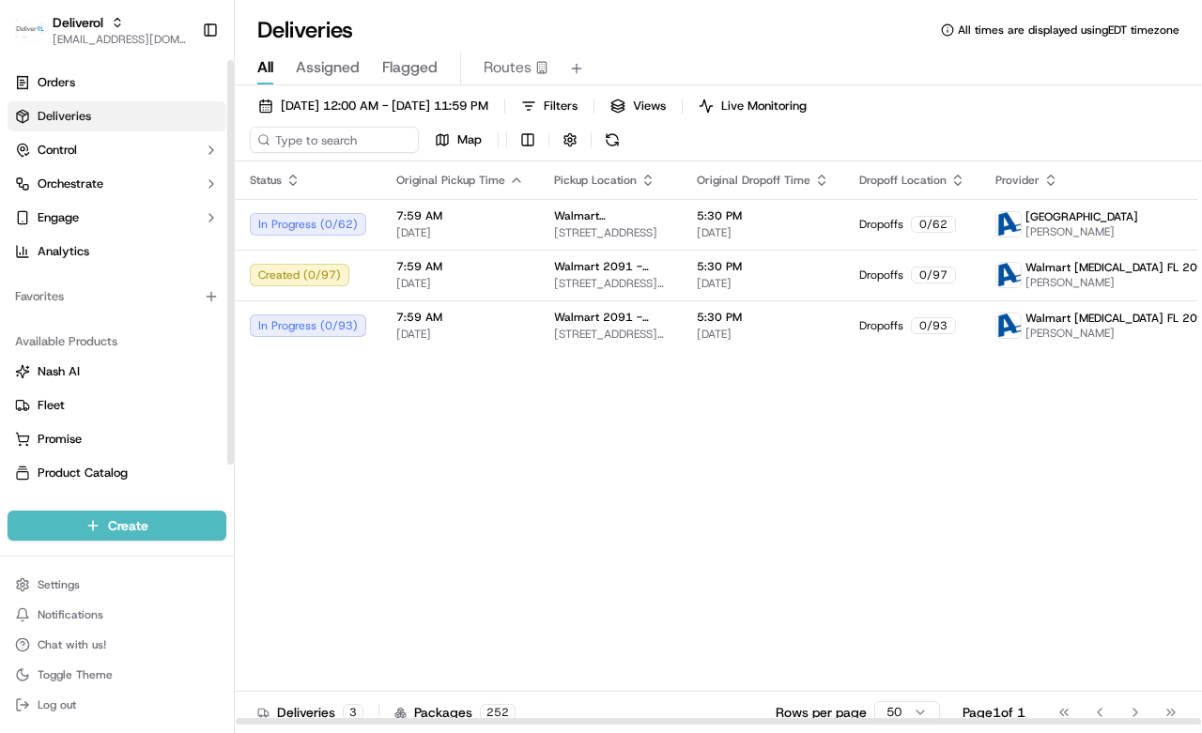
drag, startPoint x: 383, startPoint y: 489, endPoint x: 324, endPoint y: 408, distance: 100.1
click at [380, 486] on div "Status Original Pickup Time Pickup Location Original Dropoff Time Dropoff Locat…" at bounding box center [766, 444] width 1062 height 564
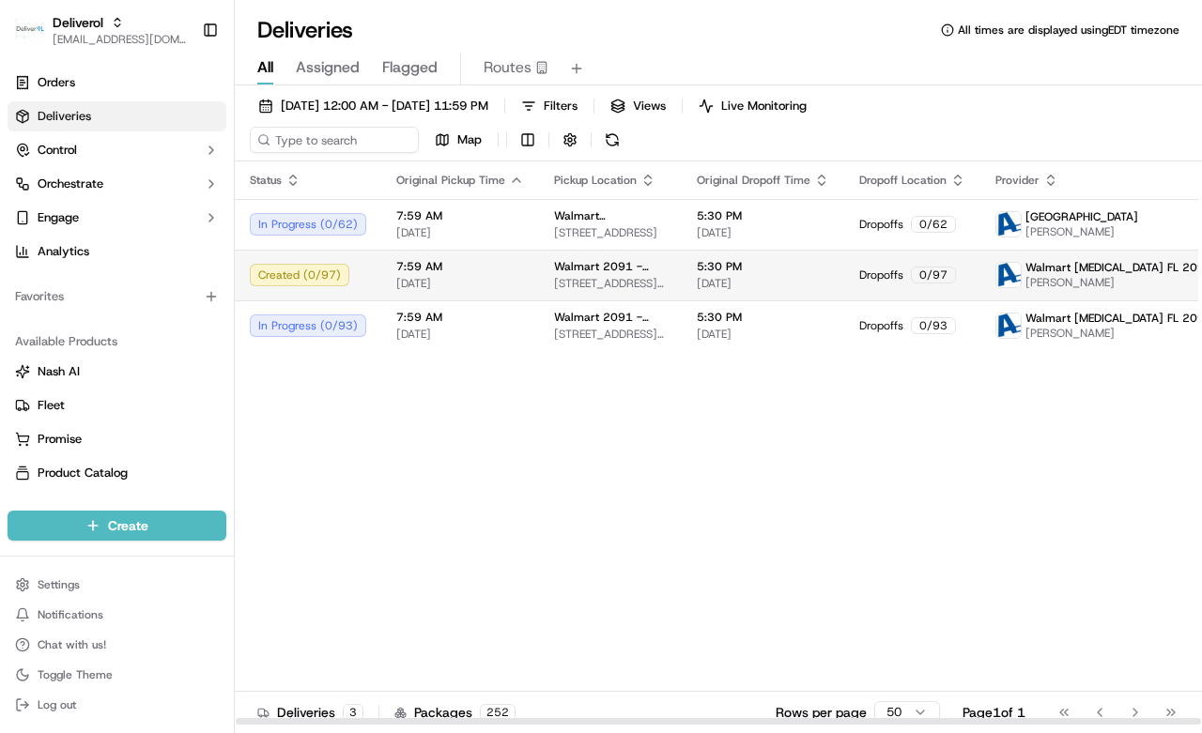
click at [331, 272] on div "Created ( 0 / 97 )" at bounding box center [308, 275] width 116 height 23
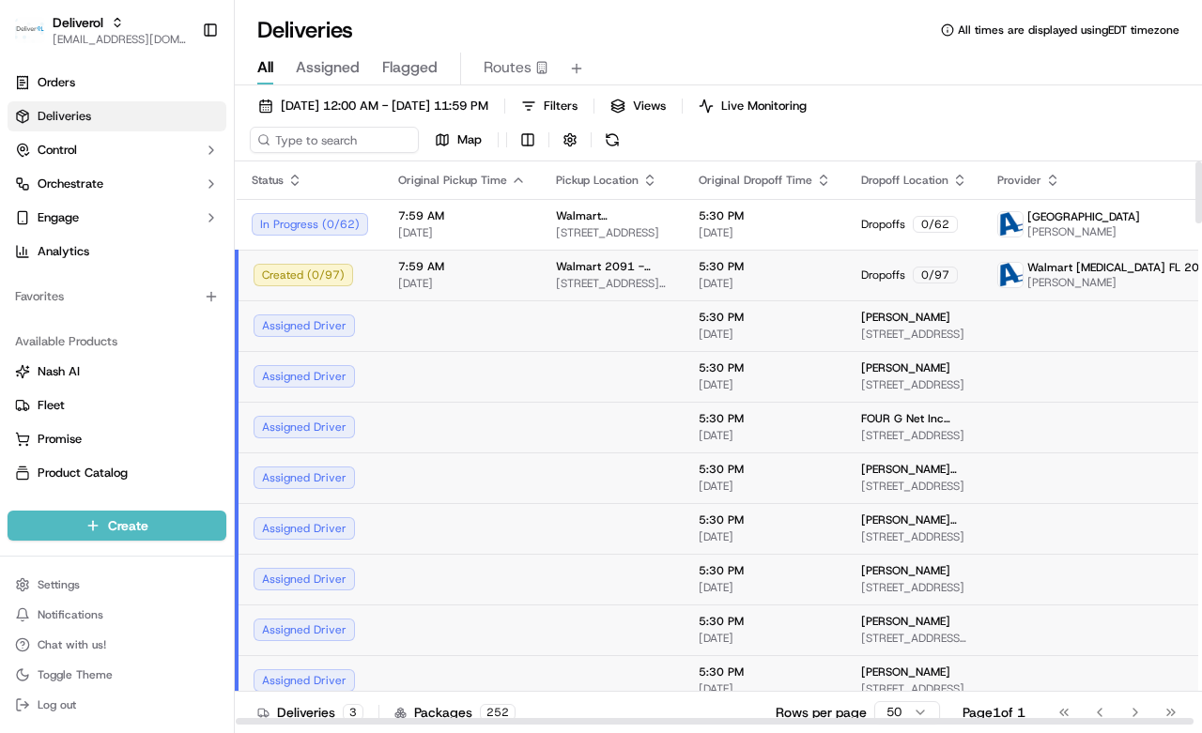
click at [278, 250] on td "Created ( 0 / 97 )" at bounding box center [310, 275] width 146 height 51
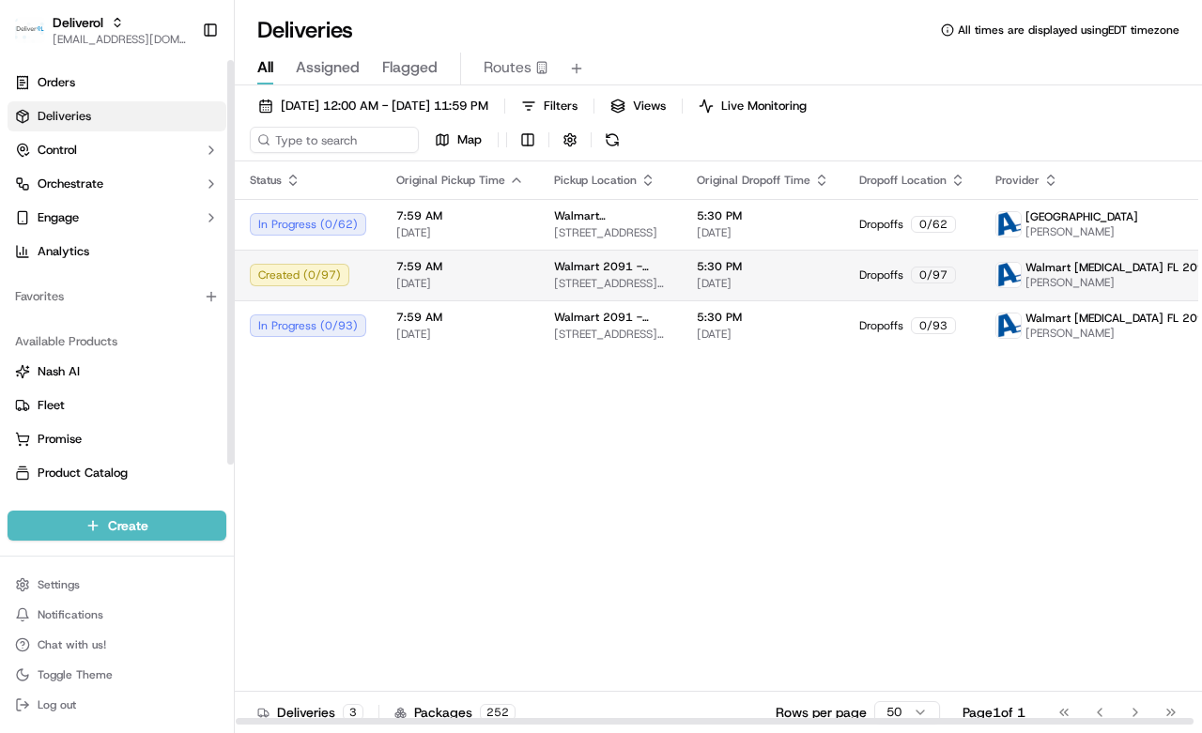
click at [548, 252] on td "Walmart 2091 - Doral, FL 8651 NW 13TH TER, DORAL, FL 33126, US" at bounding box center [610, 275] width 143 height 51
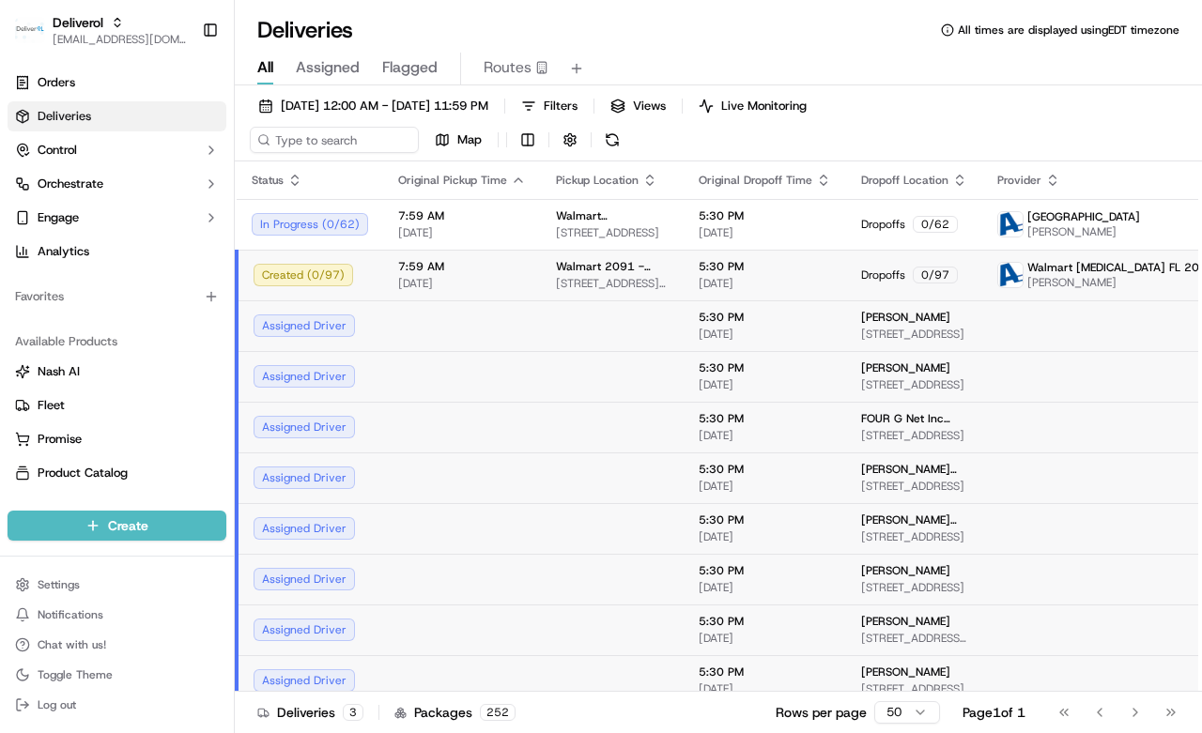
click at [372, 280] on td "Created ( 0 / 97 )" at bounding box center [310, 275] width 146 height 51
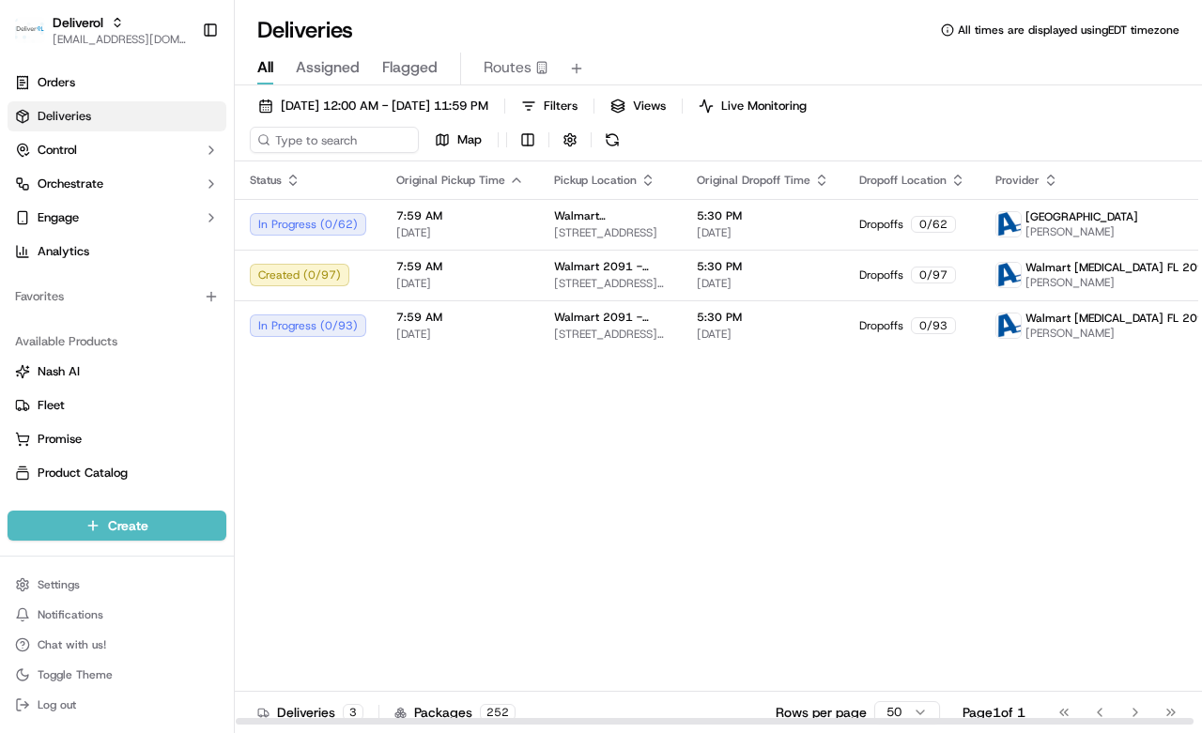
click at [362, 462] on div "Status Original Pickup Time Pickup Location Original Dropoff Time Dropoff Locat…" at bounding box center [766, 444] width 1062 height 564
drag, startPoint x: 501, startPoint y: 455, endPoint x: 454, endPoint y: 447, distance: 47.7
click at [498, 455] on div "Status Original Pickup Time Pickup Location Original Dropoff Time Dropoff Locat…" at bounding box center [766, 444] width 1062 height 564
click at [381, 110] on span "[DATE] 12:00 AM - [DATE] 11:59 PM" at bounding box center [385, 106] width 208 height 17
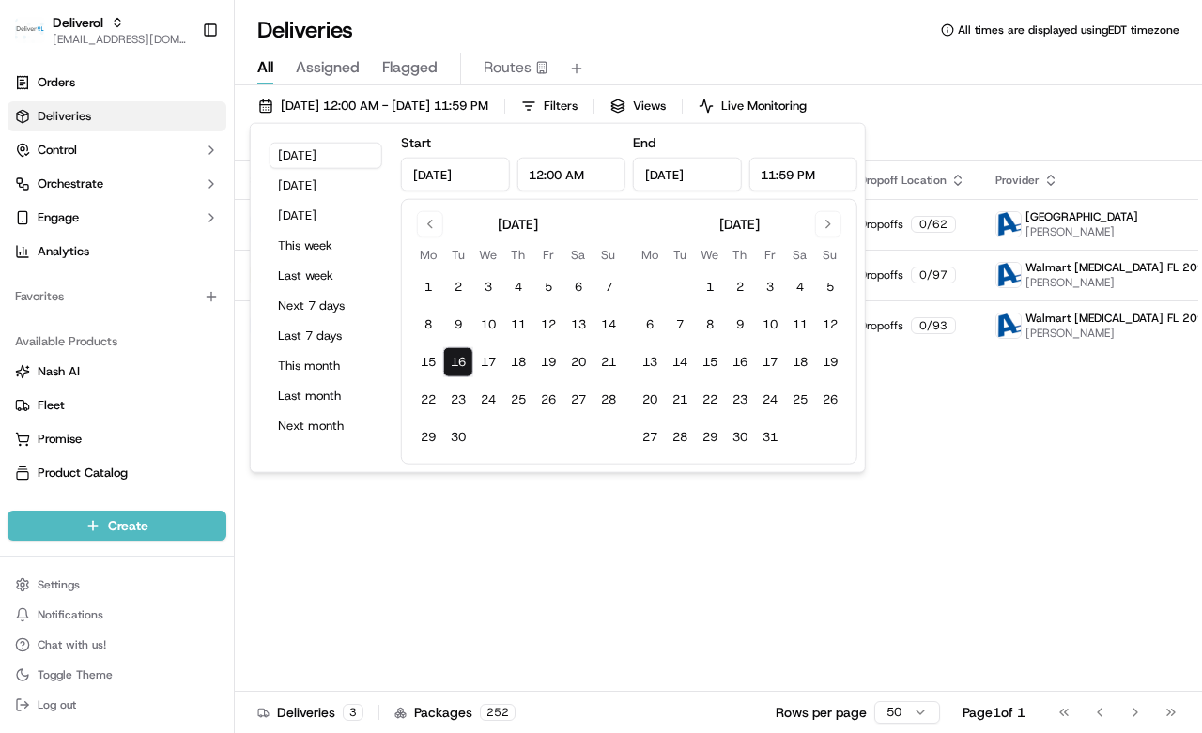
click at [458, 357] on button "16" at bounding box center [458, 362] width 30 height 30
click at [545, 561] on div "Status Original Pickup Time Pickup Location Original Dropoff Time Dropoff Locat…" at bounding box center [766, 444] width 1062 height 564
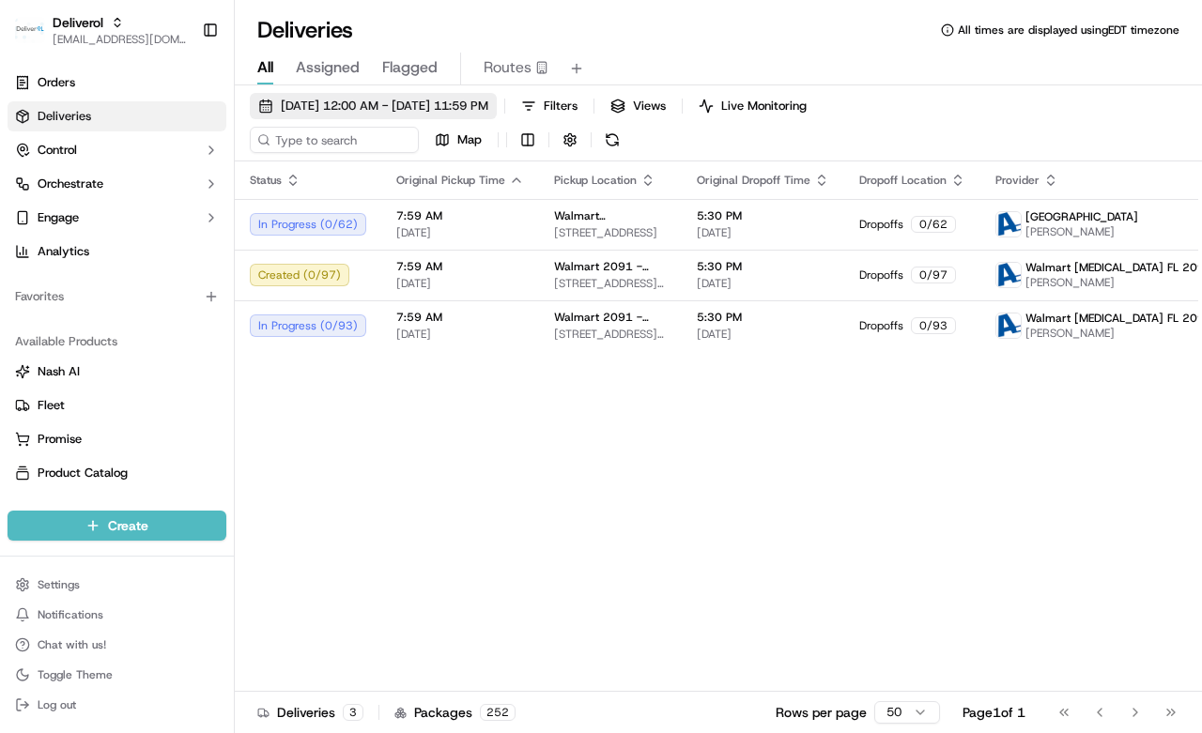
click at [352, 101] on span "[DATE] 12:00 AM - [DATE] 11:59 PM" at bounding box center [385, 106] width 208 height 17
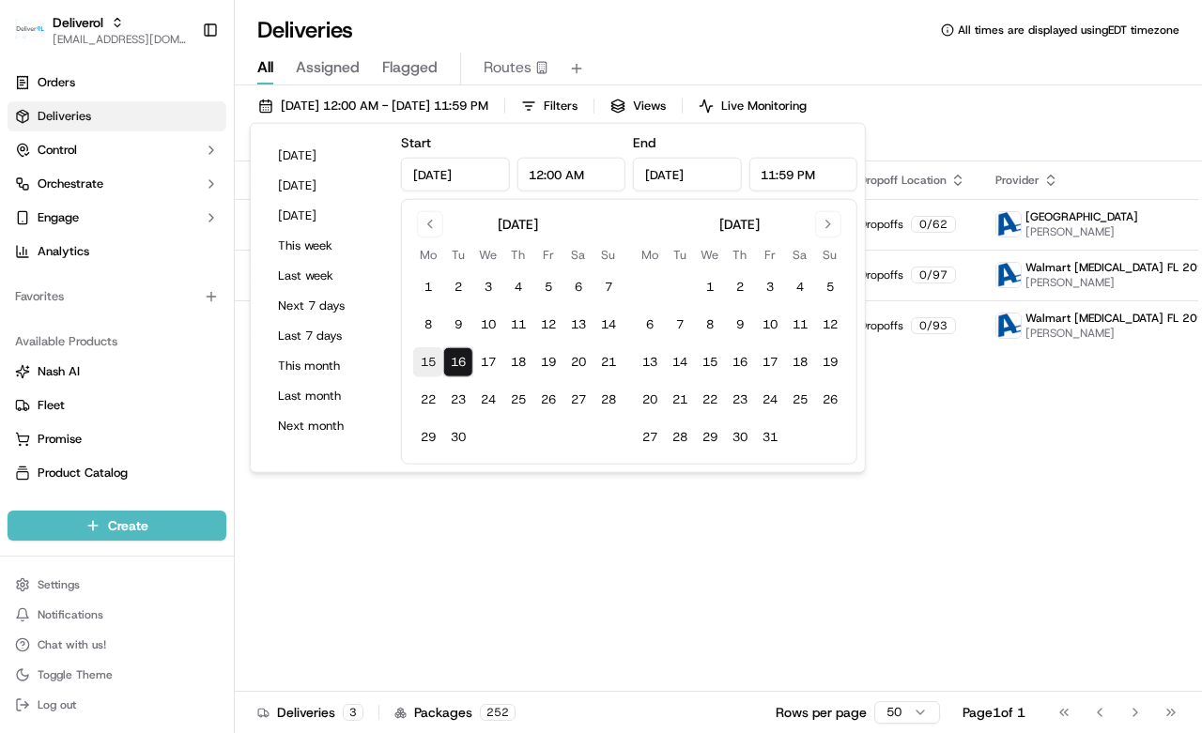
click at [423, 362] on button "15" at bounding box center [428, 362] width 30 height 30
type input "Sep 15, 2025"
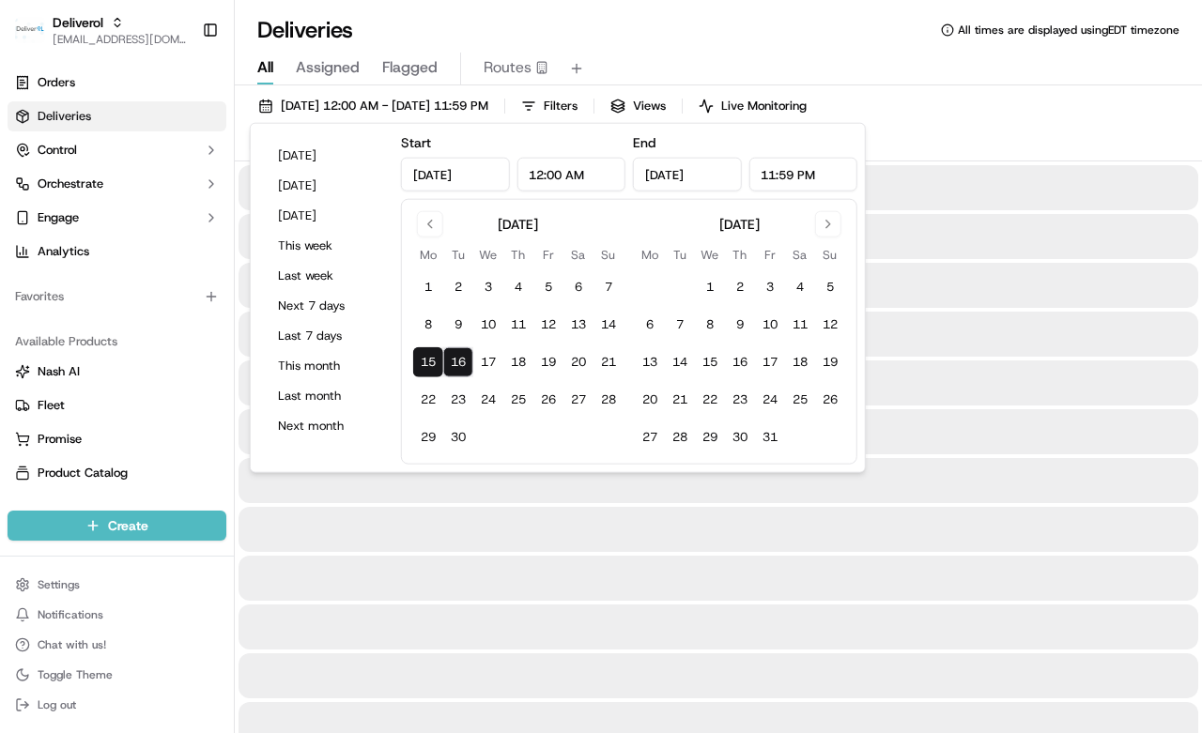
click at [423, 362] on button "15" at bounding box center [428, 362] width 30 height 30
type input "Sep 15, 2025"
click at [408, 510] on div at bounding box center [719, 529] width 960 height 45
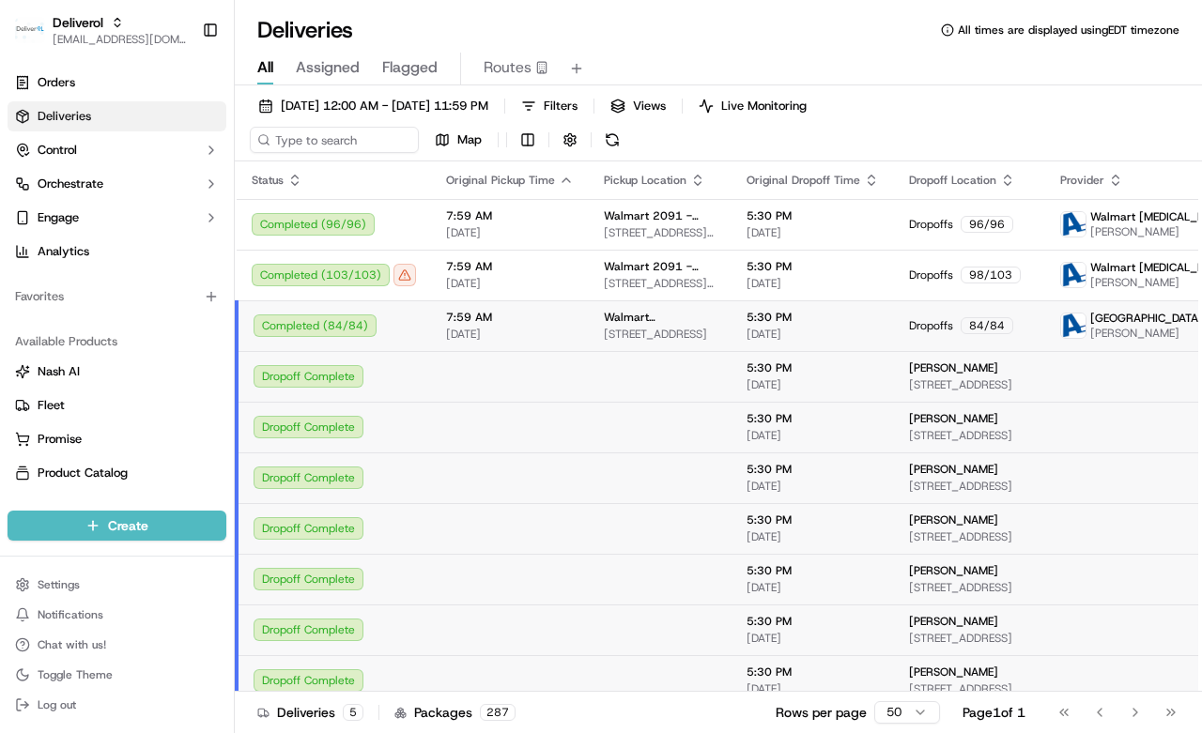
click at [485, 335] on span "09/15/2025" at bounding box center [510, 334] width 128 height 15
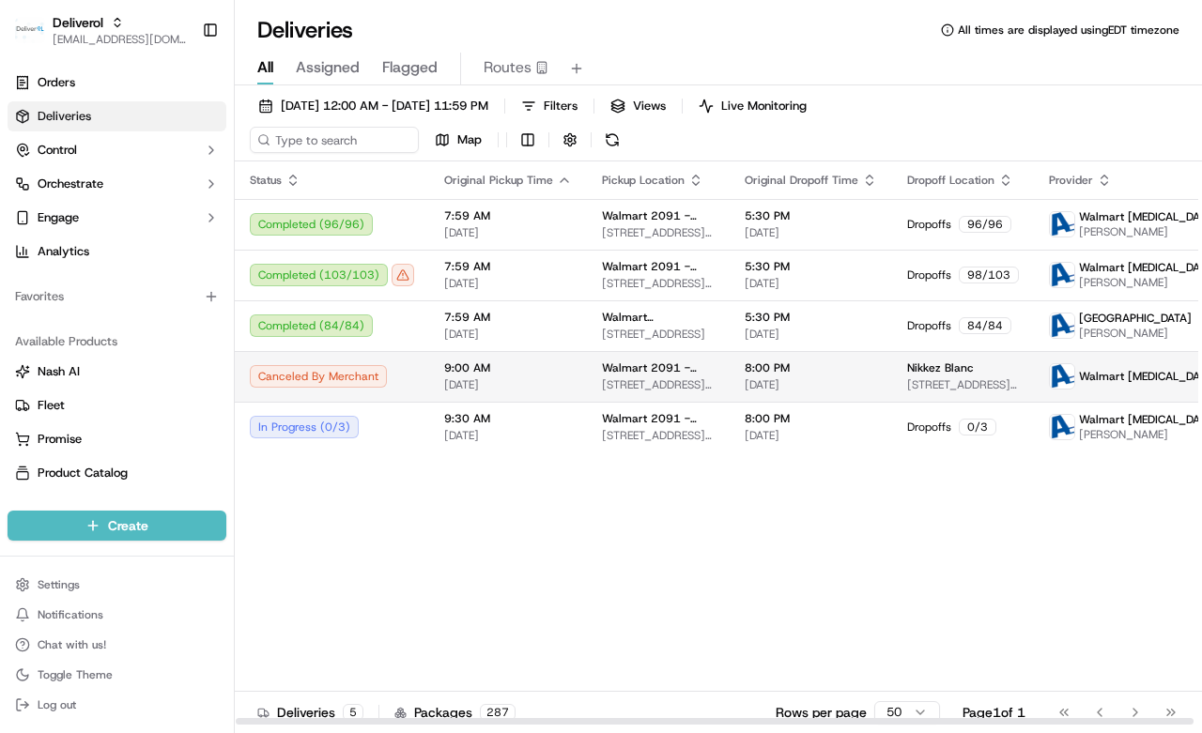
click at [436, 635] on div "Status Original Pickup Time Pickup Location Original Dropoff Time Dropoff Locat…" at bounding box center [793, 444] width 1116 height 564
click at [484, 376] on div "9:00 AM 09/15/2025" at bounding box center [508, 377] width 128 height 32
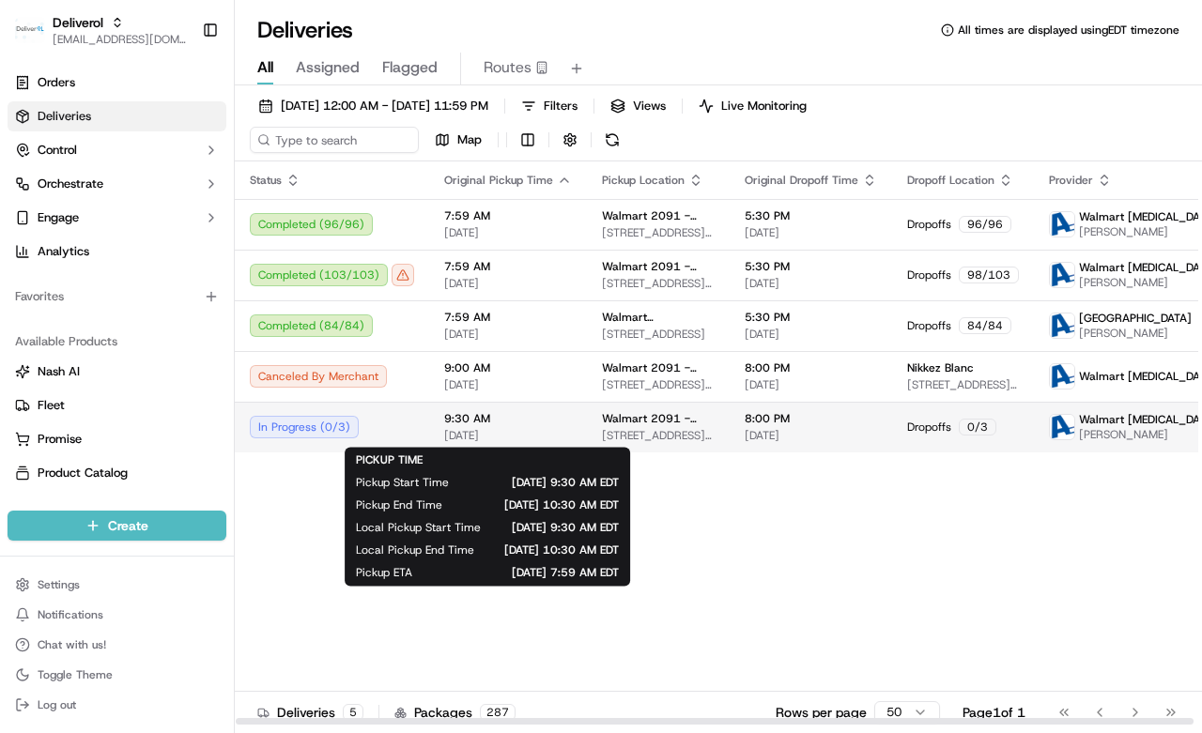
click at [557, 419] on span "9:30 AM" at bounding box center [508, 418] width 128 height 15
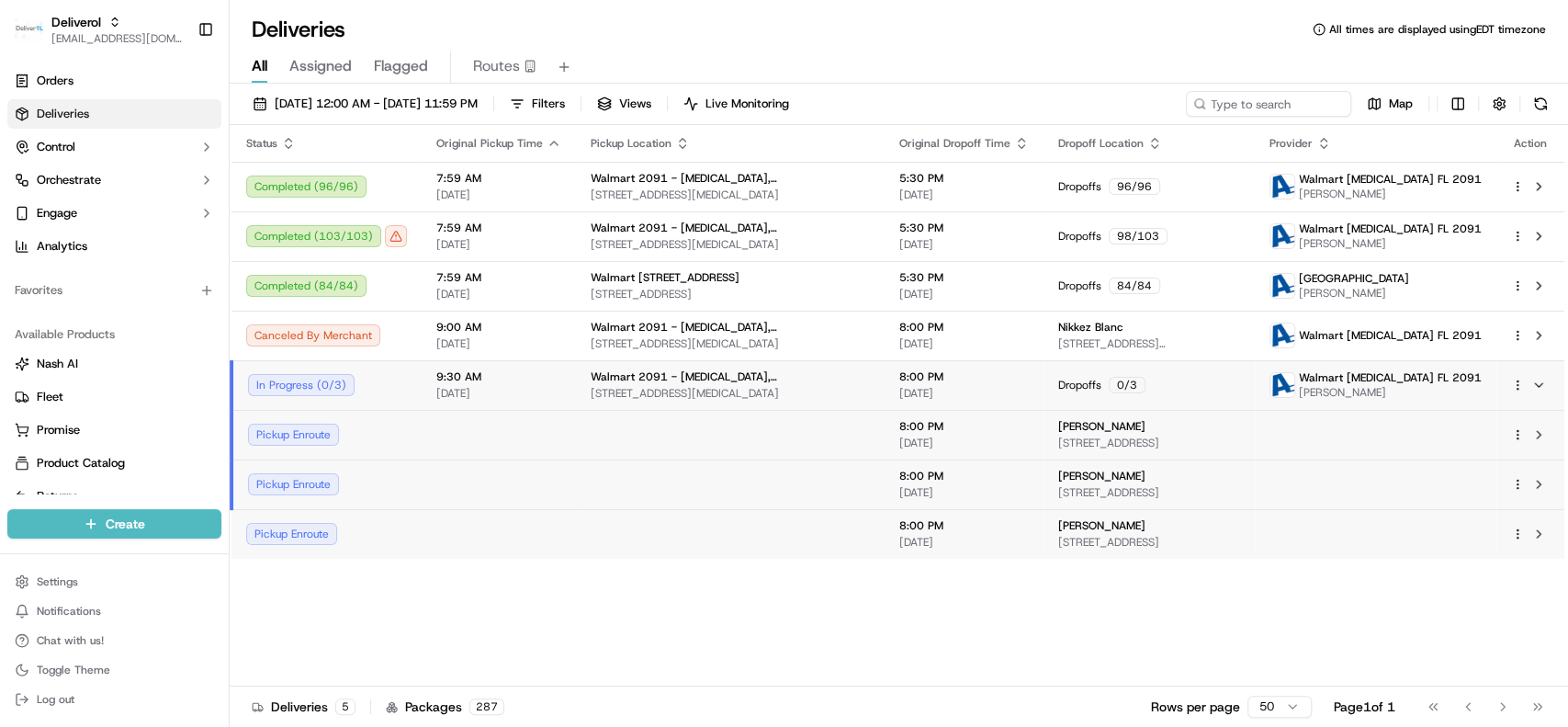
click at [899, 384] on div "8:00 PM 09/15/2025" at bounding box center [963, 385] width 129 height 31
click at [1175, 398] on td "Dropoffs 0 / 3" at bounding box center [1149, 385] width 211 height 50
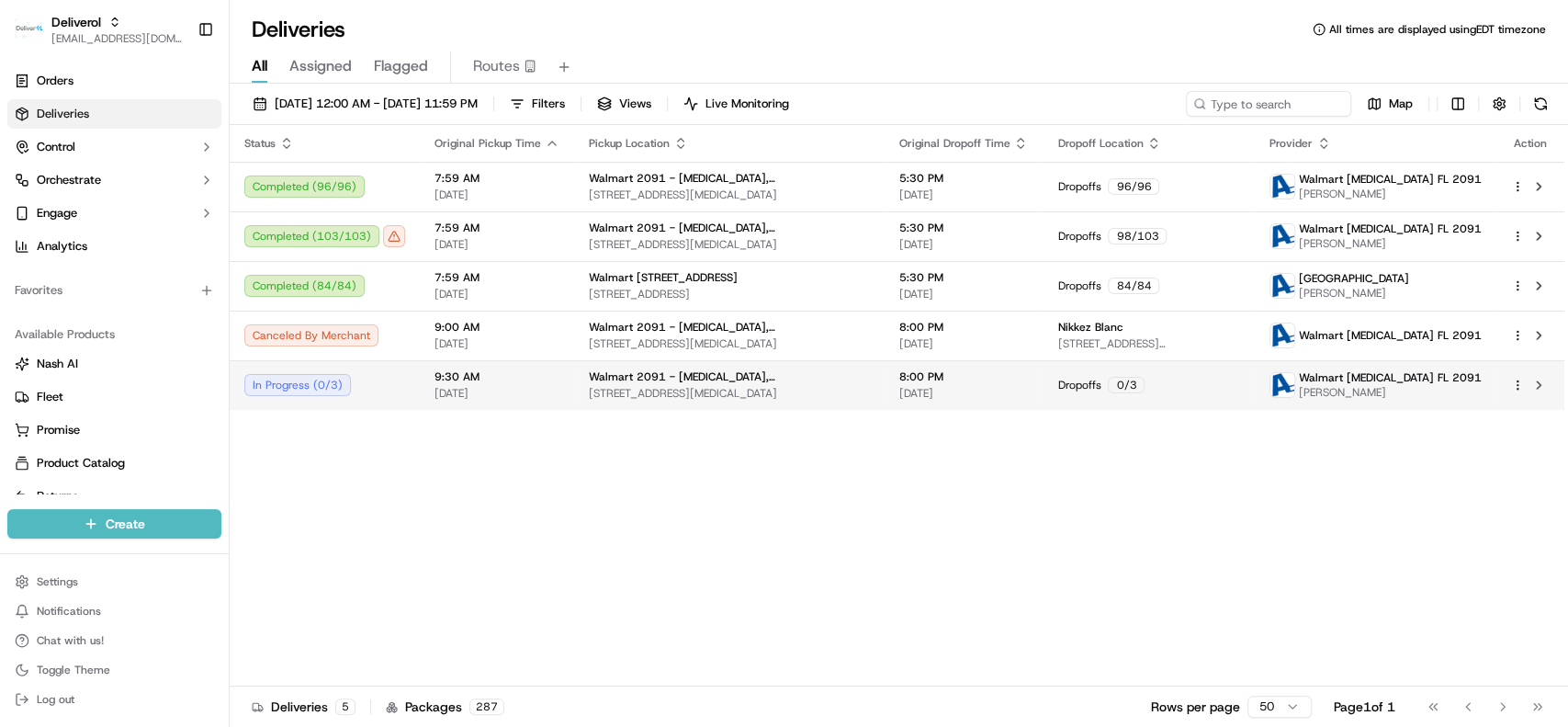
click at [1175, 386] on html "Deliverol ali.jan@deliverol.com Toggle Sidebar Orders Deliveries Control Orches…" at bounding box center [784, 363] width 1568 height 727
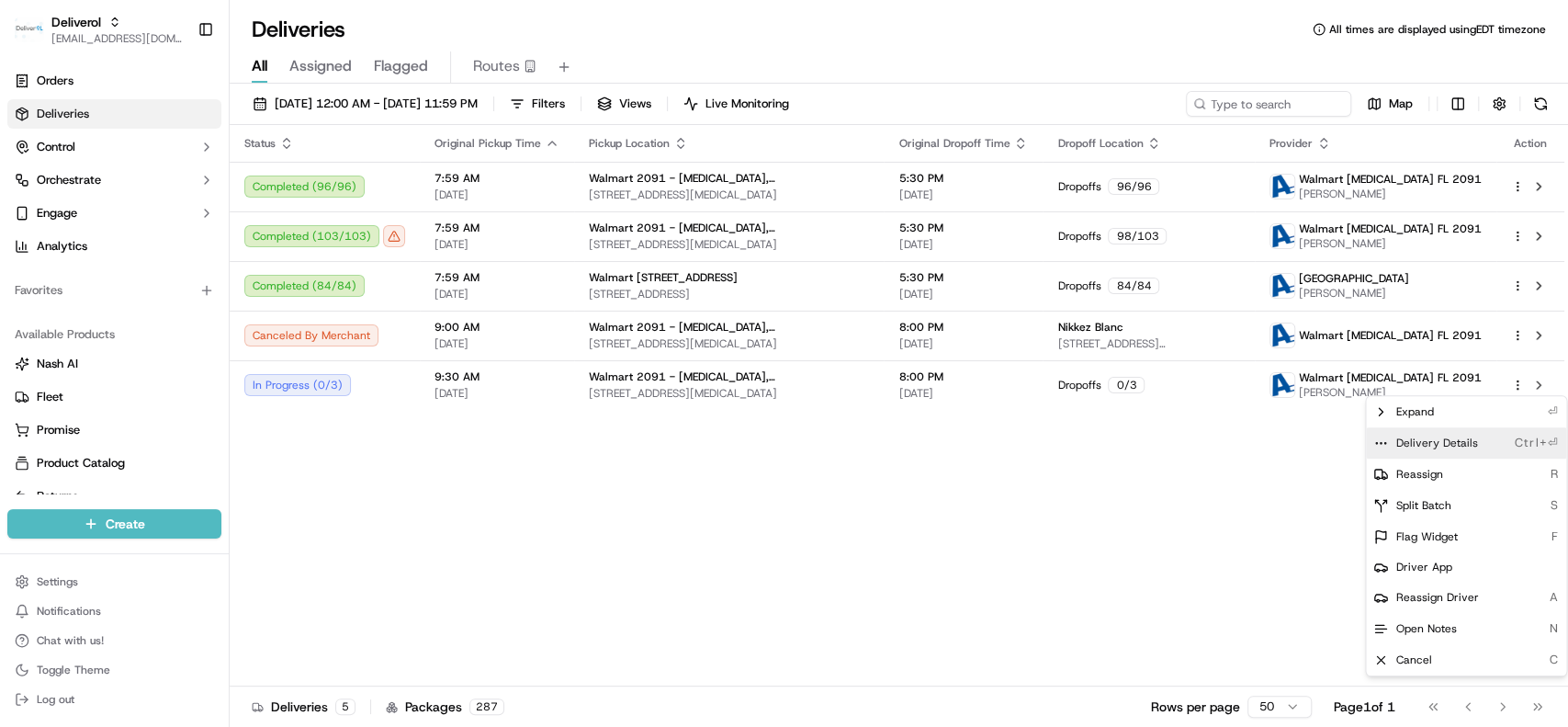
click at [1175, 443] on div "Delivery Details Ctrl+⏎" at bounding box center [1465, 443] width 201 height 31
click at [1158, 544] on html "Deliverol ali.jan@deliverol.com Toggle Sidebar Orders Deliveries Control Orches…" at bounding box center [784, 363] width 1568 height 727
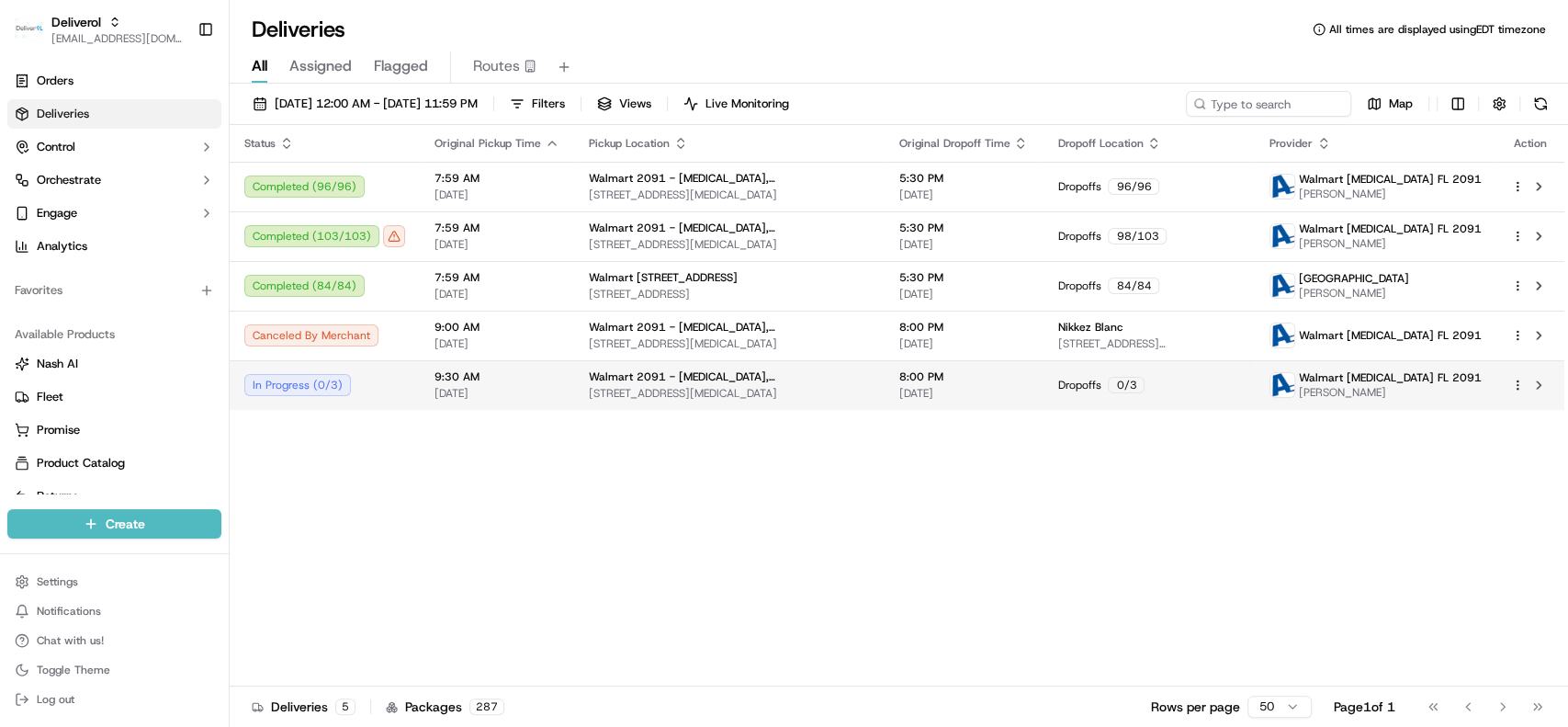
click at [1107, 384] on div "0 / 3" at bounding box center [1126, 385] width 37 height 17
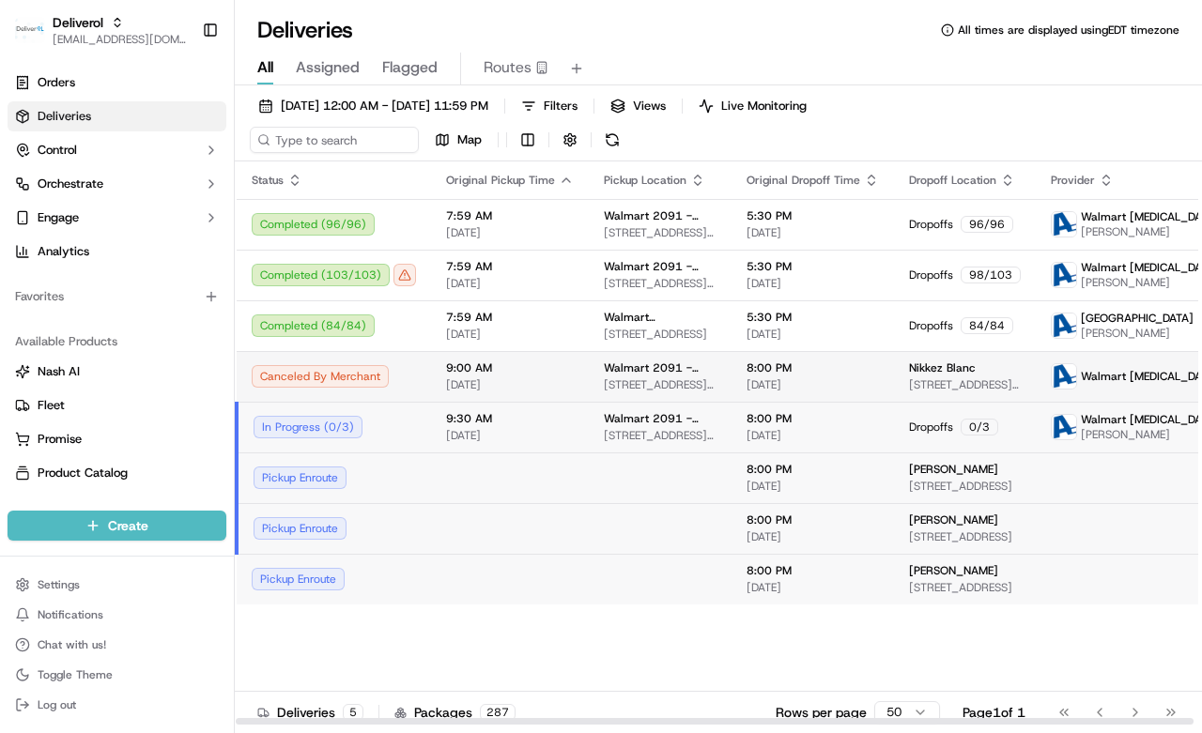
click at [467, 371] on span "9:00 AM" at bounding box center [510, 368] width 128 height 15
click at [353, 375] on div "Canceled By Merchant" at bounding box center [334, 376] width 164 height 23
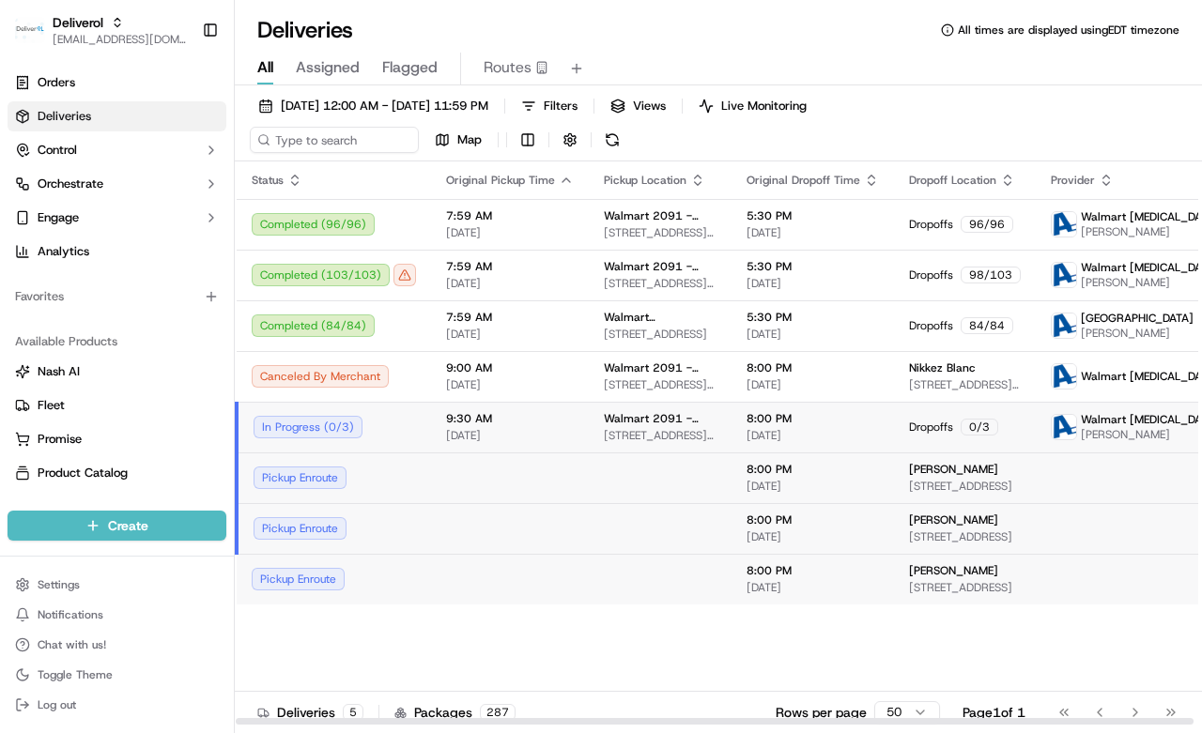
click at [378, 416] on div "In Progress ( 0 / 3 )" at bounding box center [335, 427] width 162 height 23
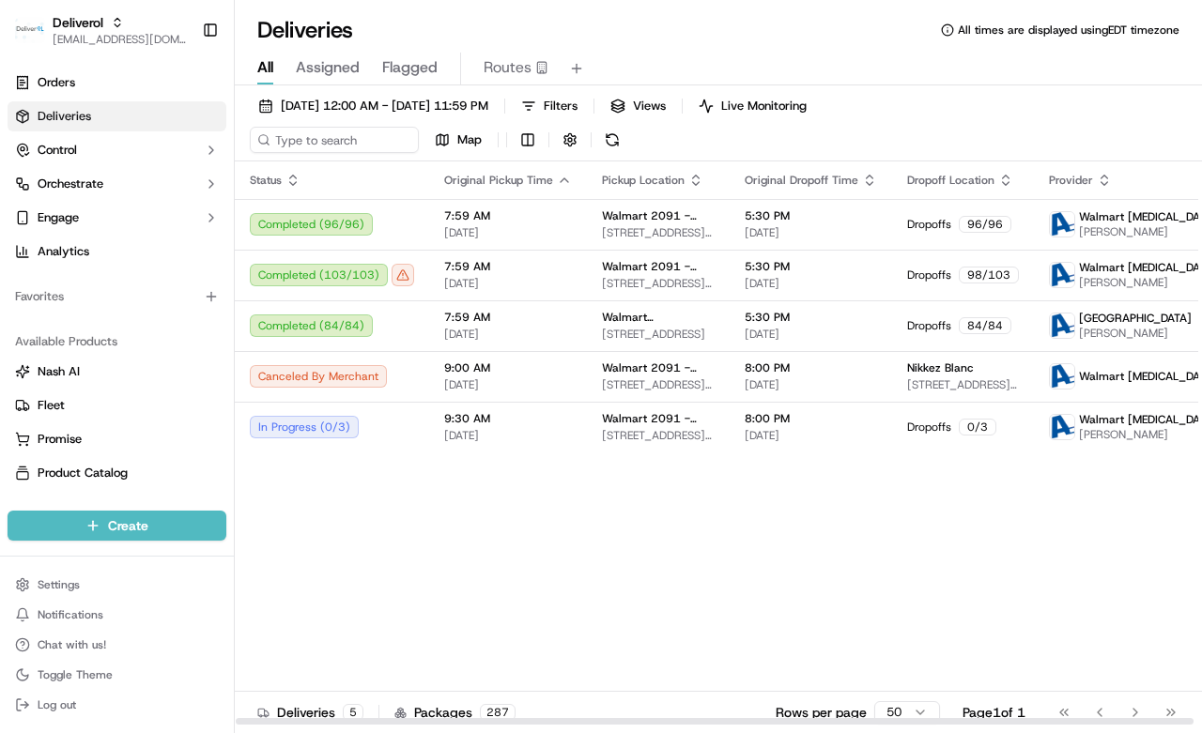
click at [323, 559] on div "Status Original Pickup Time Pickup Location Original Dropoff Time Dropoff Locat…" at bounding box center [793, 444] width 1116 height 564
click at [647, 46] on div "All Assigned Flagged Routes" at bounding box center [718, 65] width 967 height 40
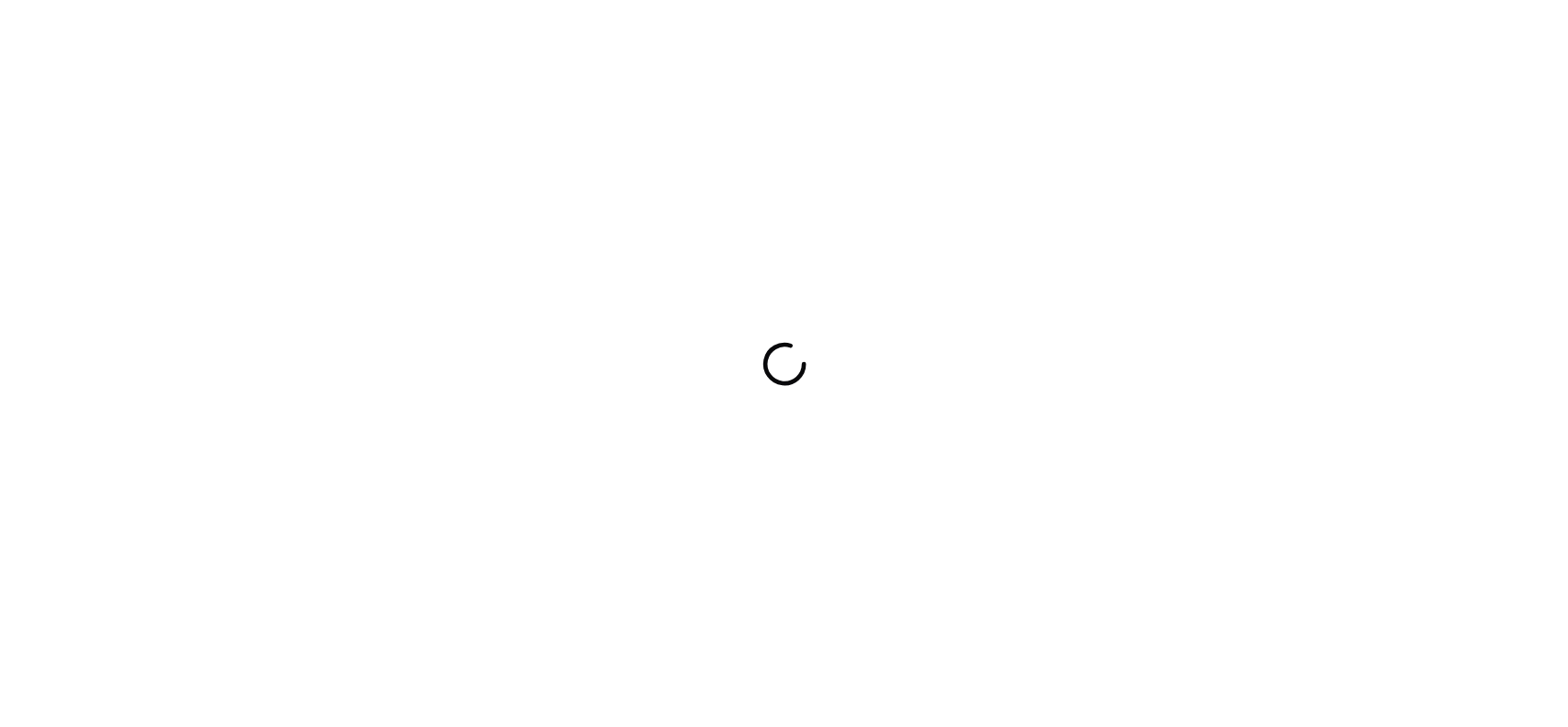
click at [441, 242] on div at bounding box center [784, 363] width 1568 height 727
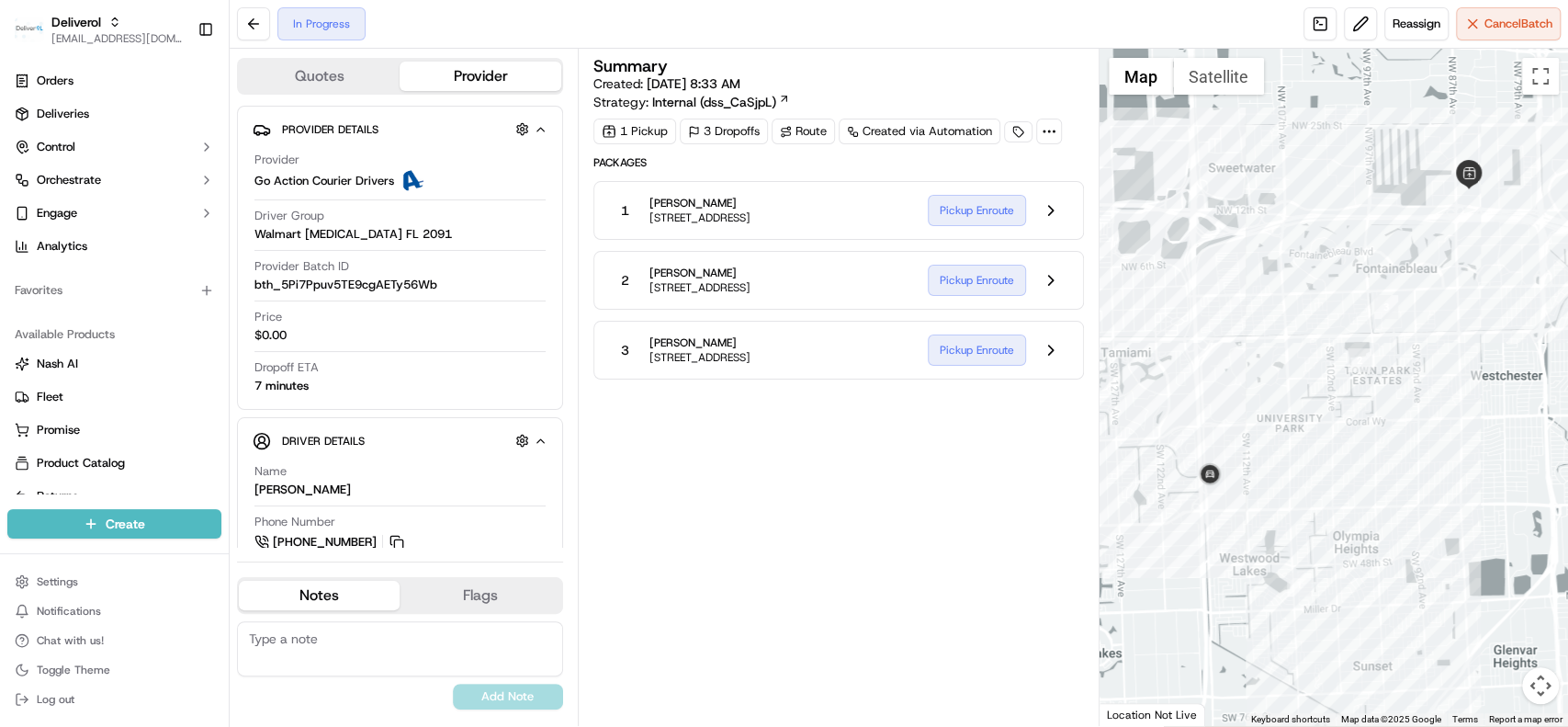
click at [978, 30] on div "In Progress Reassign Cancel Batch" at bounding box center [899, 24] width 1338 height 49
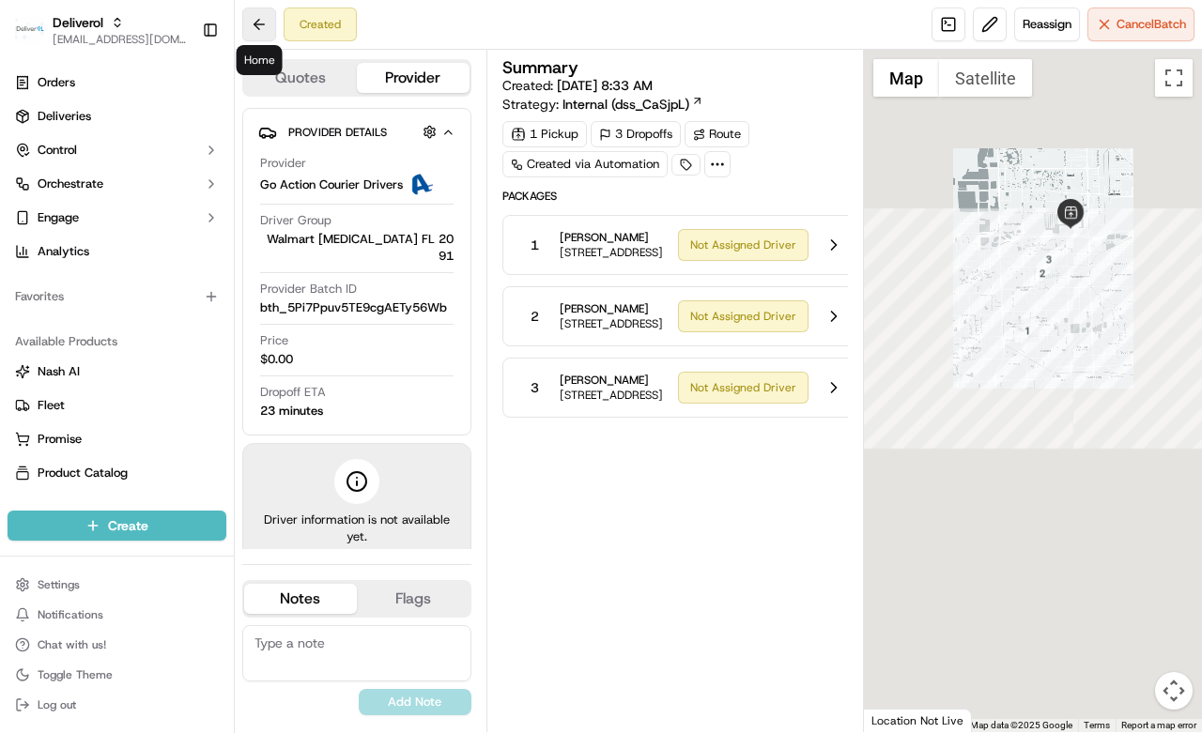
click at [260, 26] on button at bounding box center [259, 25] width 34 height 34
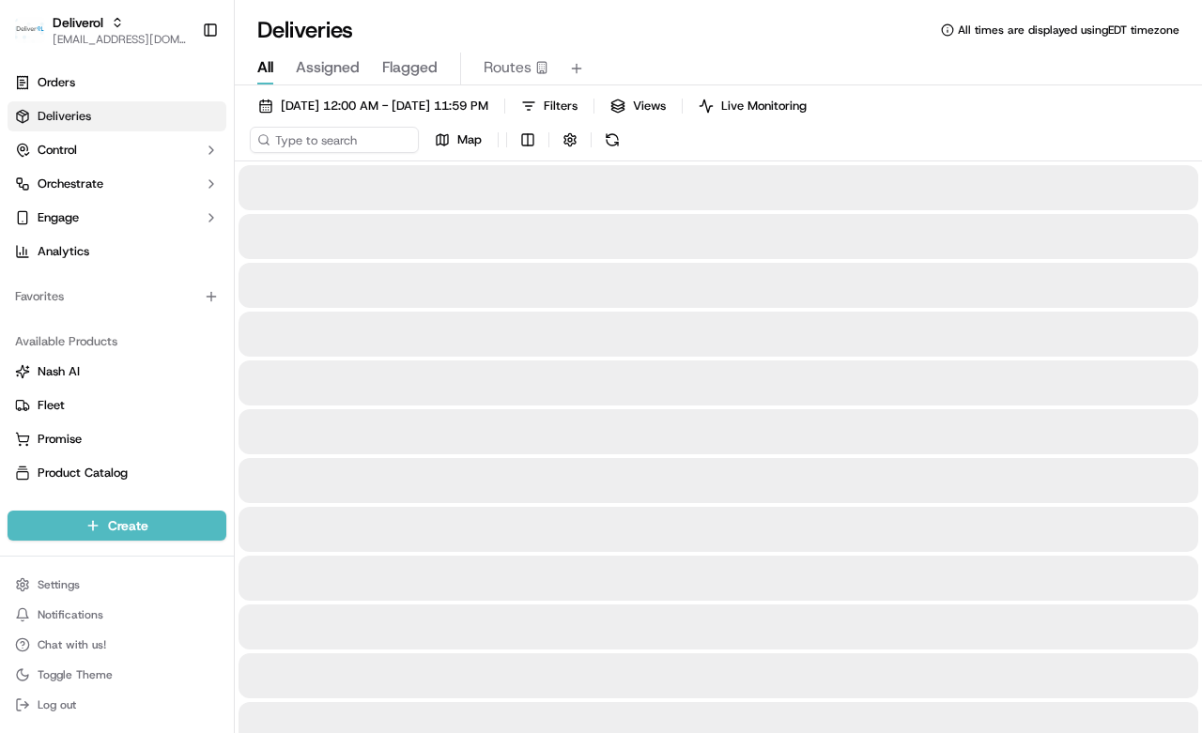
click at [490, 447] on div at bounding box center [719, 431] width 960 height 45
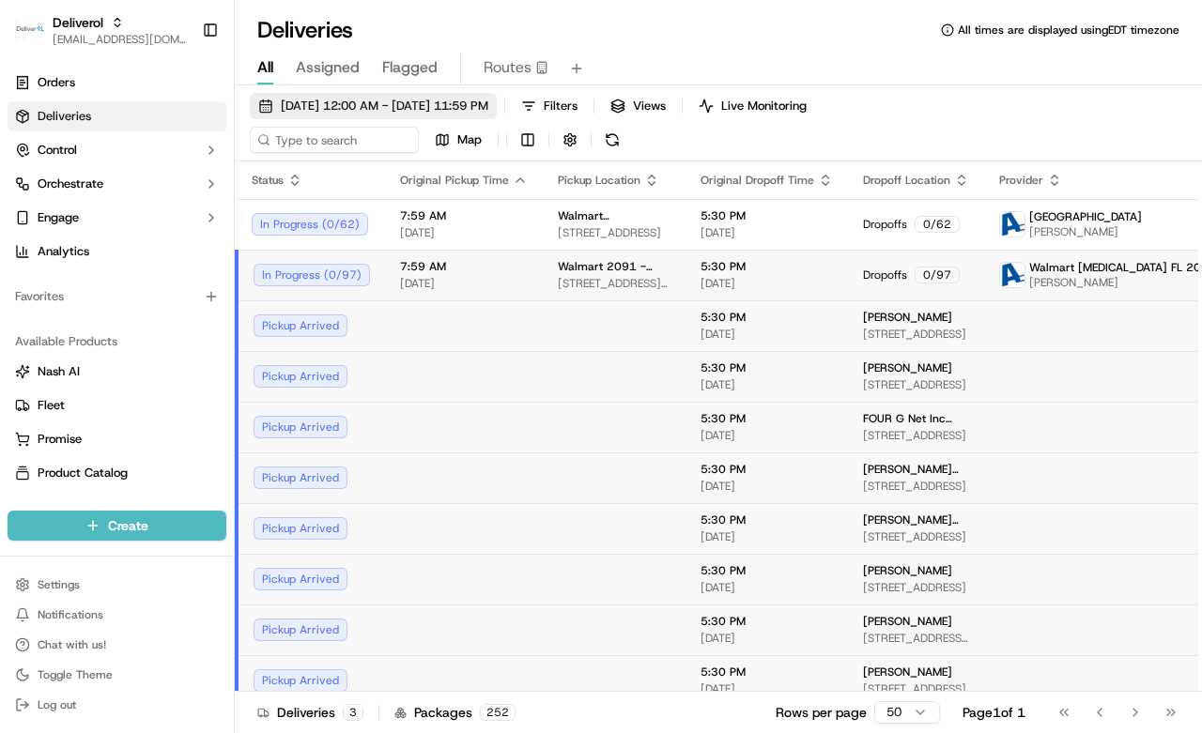
click at [442, 102] on span "[DATE] 12:00 AM - [DATE] 11:59 PM" at bounding box center [385, 106] width 208 height 17
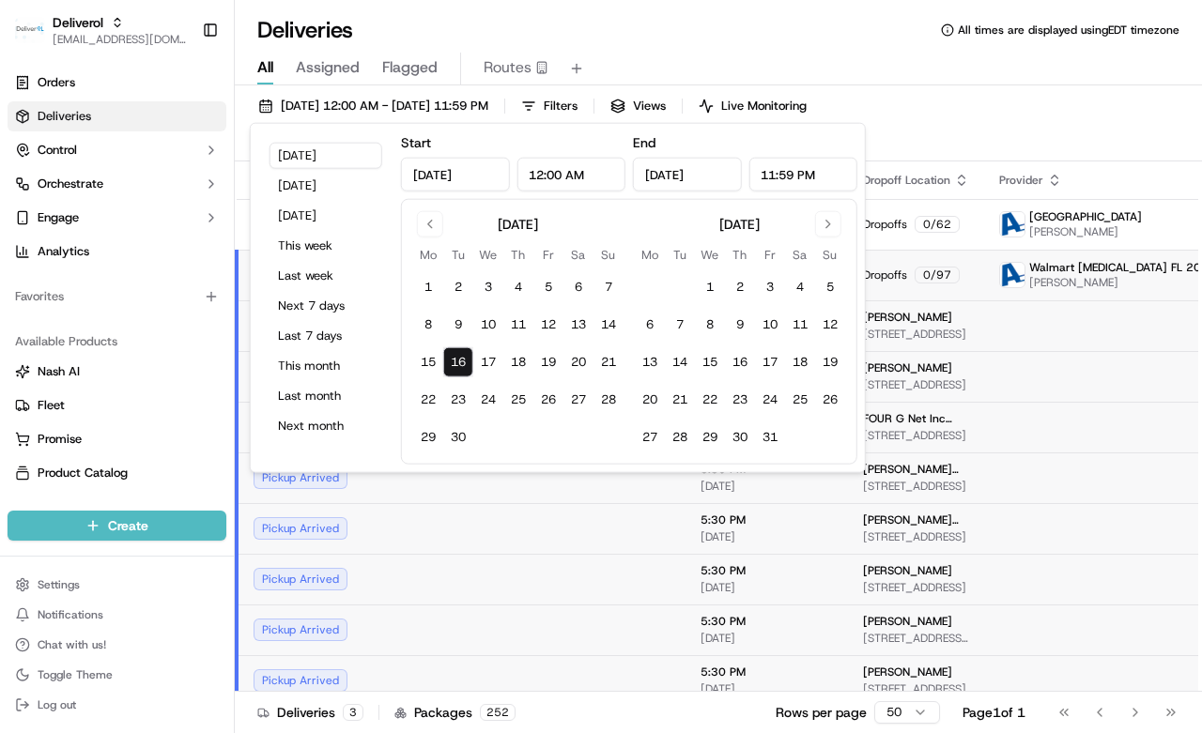
click at [543, 494] on td at bounding box center [614, 478] width 143 height 51
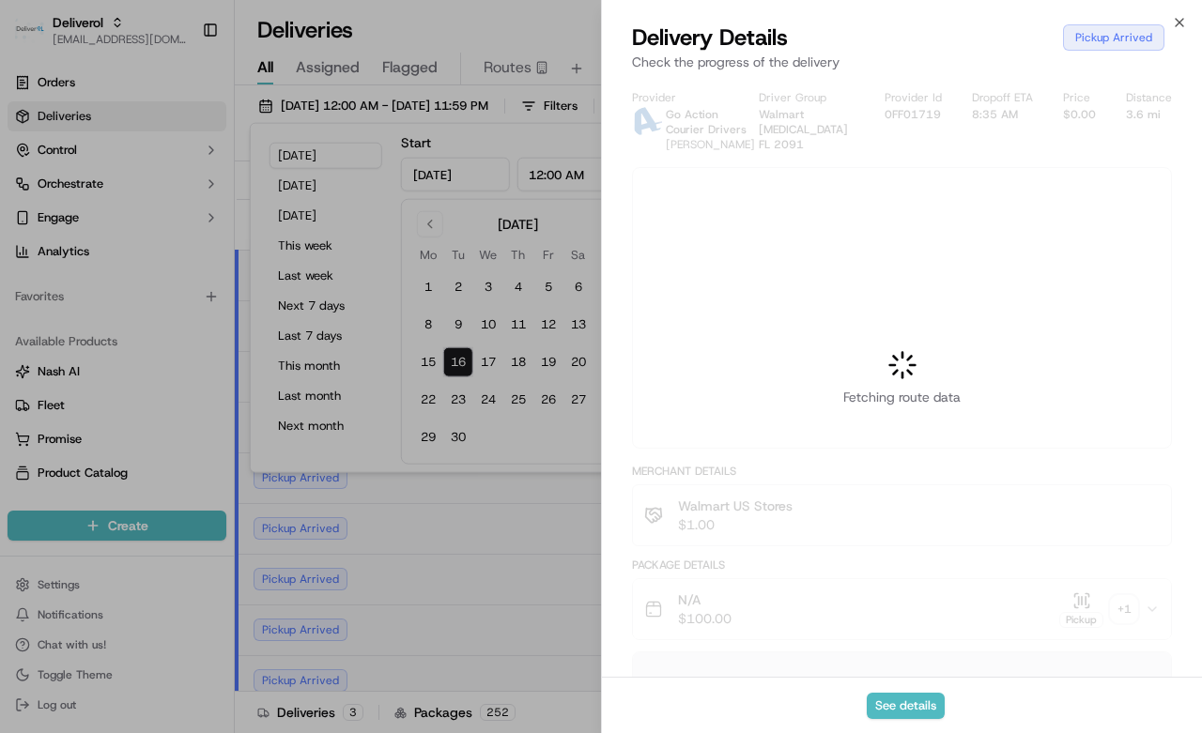
click at [392, 269] on div at bounding box center [601, 366] width 1202 height 733
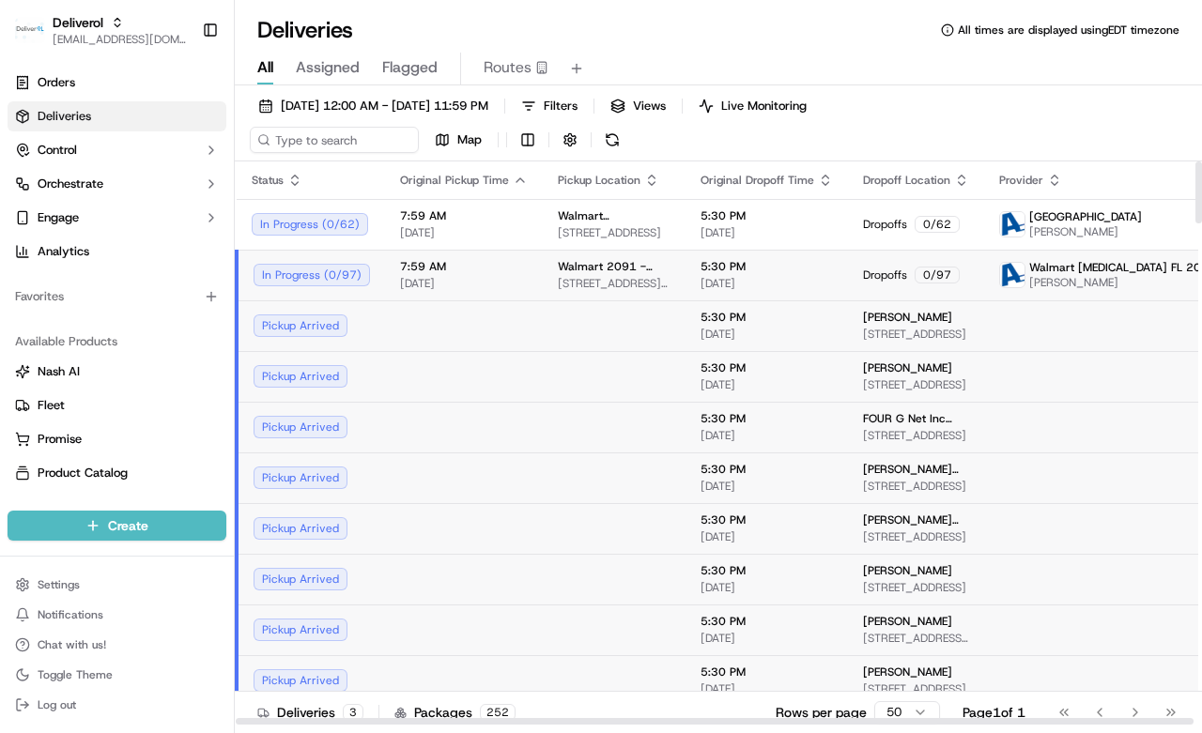
click at [483, 274] on div "7:59 AM 09/16/2025" at bounding box center [464, 275] width 128 height 32
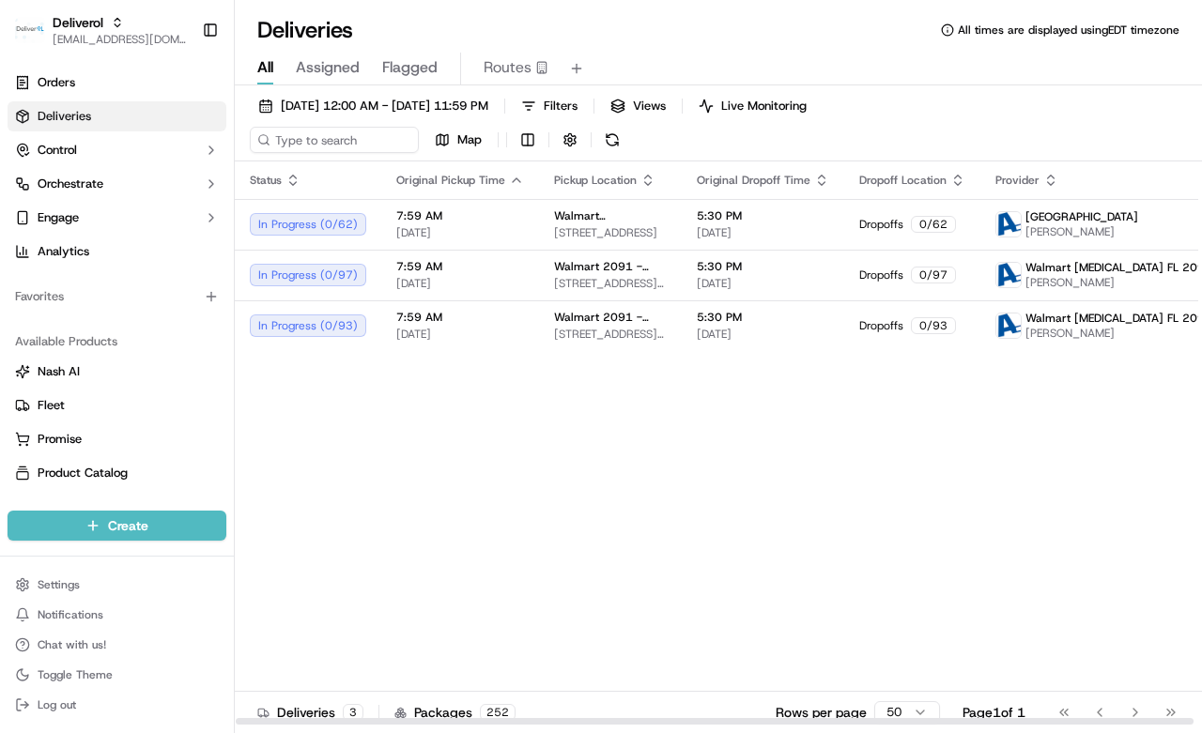
click at [368, 447] on div "Status Original Pickup Time Pickup Location Original Dropoff Time Dropoff Locat…" at bounding box center [766, 444] width 1062 height 564
click at [1108, 482] on div "Status Original Pickup Time Pickup Location Original Dropoff Time Dropoff Locat…" at bounding box center [766, 444] width 1062 height 564
click at [463, 101] on span "[DATE] 12:00 AM - [DATE] 11:59 PM" at bounding box center [385, 106] width 208 height 17
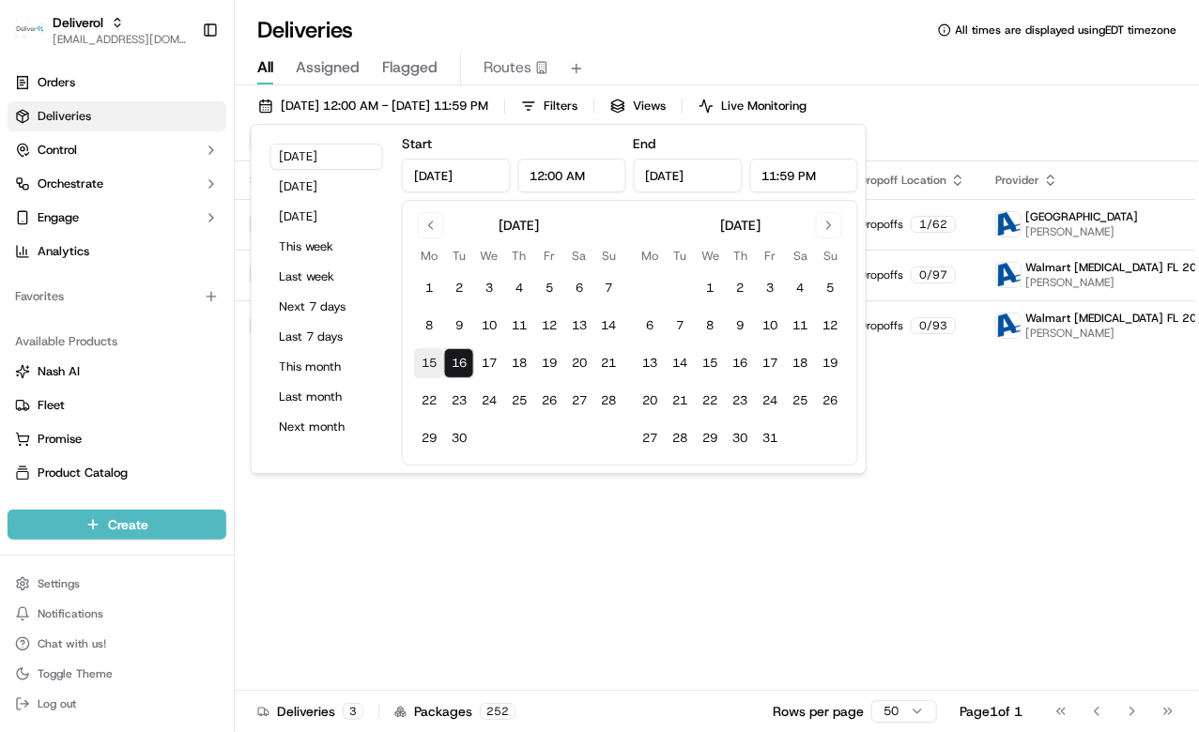
click at [433, 354] on button "15" at bounding box center [429, 363] width 30 height 30
type input "Sep 15, 2025"
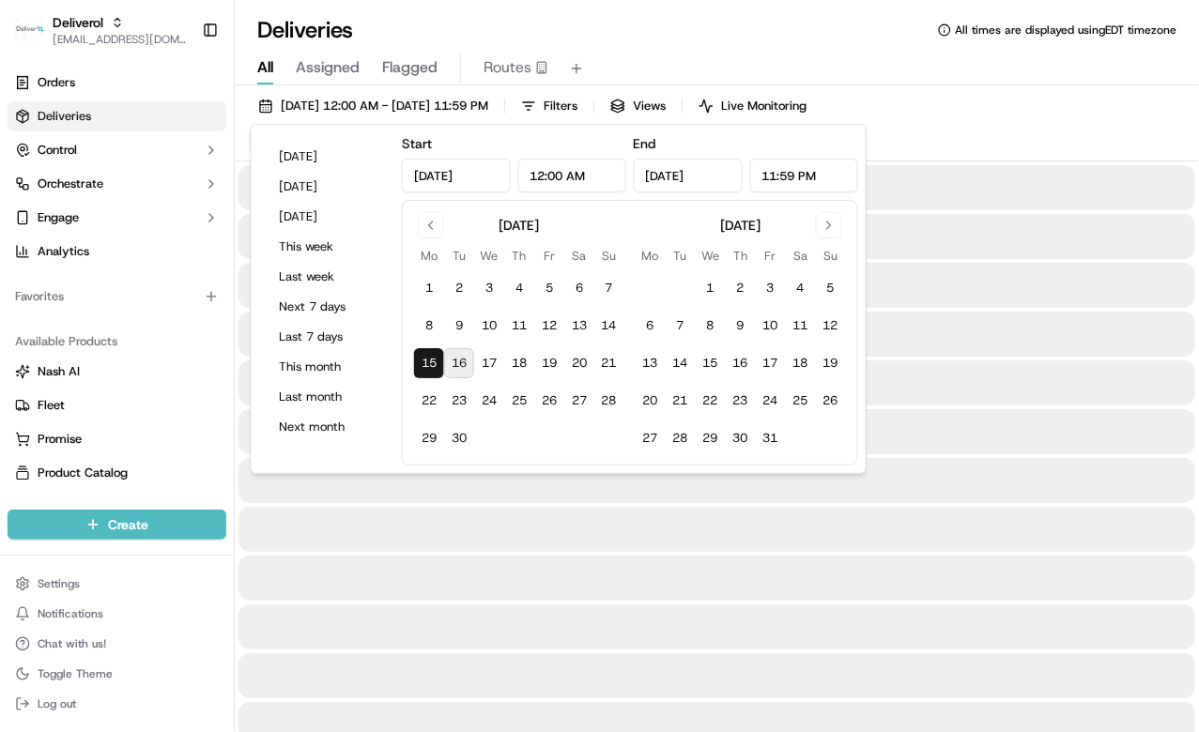
click at [433, 354] on button "15" at bounding box center [429, 363] width 30 height 30
click at [434, 354] on button "15" at bounding box center [429, 363] width 30 height 30
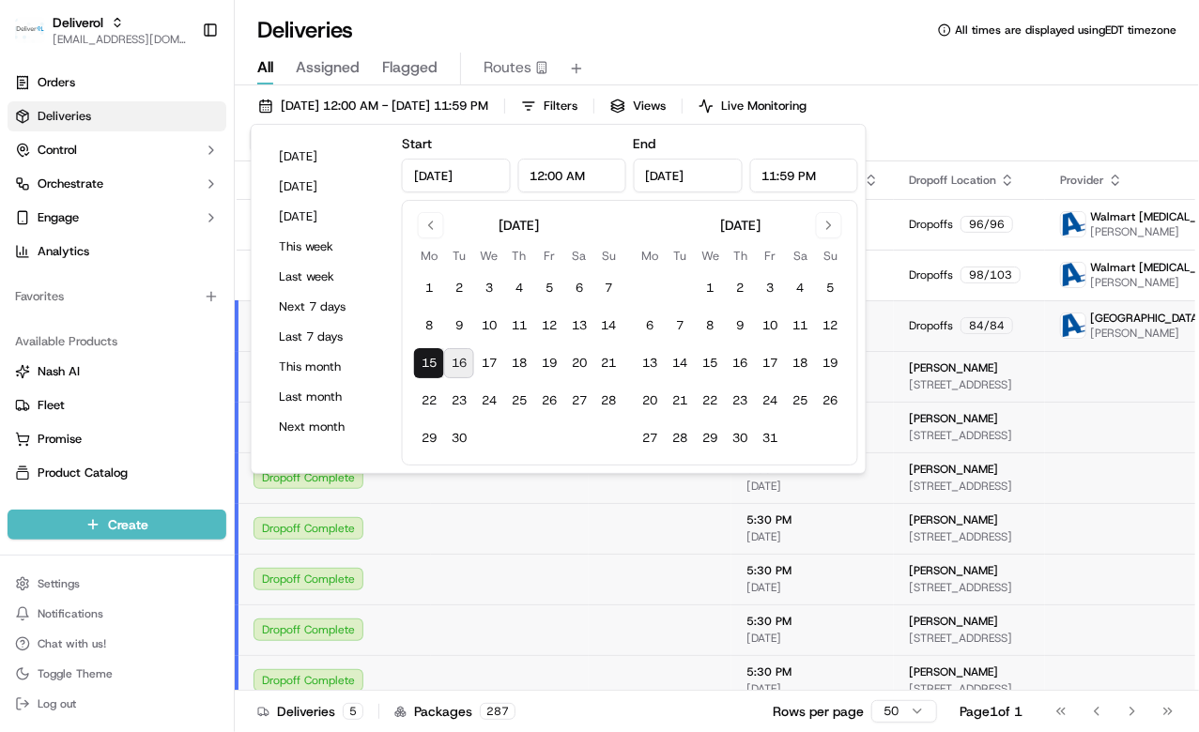
click at [614, 526] on td at bounding box center [660, 528] width 143 height 51
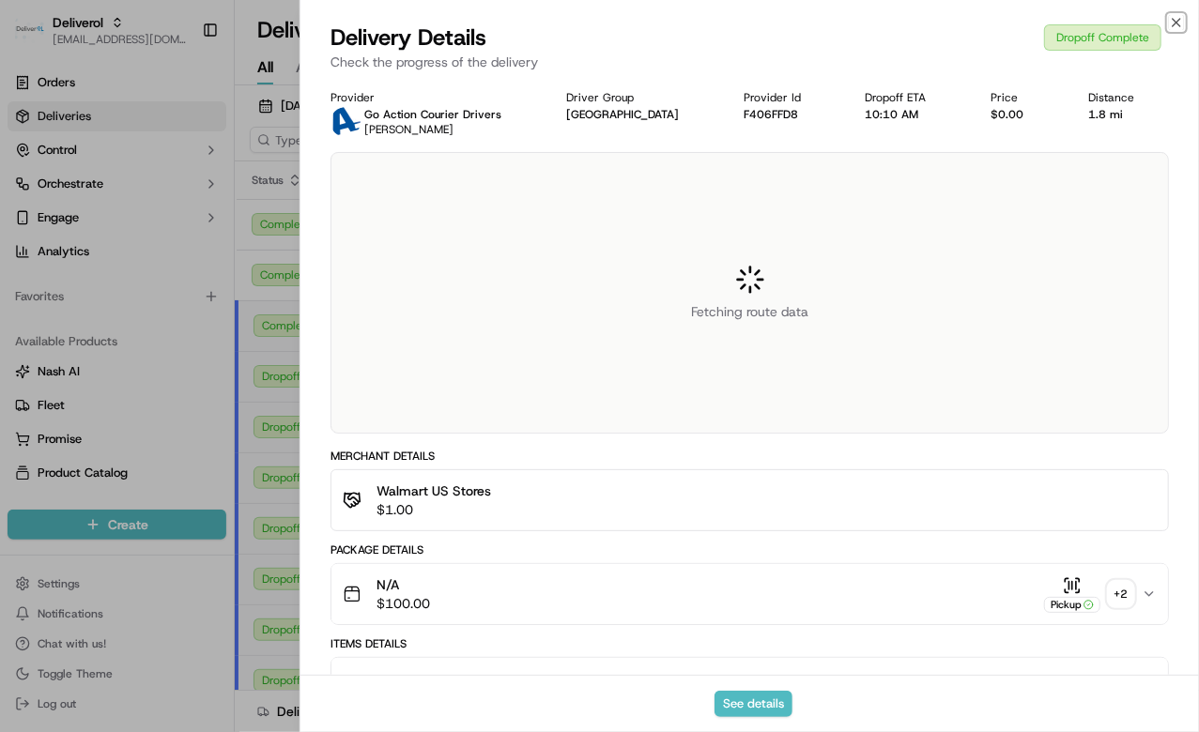
click at [1173, 21] on icon "button" at bounding box center [1176, 22] width 15 height 15
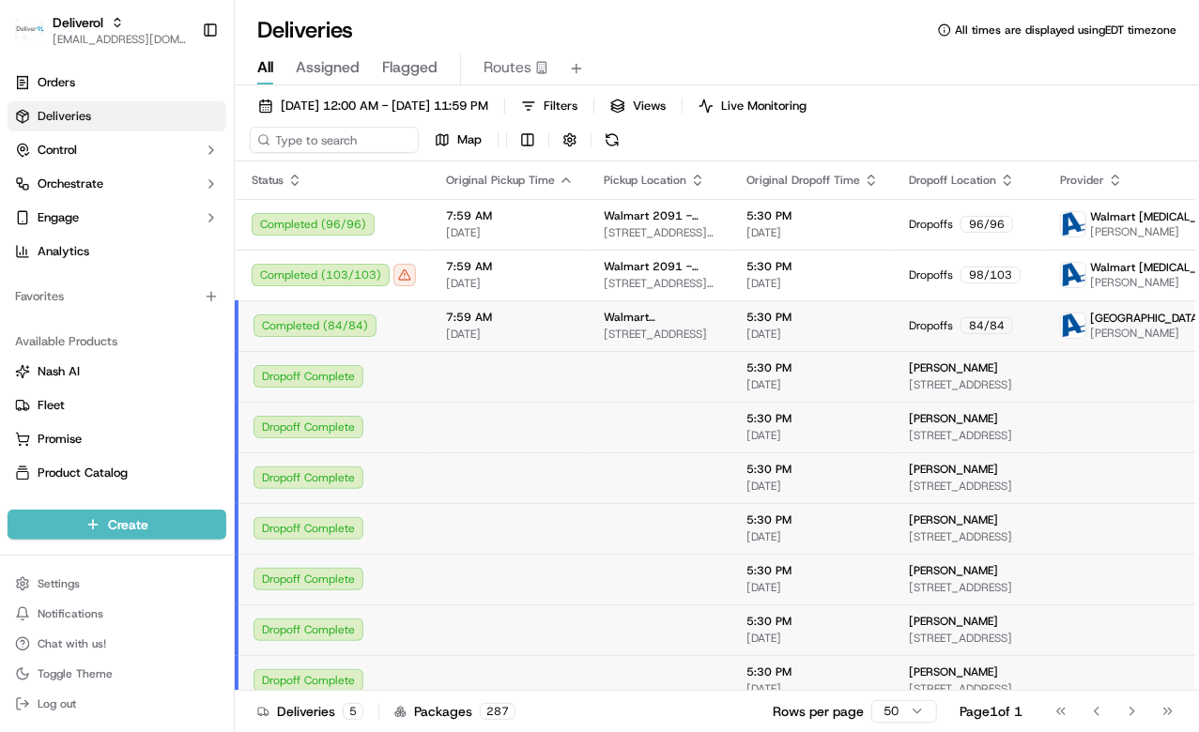
click at [486, 309] on td "7:59 AM 09/15/2025" at bounding box center [510, 325] width 158 height 51
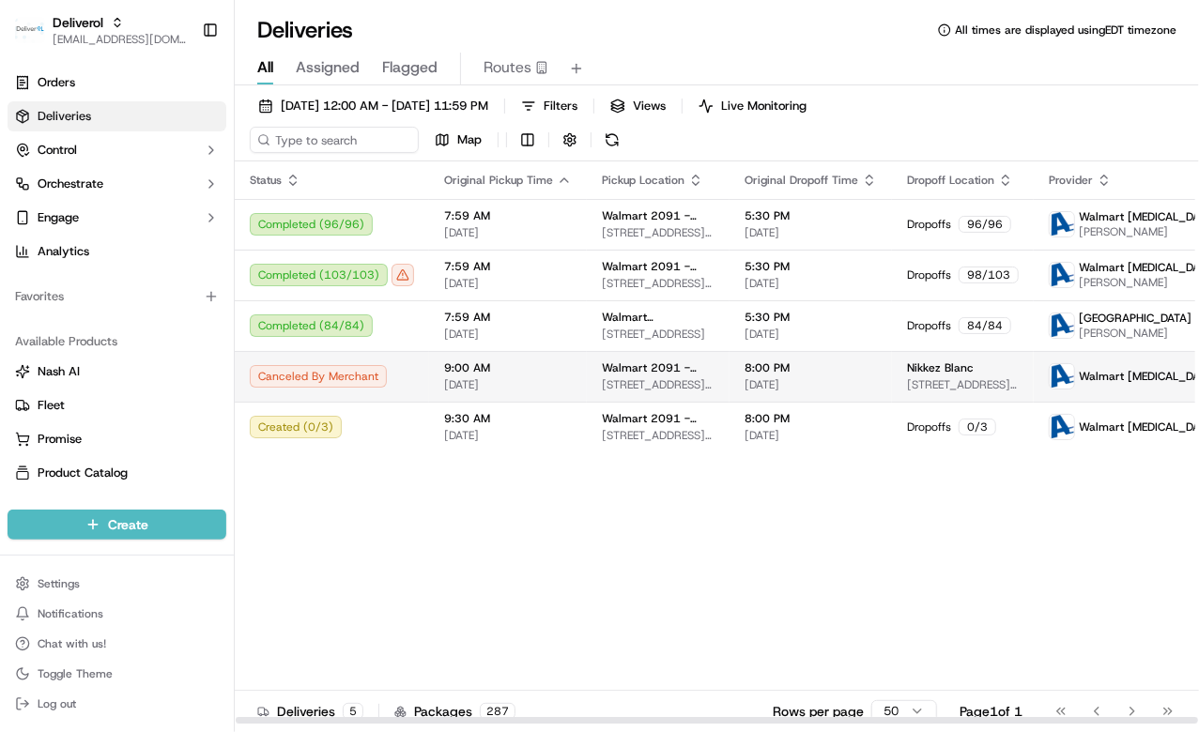
click at [538, 392] on td "9:00 AM 09/15/2025" at bounding box center [508, 376] width 158 height 51
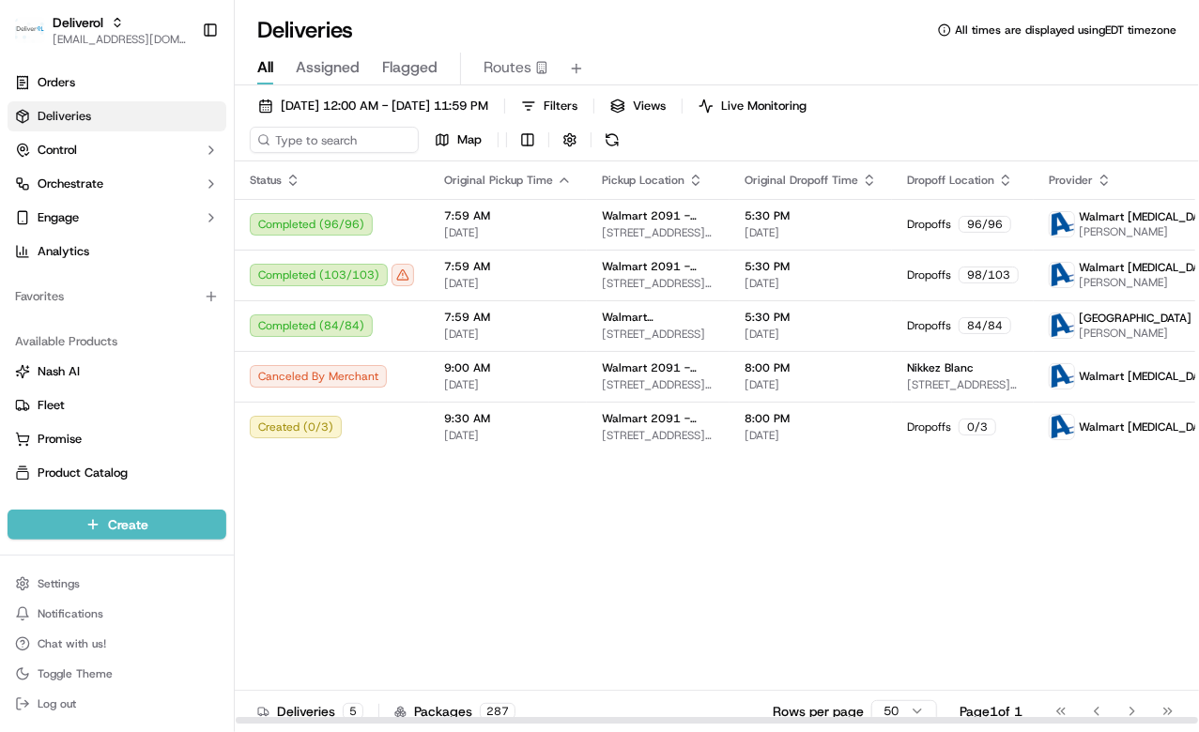
drag, startPoint x: 441, startPoint y: 721, endPoint x: 359, endPoint y: 693, distance: 87.3
click at [359, 717] on div at bounding box center [717, 720] width 962 height 7
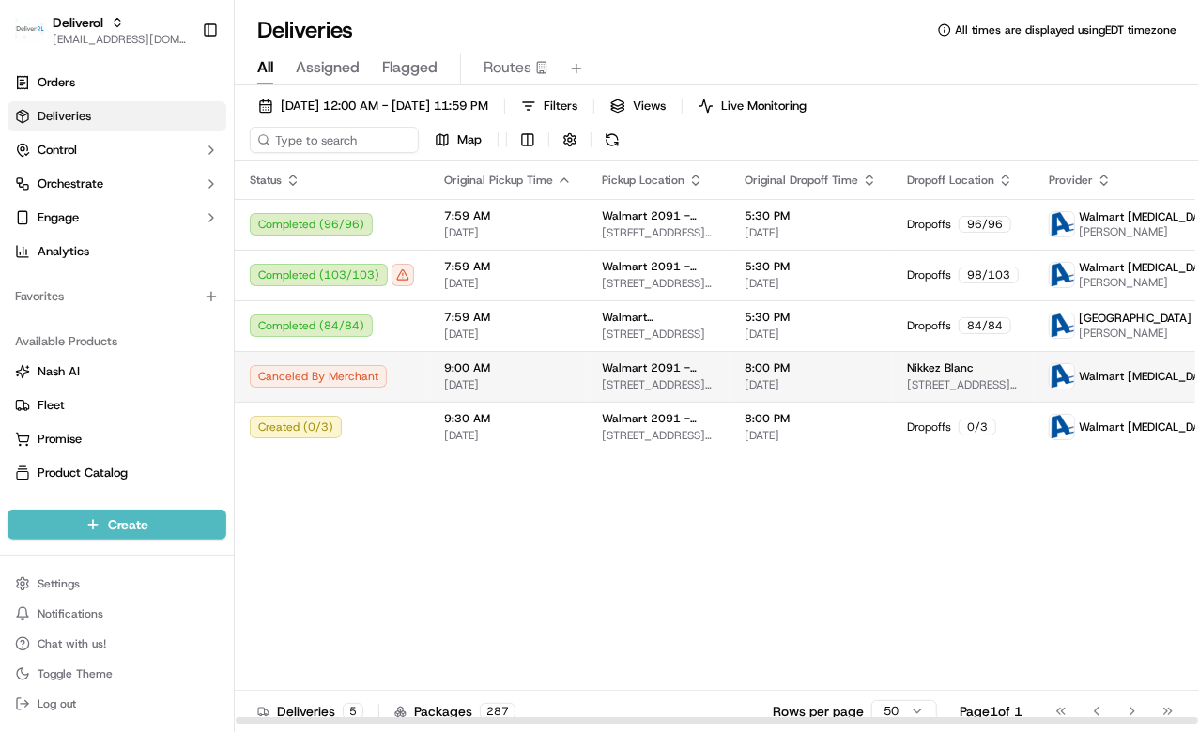
click at [498, 385] on span "09/15/2025" at bounding box center [508, 384] width 128 height 15
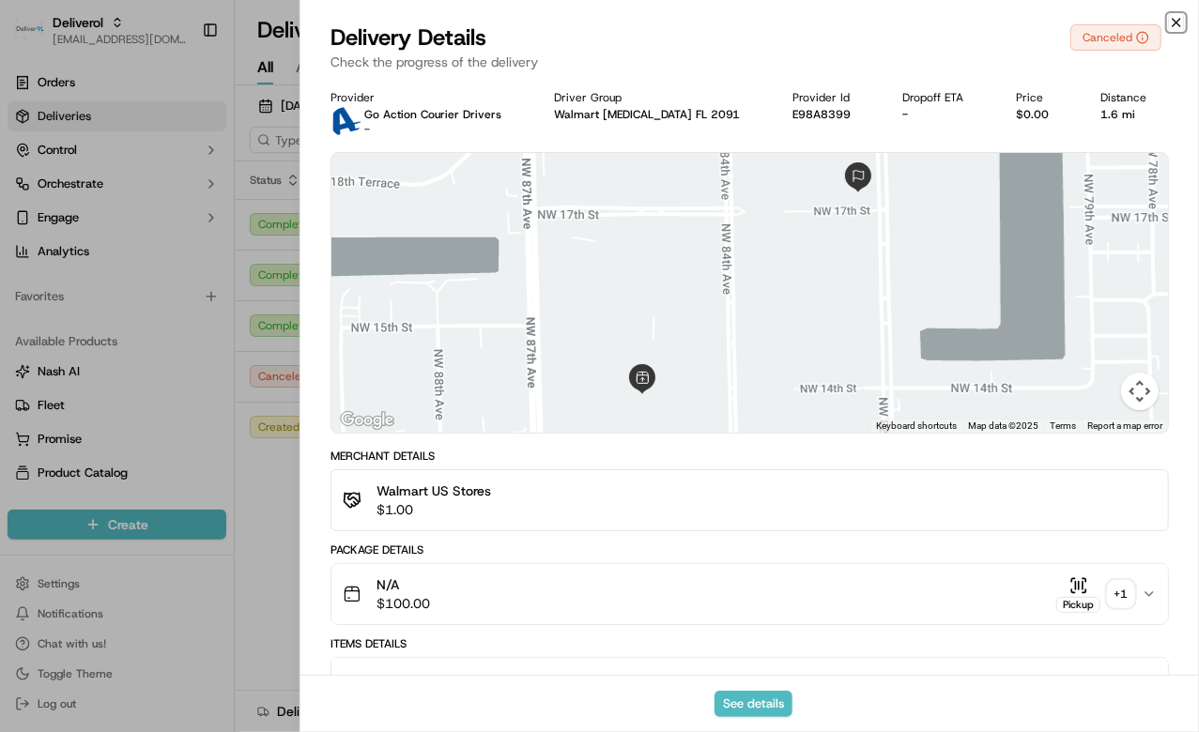
click at [1177, 20] on icon "button" at bounding box center [1176, 22] width 15 height 15
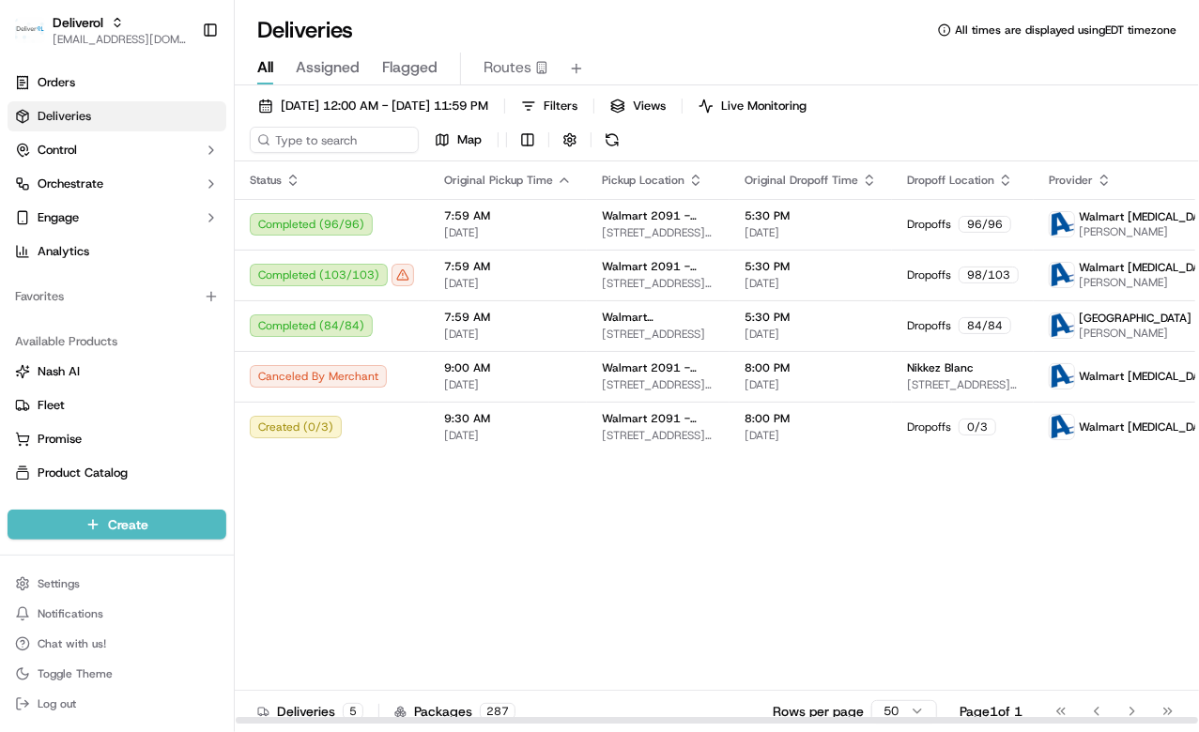
click at [451, 494] on div "Status Original Pickup Time Pickup Location Original Dropoff Time Dropoff Locat…" at bounding box center [793, 443] width 1116 height 563
click at [429, 103] on span "09/15/2025 12:00 AM - 09/15/2025 11:59 PM" at bounding box center [385, 106] width 208 height 17
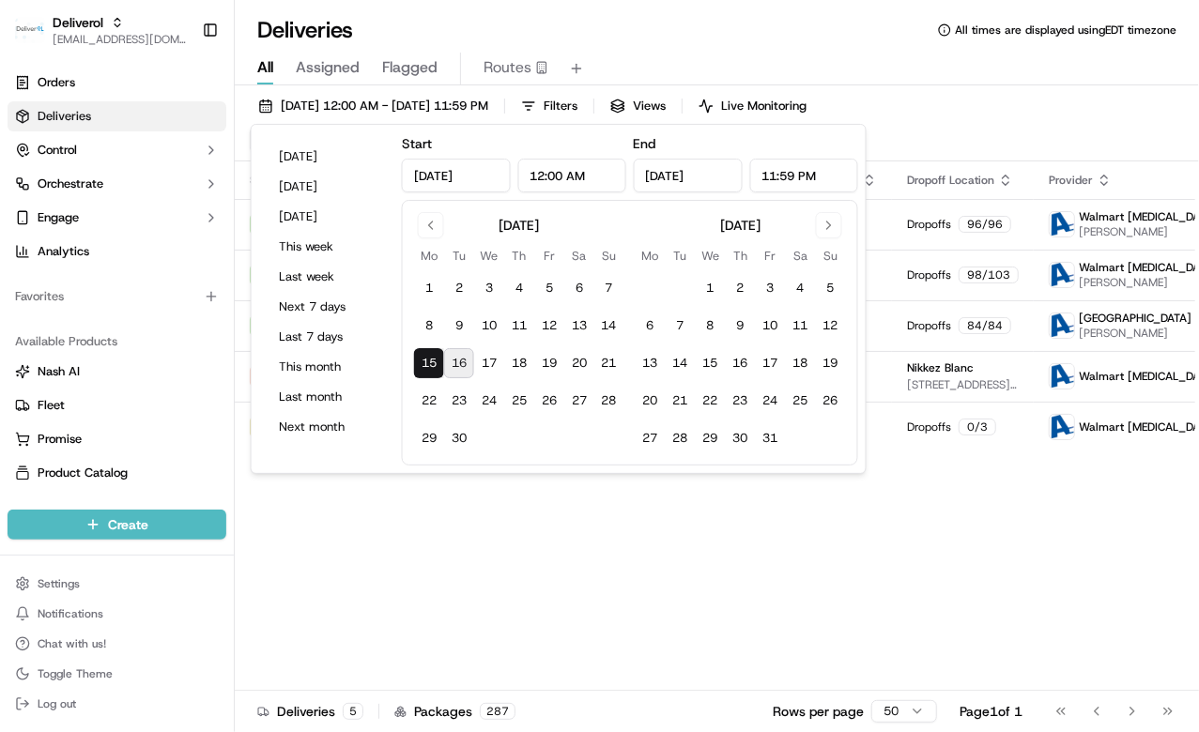
click at [456, 370] on button "16" at bounding box center [459, 363] width 30 height 30
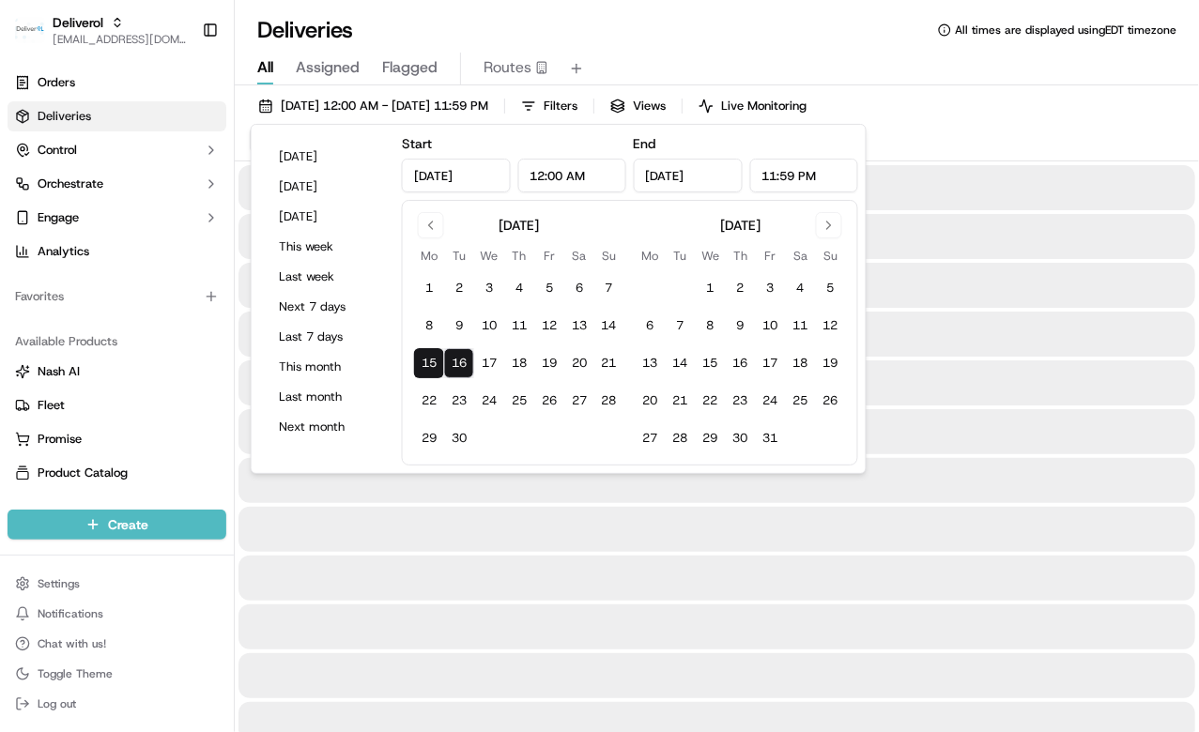
type input "Sep 16, 2025"
click at [456, 370] on button "16" at bounding box center [459, 363] width 30 height 30
type input "Sep 16, 2025"
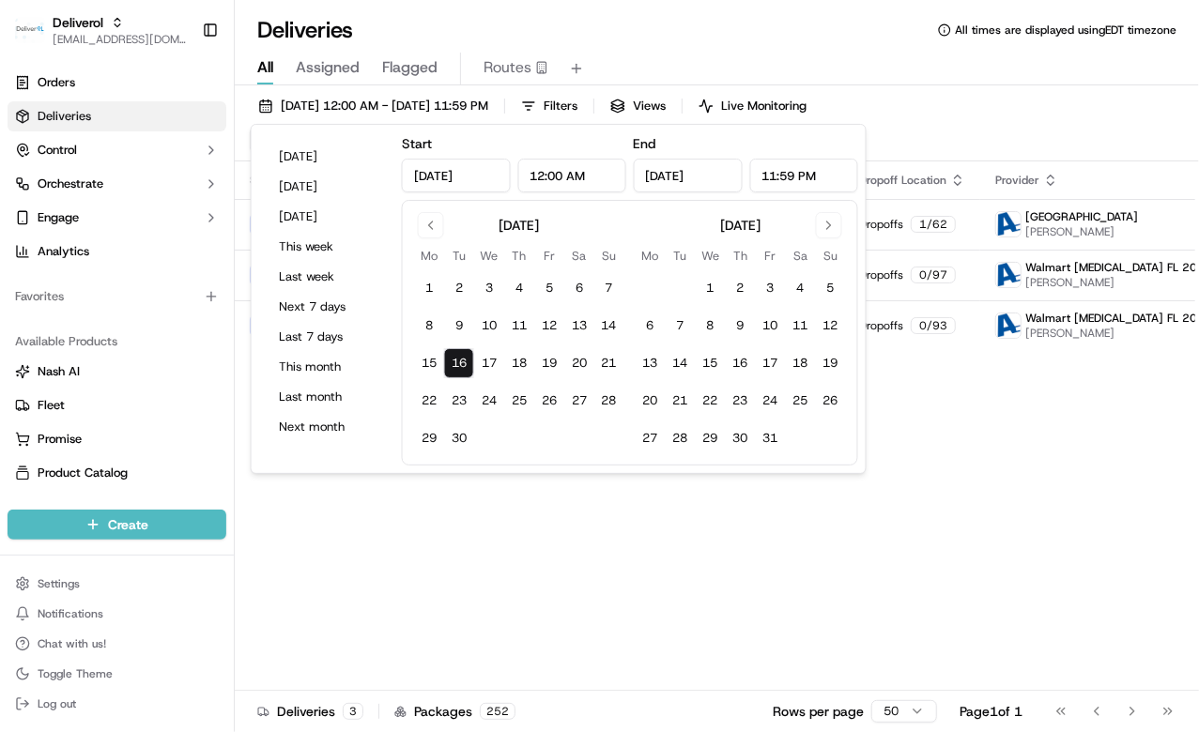
click at [1297, 722] on div "Status Original Pickup Time Pickup Location Original Dropoff Time Dropoff Locat…" at bounding box center [766, 443] width 1062 height 563
click at [1080, 605] on div "Status Original Pickup Time Pickup Location Original Dropoff Time Dropoff Locat…" at bounding box center [766, 443] width 1062 height 563
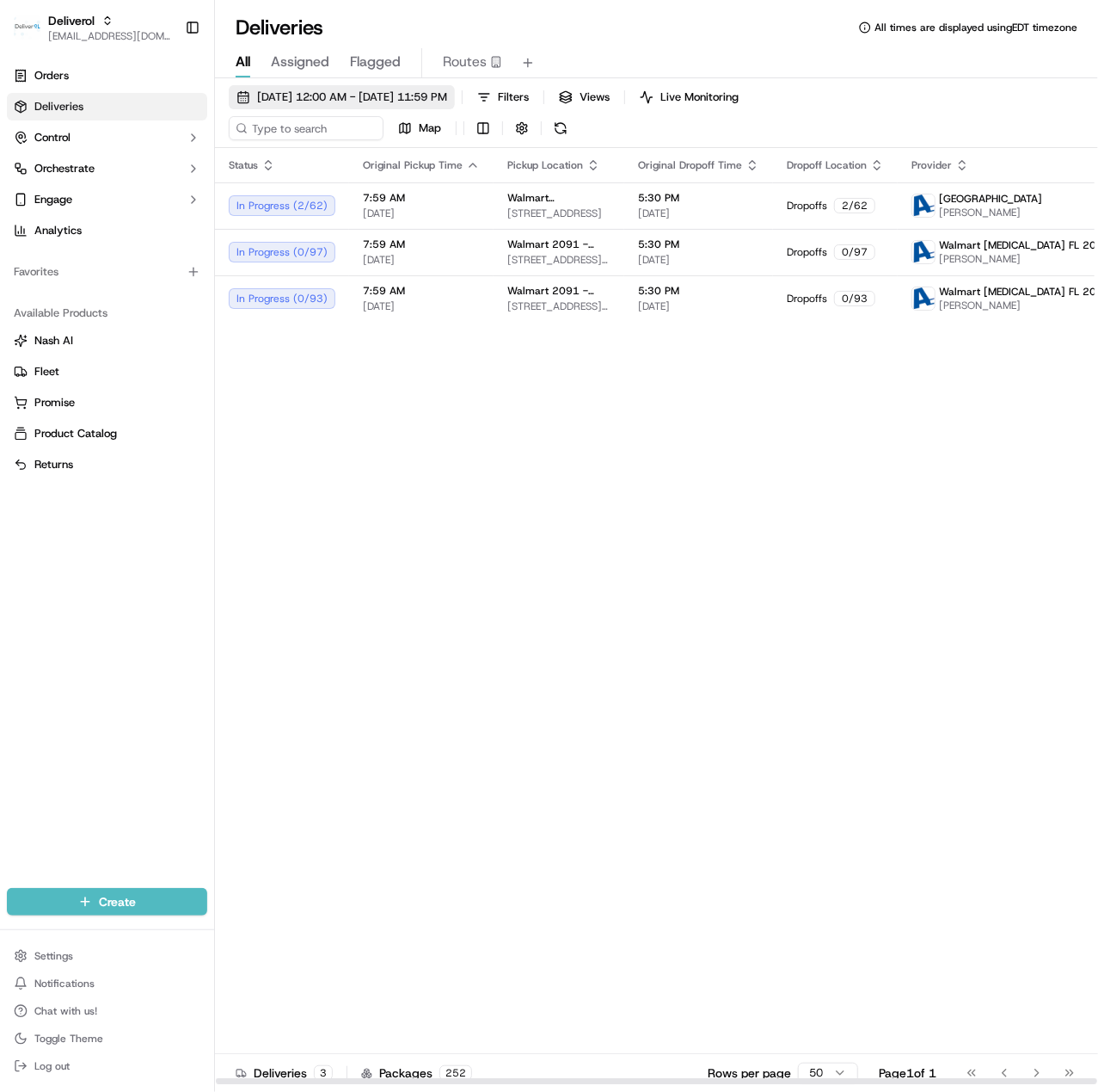
click at [303, 96] on span "[DATE] 12:00 AM - [DATE] 11:59 PM" at bounding box center [353, 97] width 190 height 16
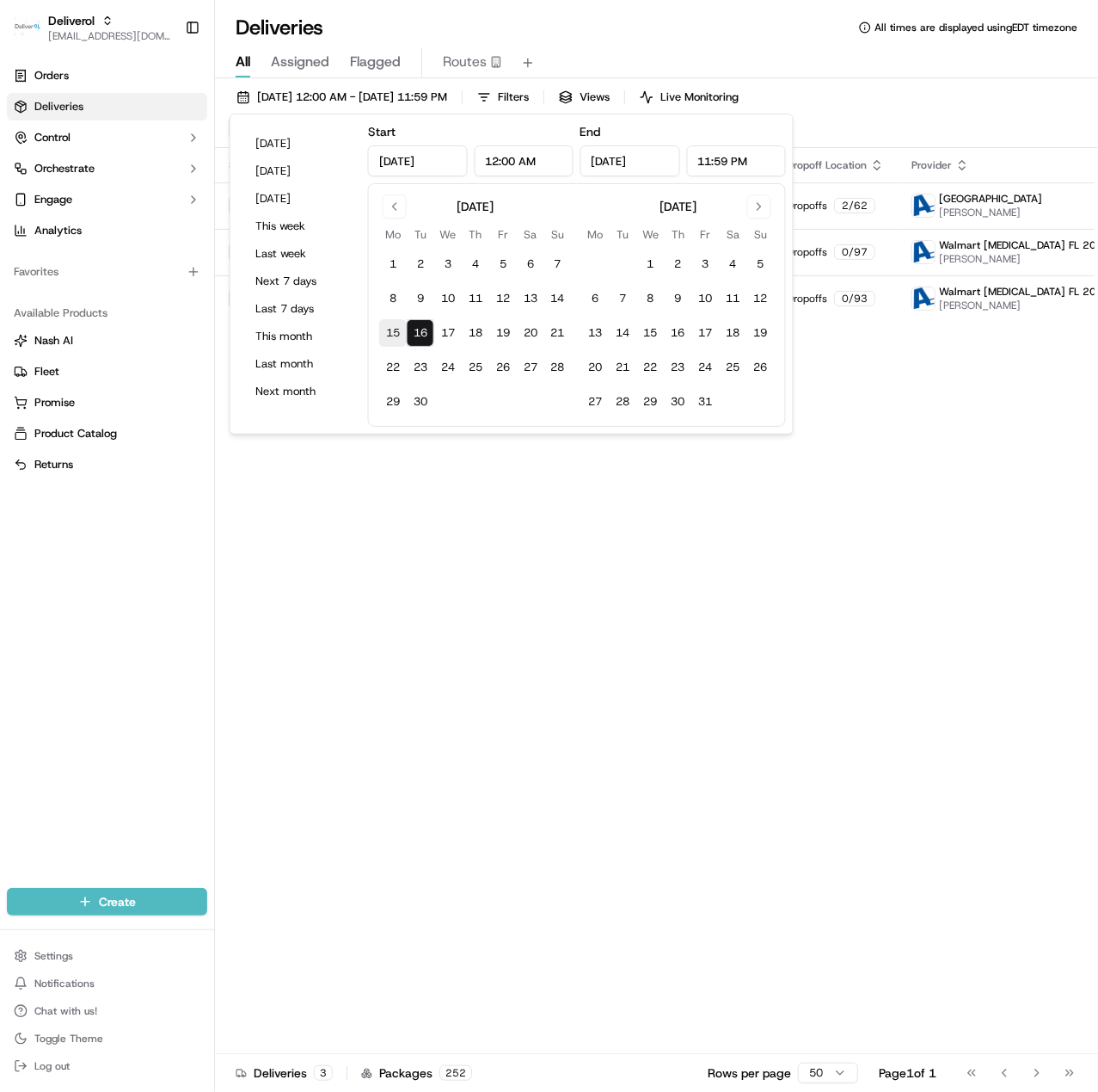
click at [386, 329] on button "15" at bounding box center [393, 333] width 27 height 27
type input "Sep 15, 2025"
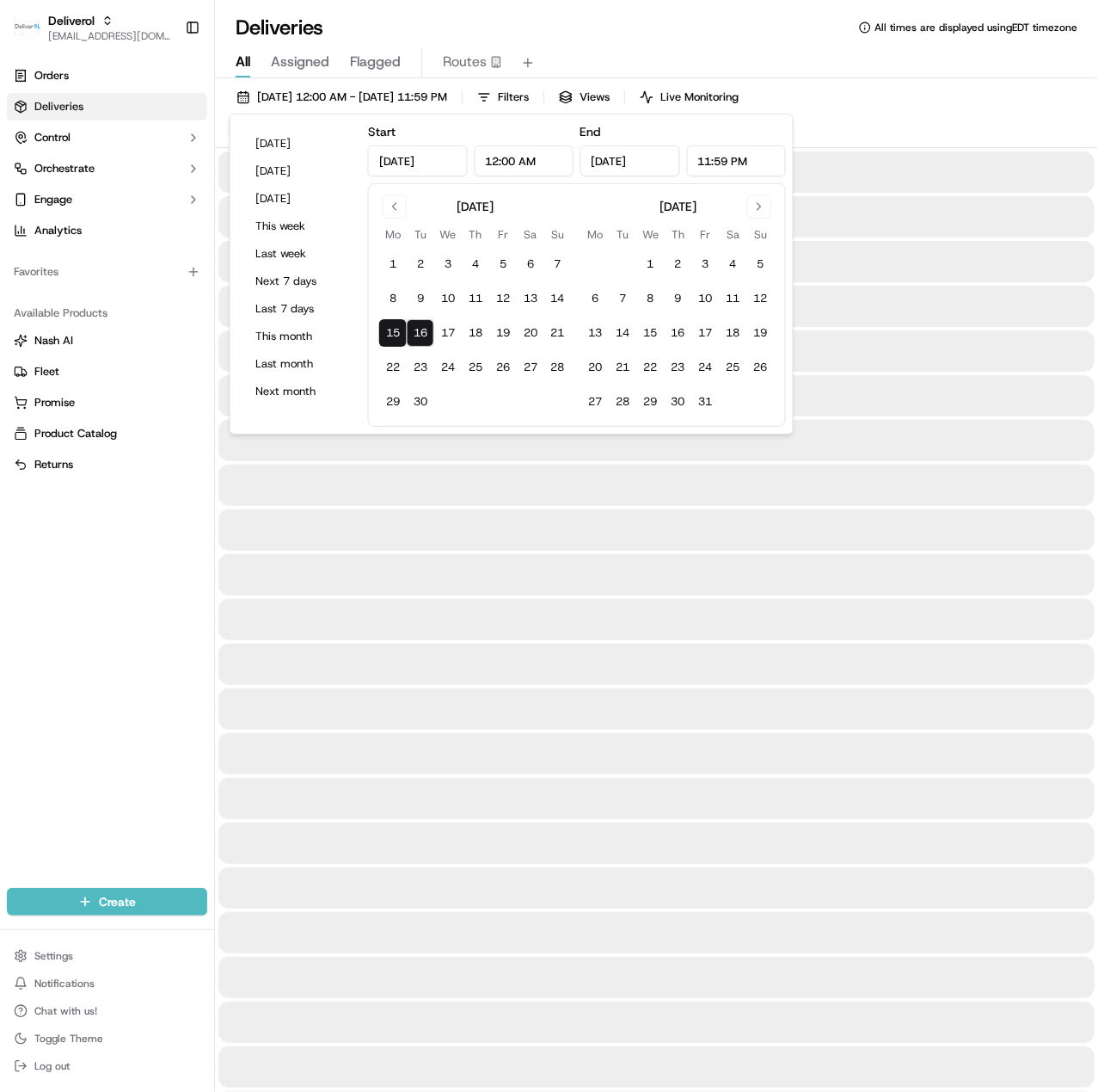
click at [386, 329] on button "15" at bounding box center [393, 333] width 27 height 27
type input "Sep 15, 2025"
click at [493, 680] on div at bounding box center [657, 708] width 876 height 41
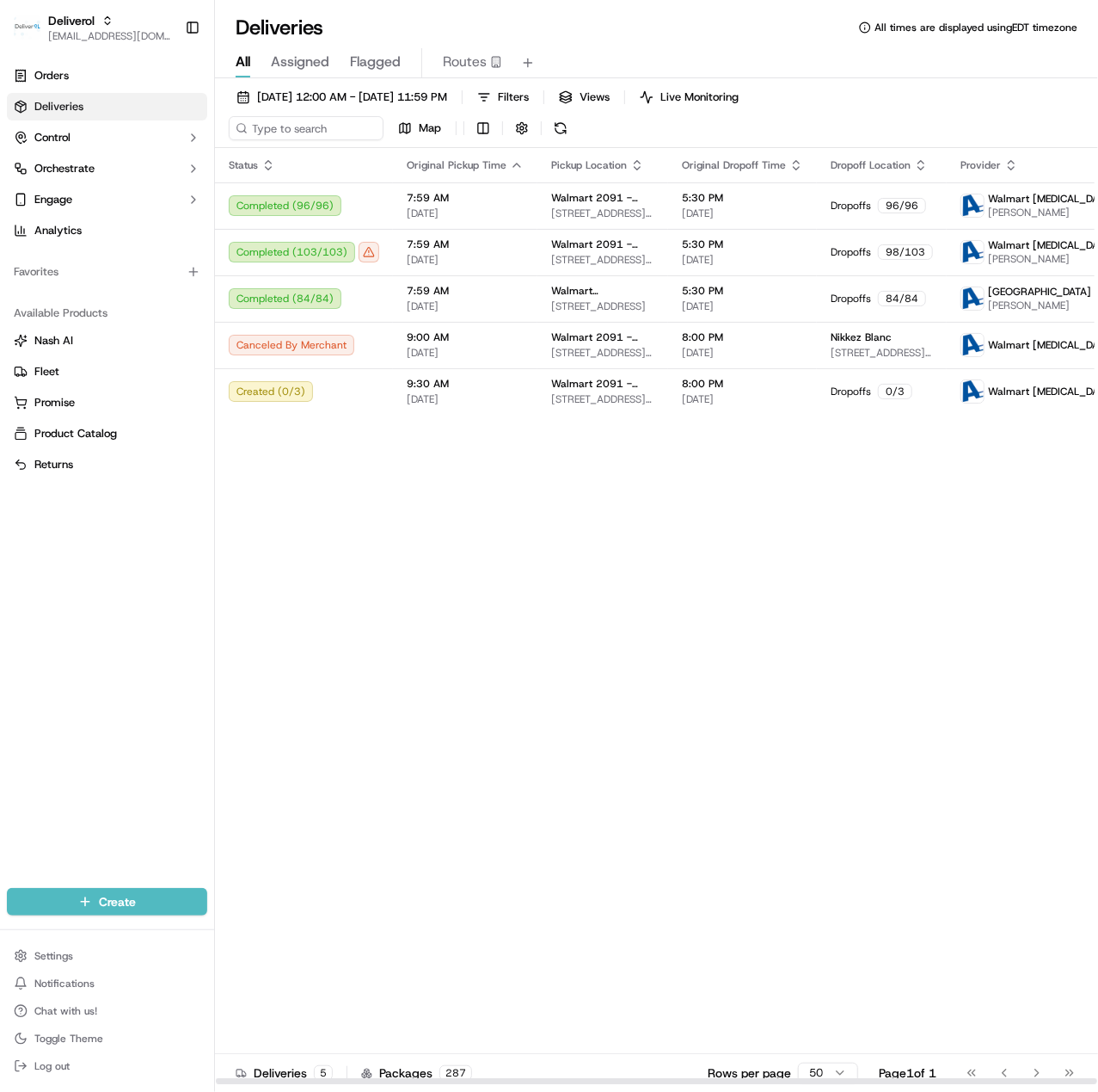
drag, startPoint x: 452, startPoint y: 562, endPoint x: 399, endPoint y: 538, distance: 58.2
click at [452, 562] on div "Status Original Pickup Time Pickup Location Original Dropoff Time Dropoff Locat…" at bounding box center [726, 617] width 1022 height 937
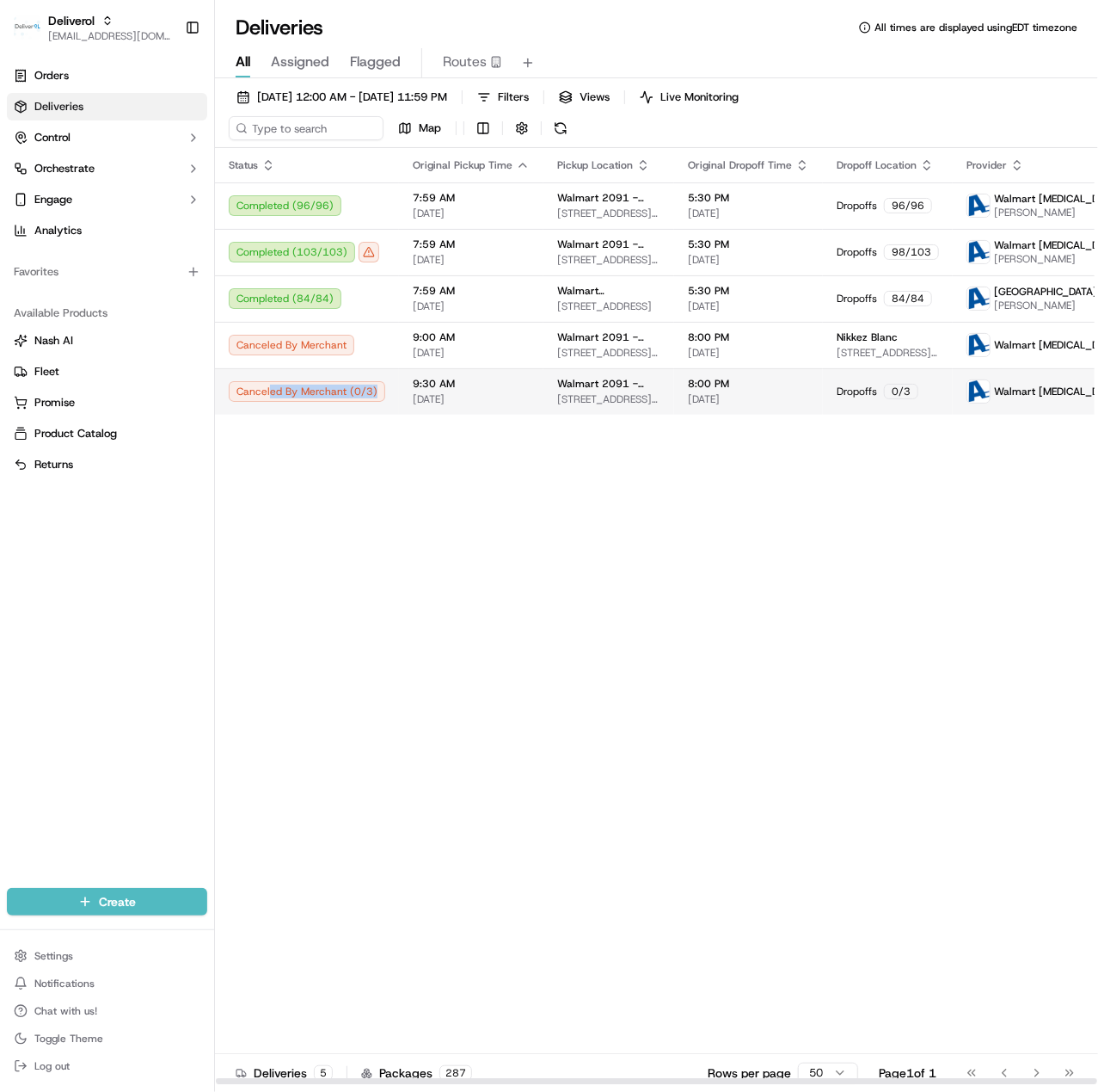
copy div "ed By Merchant ( 0 / 3 )"
drag, startPoint x: 272, startPoint y: 388, endPoint x: 373, endPoint y: 399, distance: 101.6
click at [373, 399] on div "Canceled By Merchant ( 0 / 3 )" at bounding box center [307, 391] width 157 height 21
click at [416, 561] on div "Status Original Pickup Time Pickup Location Original Dropoff Time Dropoff Locat…" at bounding box center [729, 617] width 1027 height 937
click at [332, 91] on span "09/15/2025 12:00 AM - 09/15/2025 11:59 PM" at bounding box center [353, 97] width 190 height 16
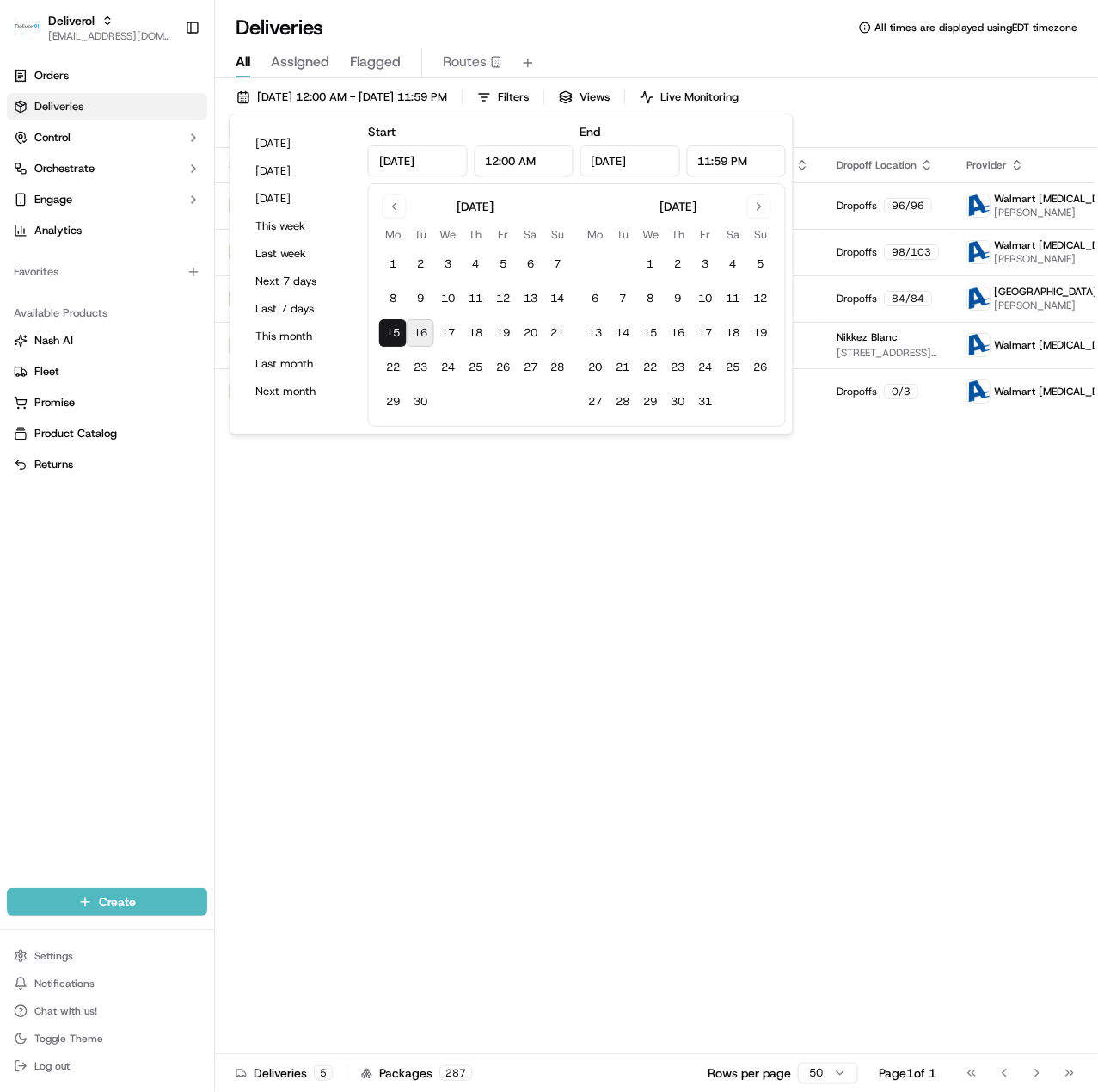
click at [425, 324] on button "16" at bounding box center [420, 333] width 27 height 27
type input "Sep 16, 2025"
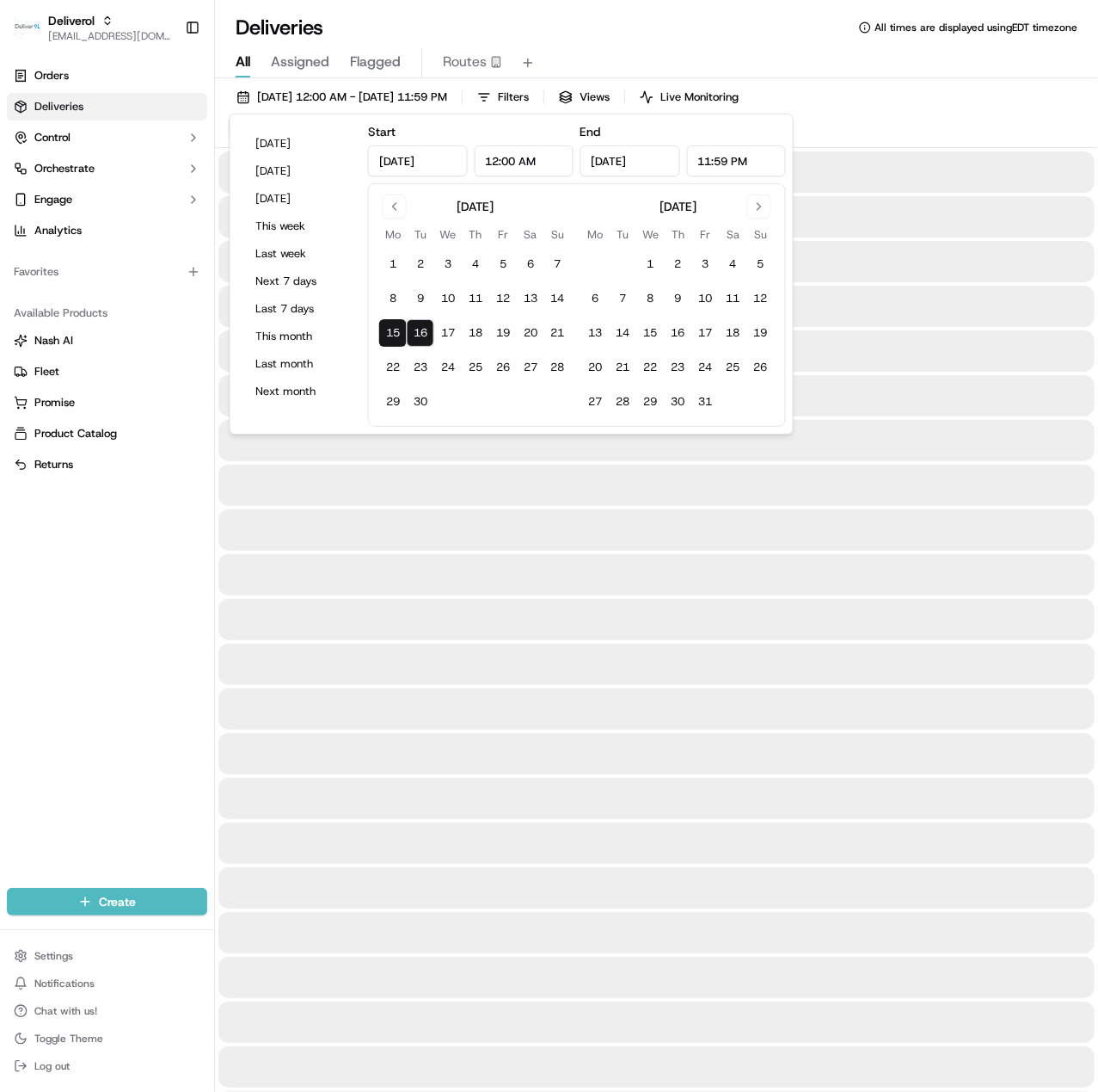
click at [425, 324] on button "16" at bounding box center [420, 333] width 27 height 27
type input "Sep 16, 2025"
click at [424, 337] on button "16" at bounding box center [420, 333] width 27 height 27
click at [503, 649] on div at bounding box center [657, 663] width 876 height 41
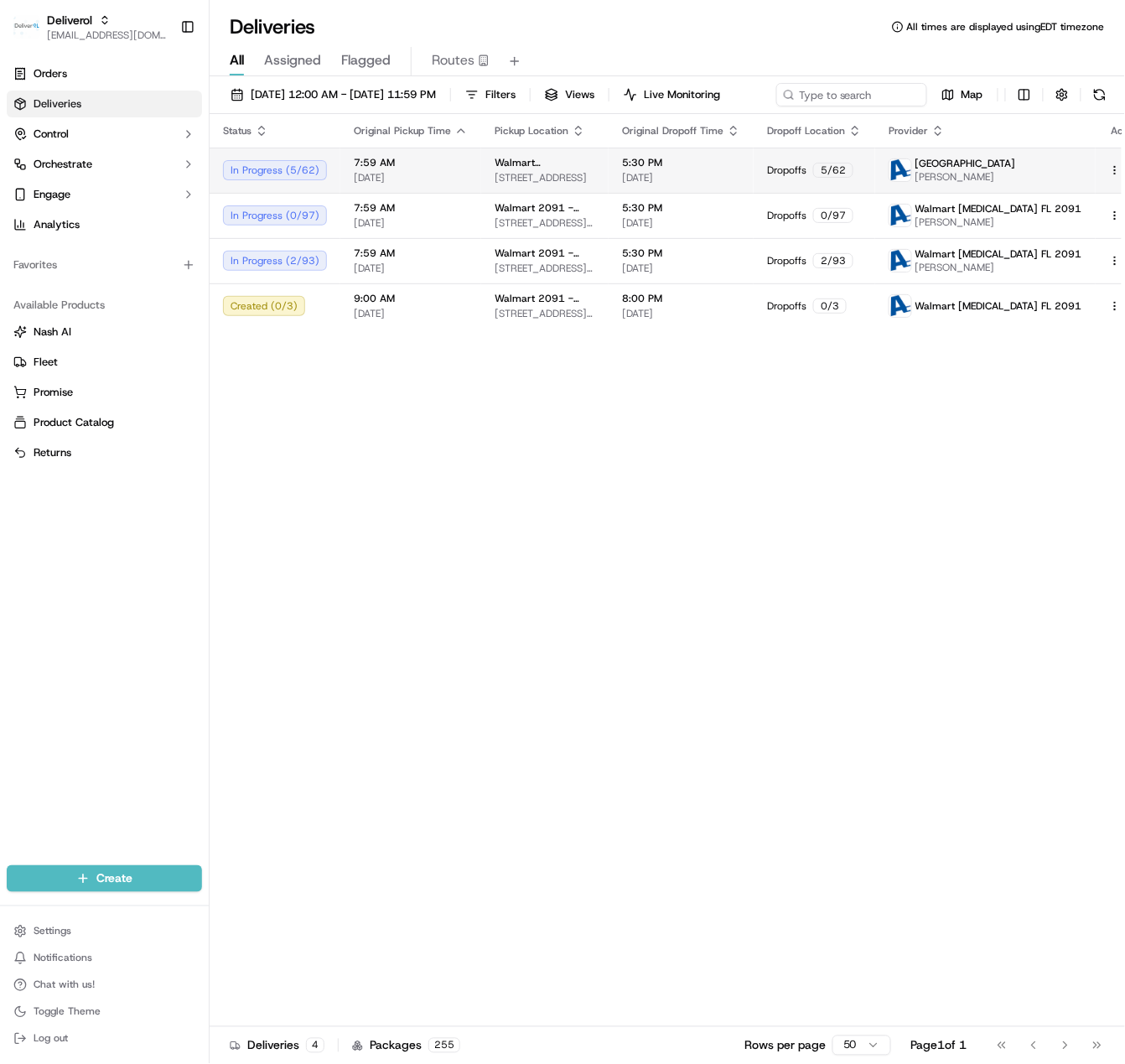
click at [1078, 199] on html "Deliverol ali.jan@deliverol.com Toggle Sidebar Orders Deliveries Control Orches…" at bounding box center [562, 532] width 1125 height 1064
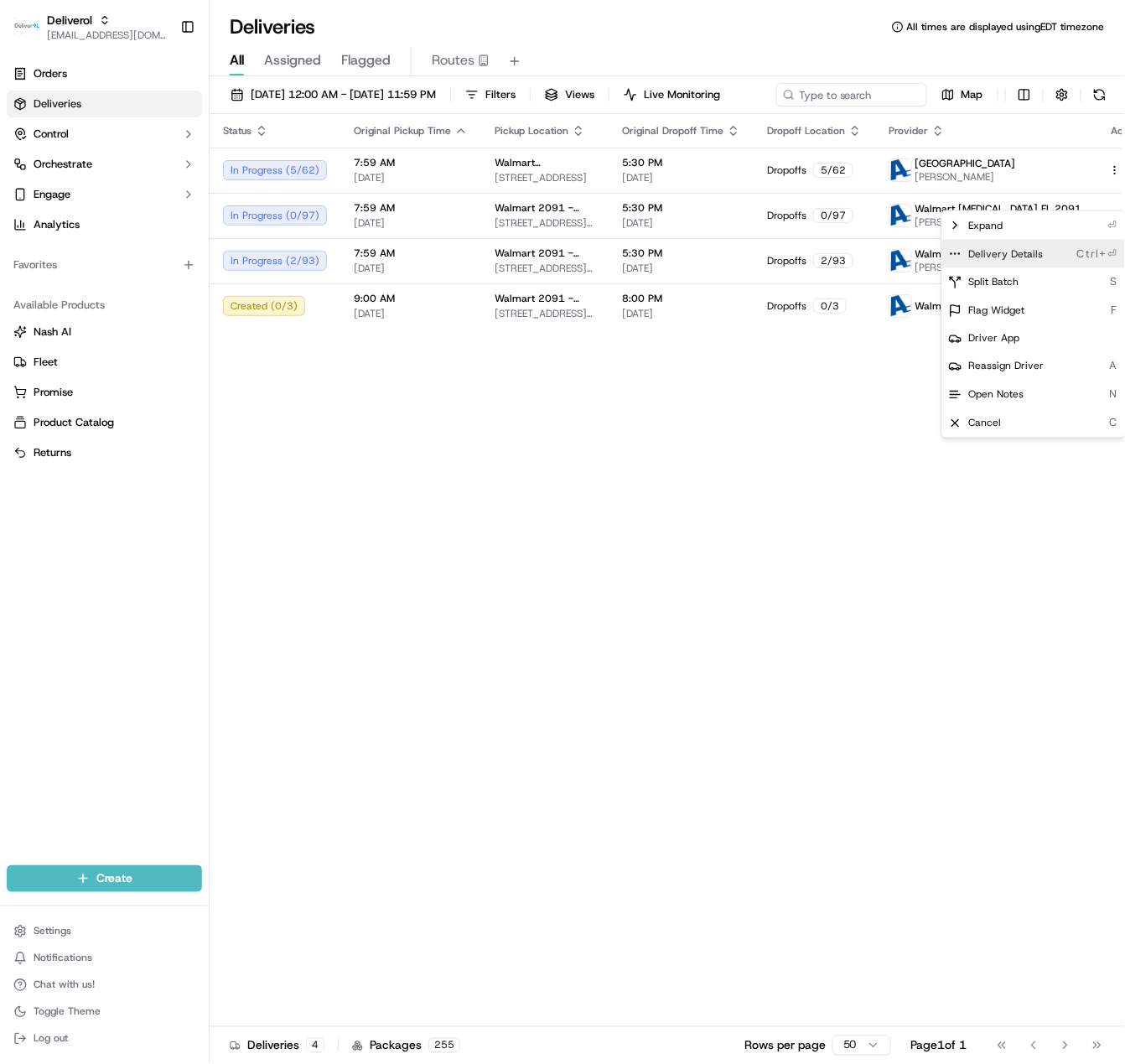
click at [1054, 254] on div "Delivery Details Ctrl+⏎" at bounding box center [1033, 254] width 183 height 29
click at [826, 473] on html "Deliverol ali.jan@deliverol.com Toggle Sidebar Orders Deliveries Control Orches…" at bounding box center [562, 532] width 1125 height 1064
click at [776, 461] on div "Status Original Pickup Time Pickup Location Original Dropoff Time Dropoff Locat…" at bounding box center [684, 570] width 948 height 913
click at [829, 420] on div "Status Original Pickup Time Pickup Location Original Dropoff Time Dropoff Locat…" at bounding box center [684, 570] width 948 height 913
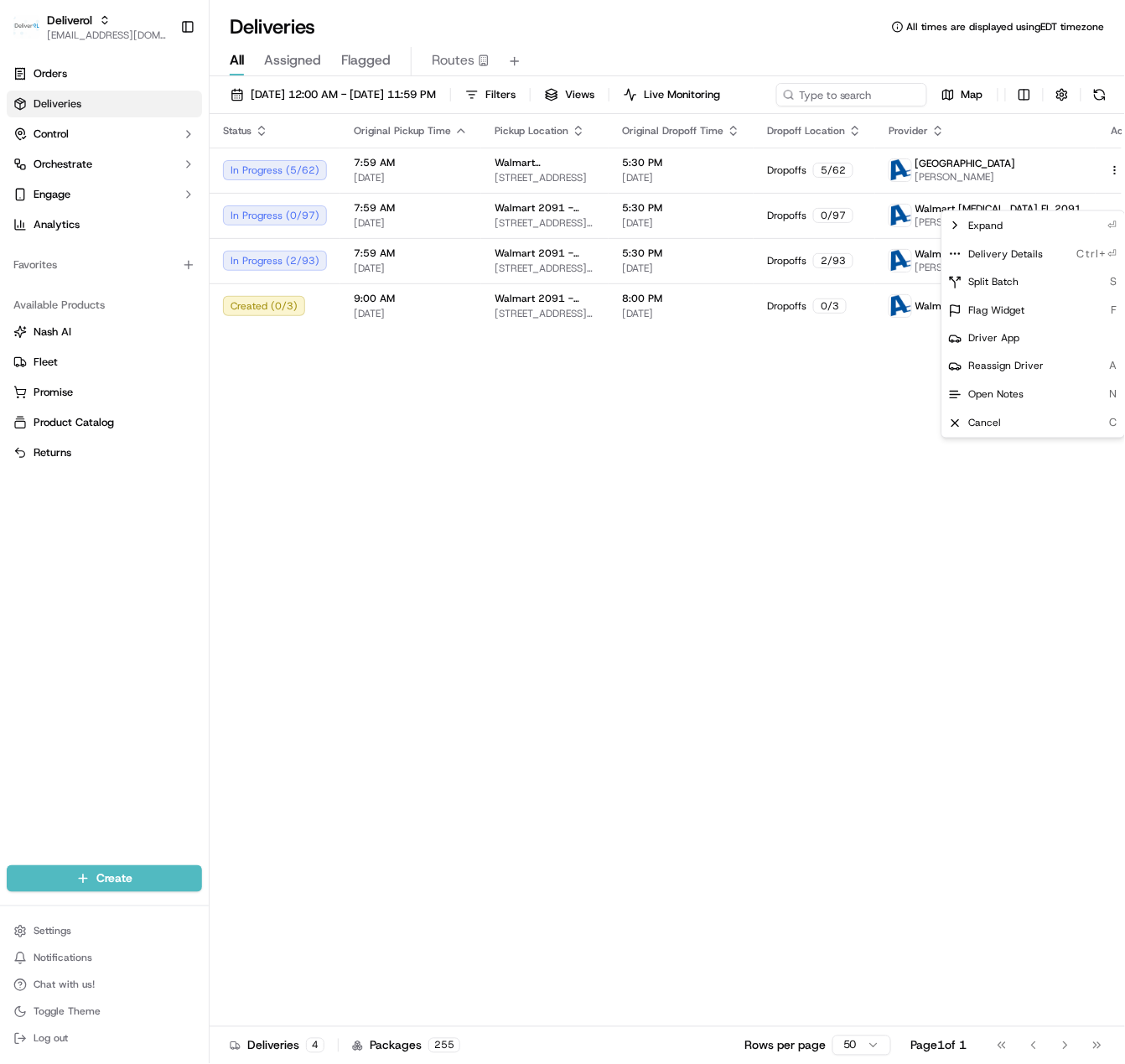
click at [829, 420] on div "Status Original Pickup Time Pickup Location Original Dropoff Time Dropoff Locat…" at bounding box center [684, 570] width 948 height 913
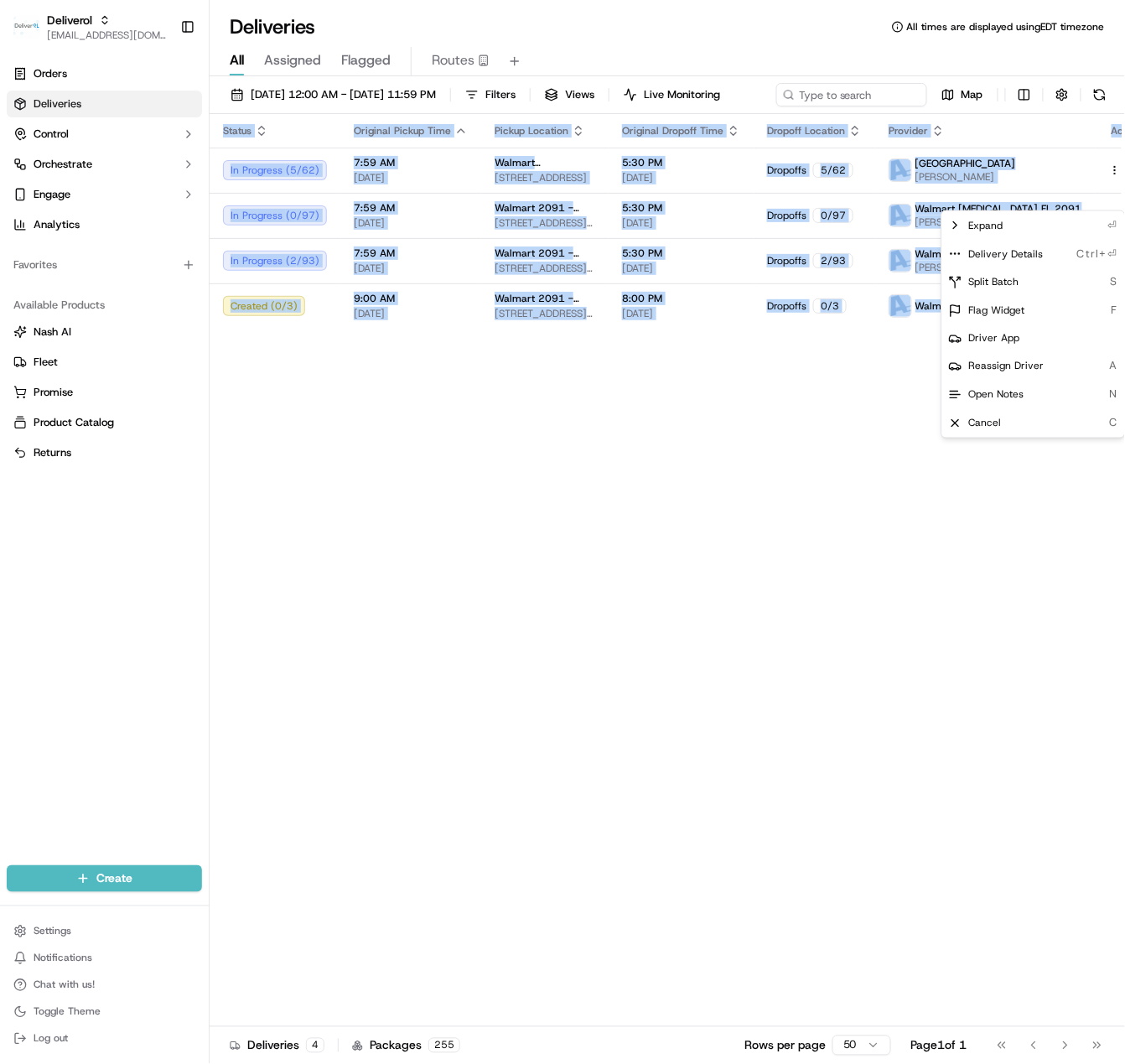
click at [829, 420] on div "Status Original Pickup Time Pickup Location Original Dropoff Time Dropoff Locat…" at bounding box center [684, 570] width 948 height 913
click at [924, 101] on div "09/16/2025 12:00 AM - 09/16/2025 11:59 PM Filters Views Live Monitoring Map" at bounding box center [667, 98] width 915 height 31
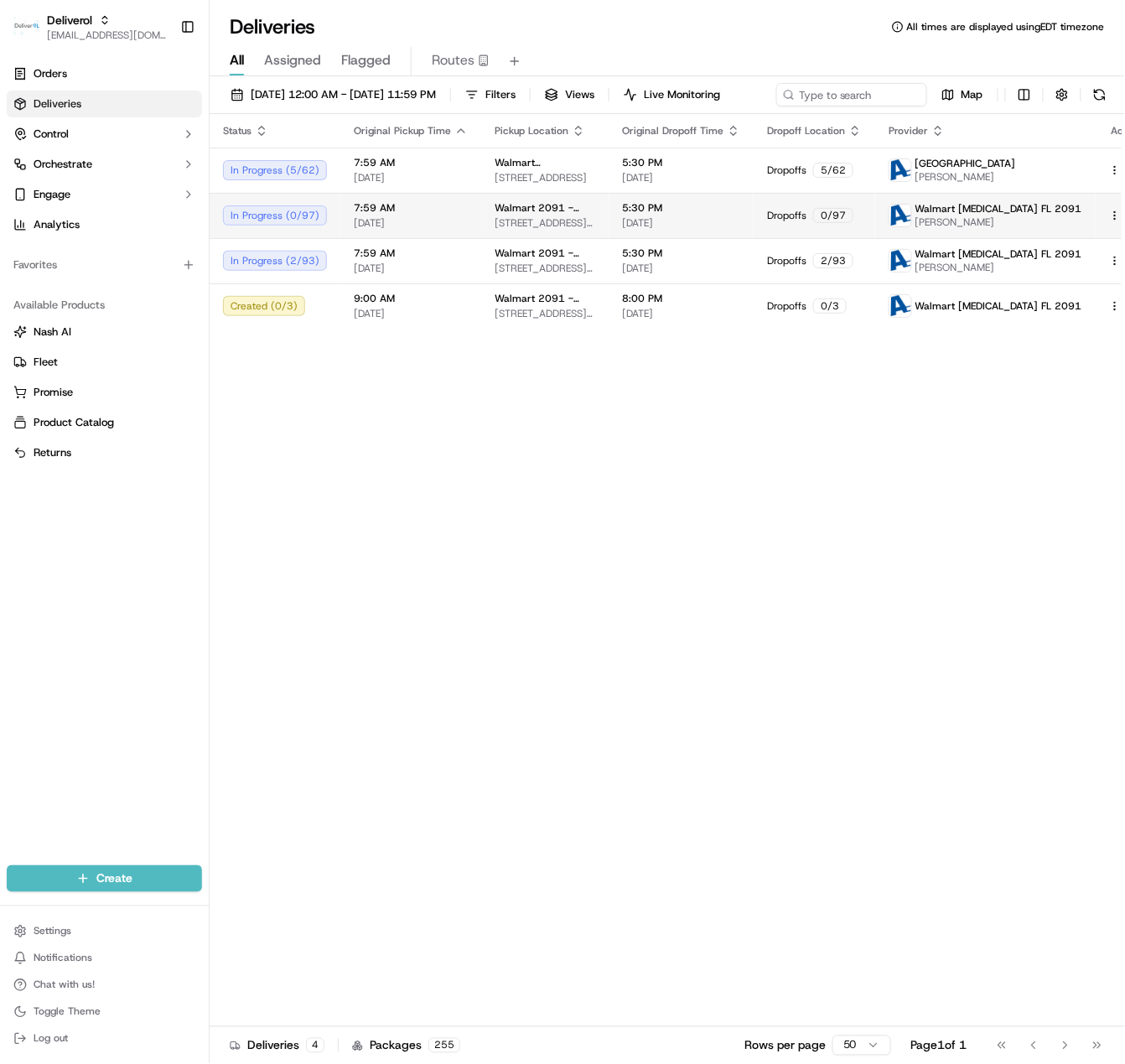
click at [1079, 246] on html "Deliverol ali.jan@deliverol.com Toggle Sidebar Orders Deliveries Control Orches…" at bounding box center [562, 532] width 1125 height 1064
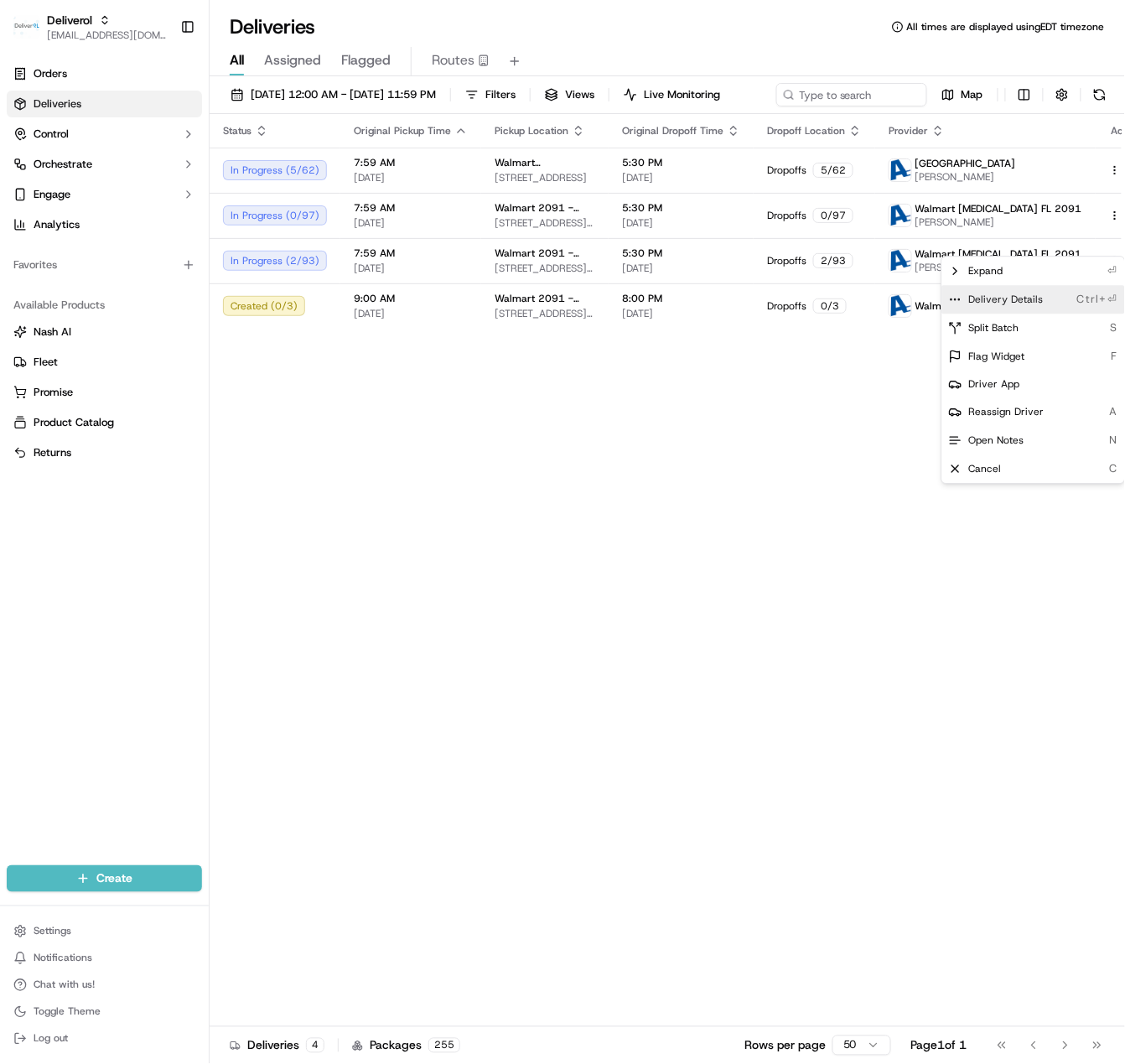
click at [1023, 293] on span "Delivery Details" at bounding box center [1006, 299] width 75 height 13
click at [625, 533] on html "Deliverol ali.jan@deliverol.com Toggle Sidebar Orders Deliveries Control Orches…" at bounding box center [562, 532] width 1125 height 1064
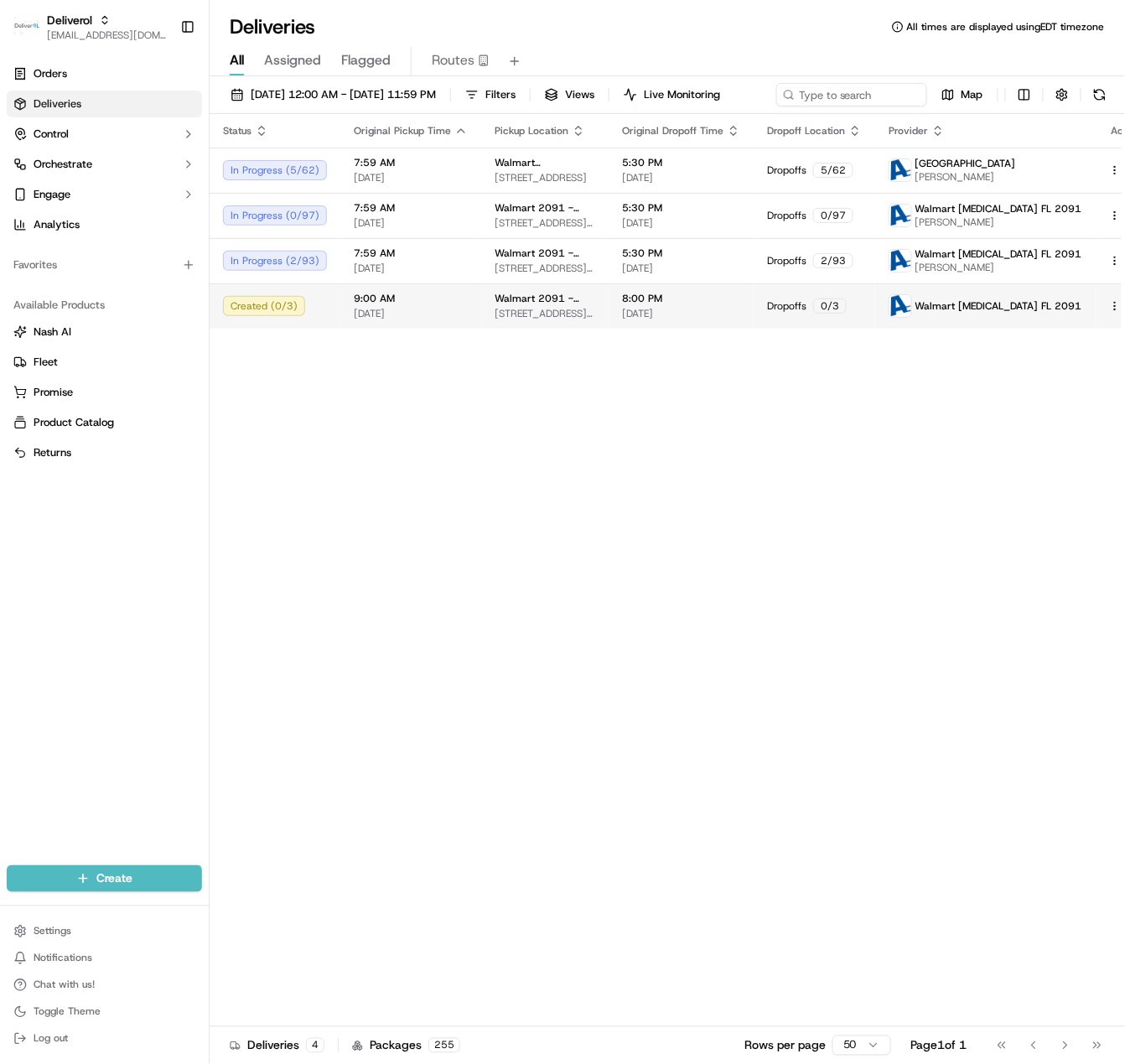
click at [1078, 339] on html "Deliverol ali.jan@deliverol.com Toggle Sidebar Orders Deliveries Control Orches…" at bounding box center [562, 532] width 1125 height 1064
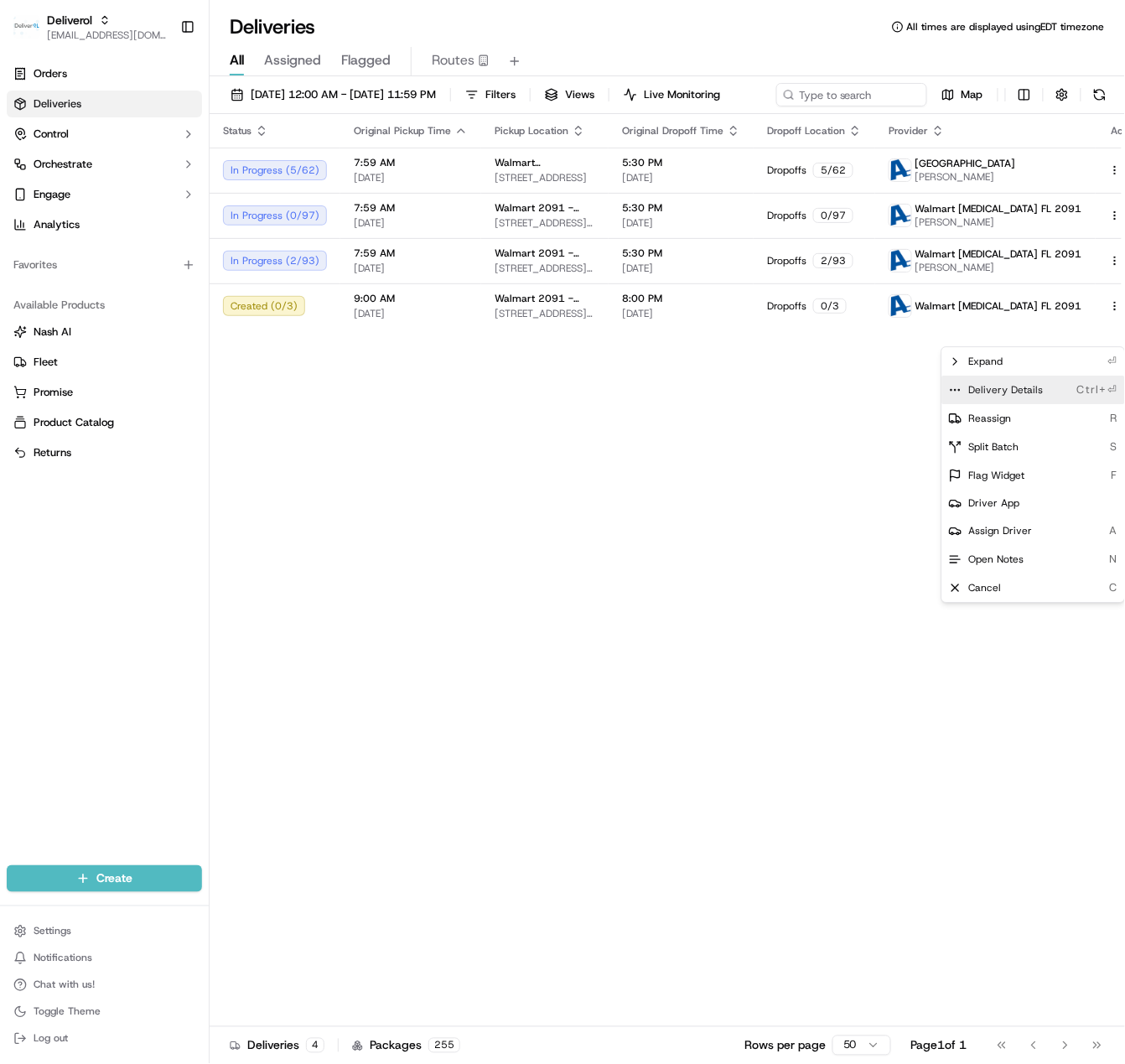
click at [1044, 386] on div "Delivery Details Ctrl+⏎" at bounding box center [1033, 390] width 183 height 29
click at [597, 397] on html "Deliverol ali.jan@deliverol.com Toggle Sidebar Orders Deliveries Control Orches…" at bounding box center [562, 532] width 1125 height 1064
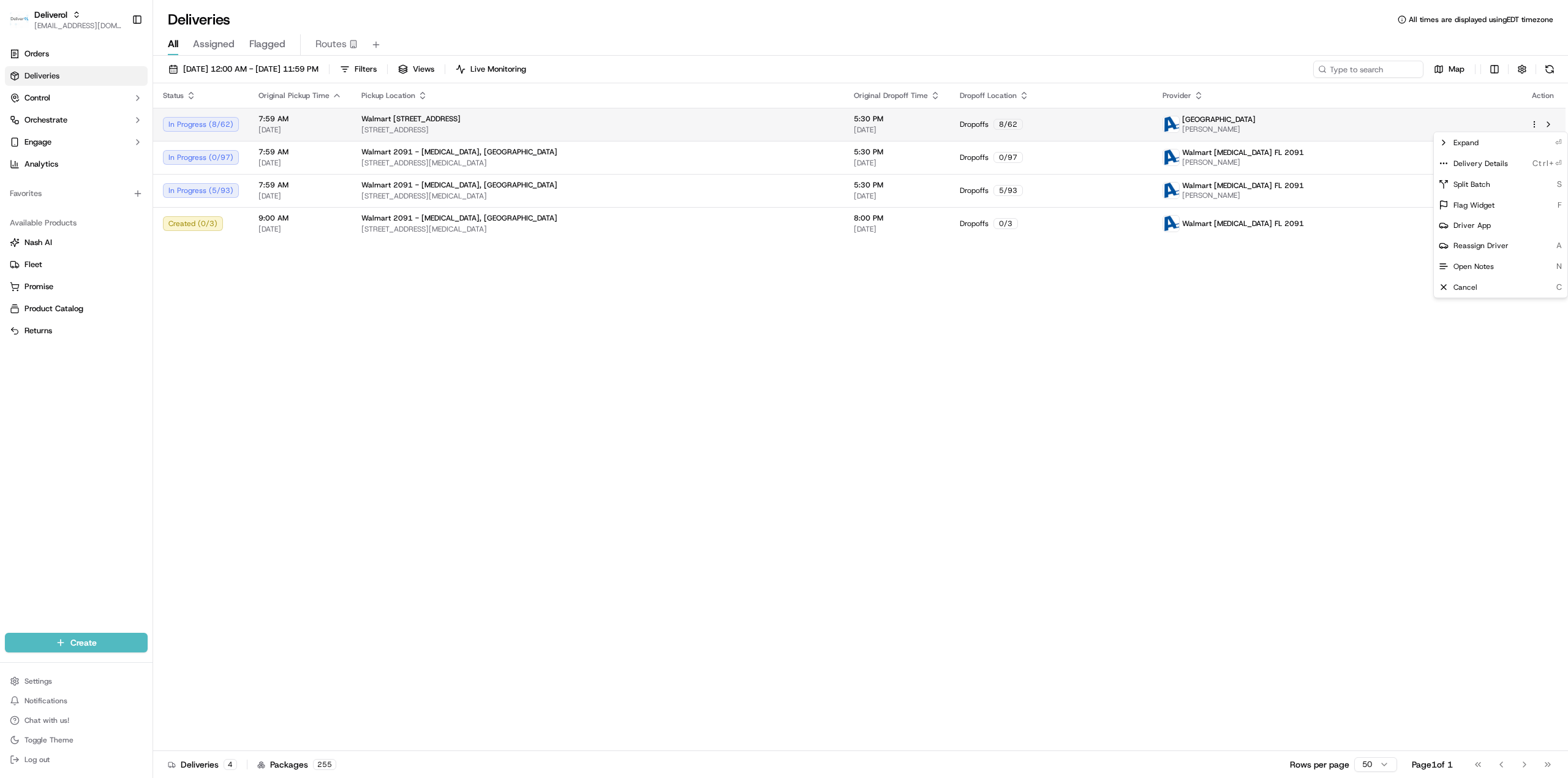
click at [1045, 123] on html "Deliverol ali.jan@deliverol.com Toggle Sidebar Orders Deliveries Control Orches…" at bounding box center [784, 389] width 1568 height 778
click at [1045, 156] on div "Delivery Details Ctrl+⏎" at bounding box center [1500, 164] width 134 height 21
click at [1045, 341] on html "Deliverol ali.jan@deliverol.com Toggle Sidebar Orders Deliveries Control Orches…" at bounding box center [784, 389] width 1568 height 778
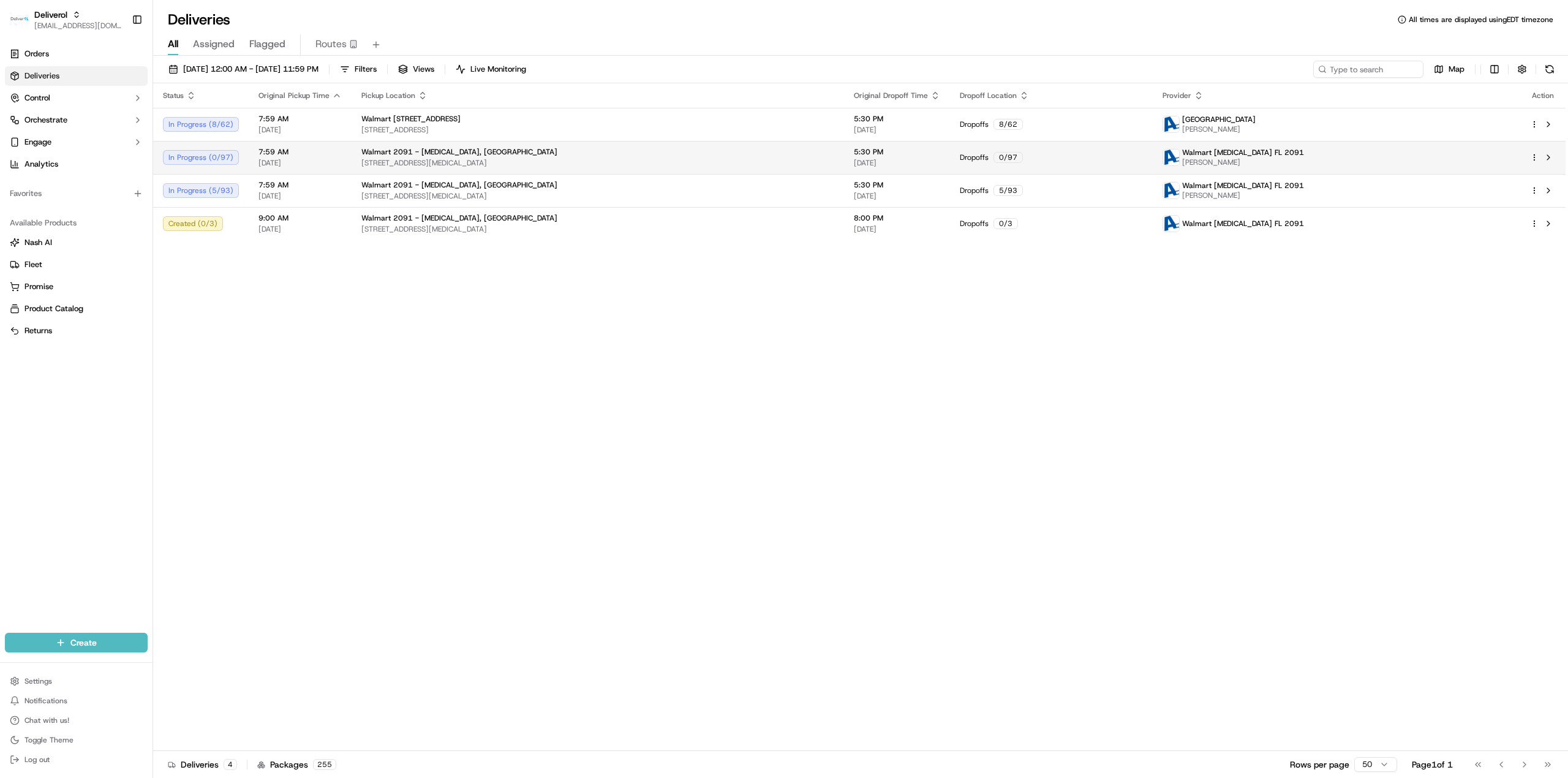
click at [1045, 156] on html "Deliverol ali.jan@deliverol.com Toggle Sidebar Orders Deliveries Control Orches…" at bounding box center [784, 389] width 1568 height 778
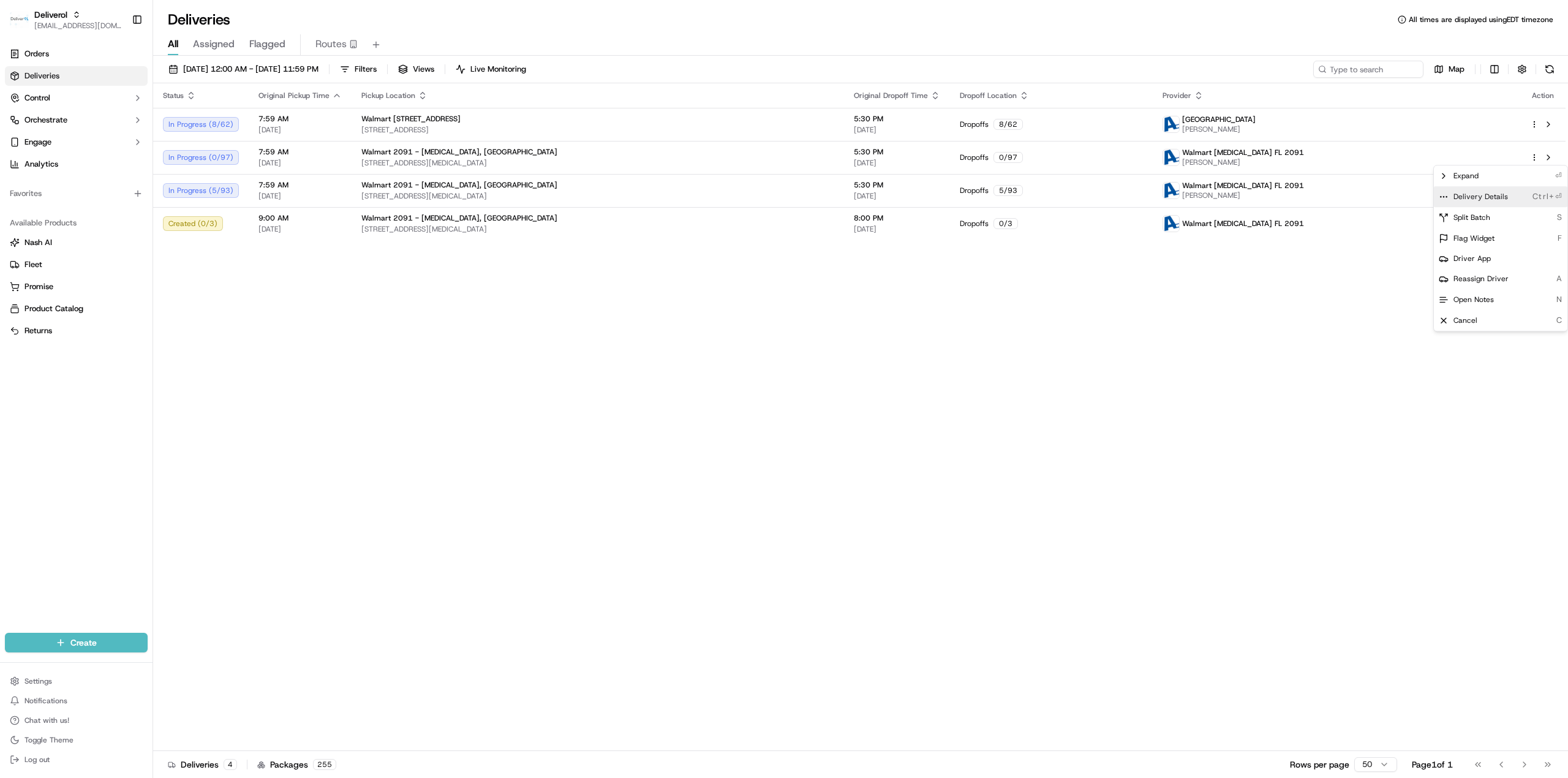
click at [1045, 195] on span "Delivery Details" at bounding box center [1481, 196] width 55 height 10
click at [1045, 338] on html "Deliverol ali.jan@deliverol.com Toggle Sidebar Orders Deliveries Control Orches…" at bounding box center [784, 389] width 1568 height 778
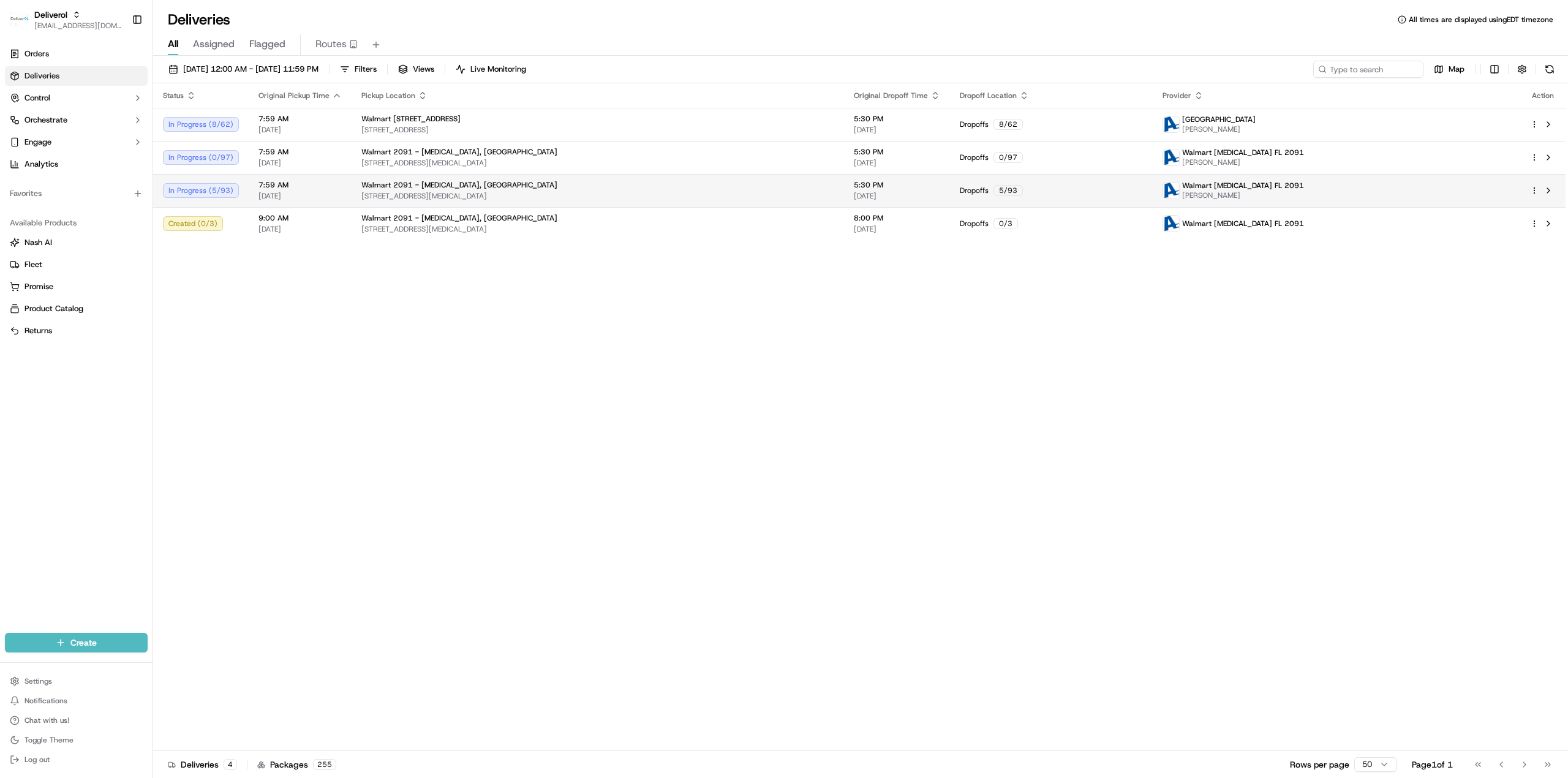
click at [1045, 192] on html "Deliverol ali.jan@deliverol.com Toggle Sidebar Orders Deliveries Control Orches…" at bounding box center [784, 389] width 1568 height 778
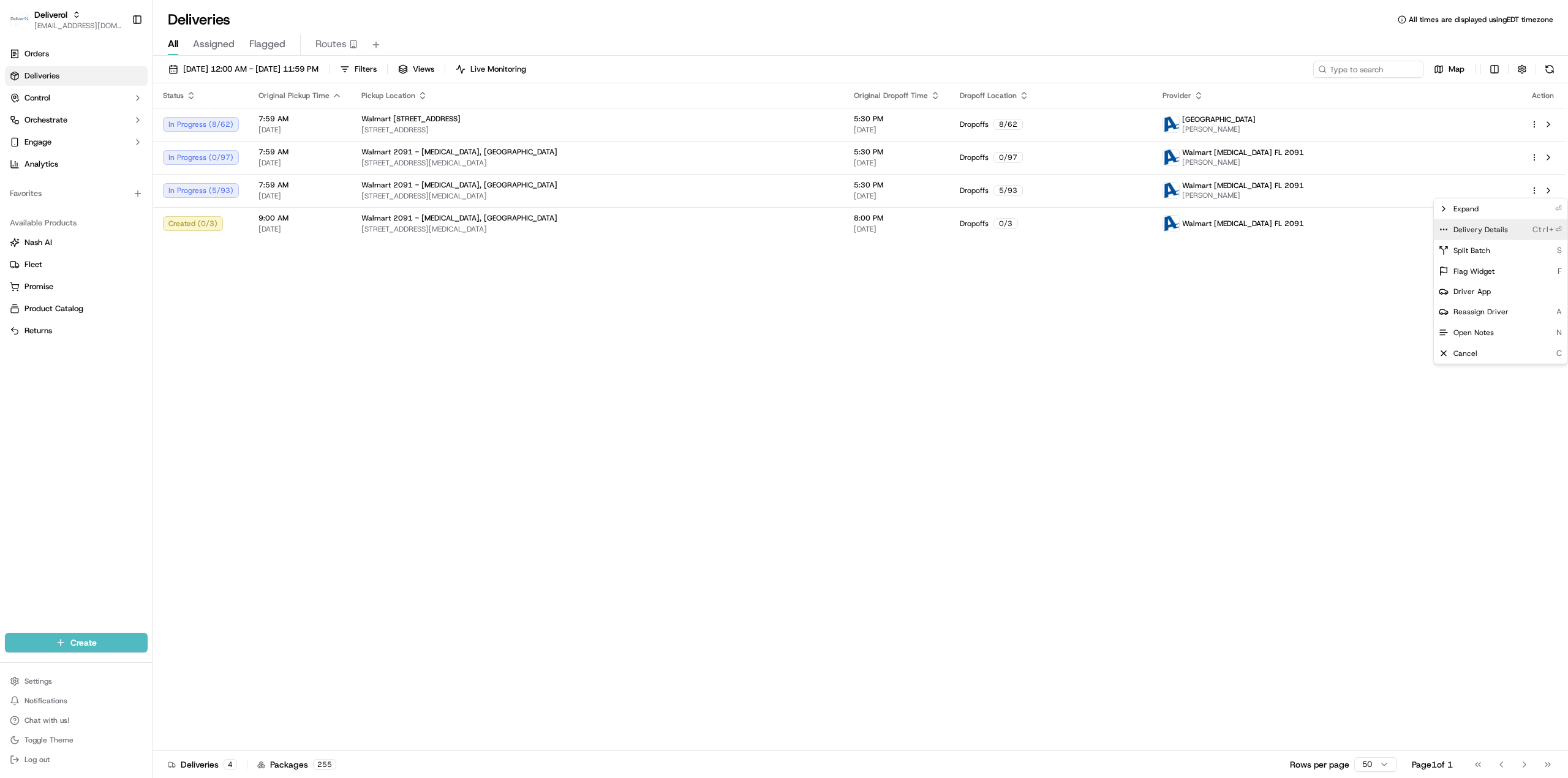
click at [1045, 228] on span "Delivery Details" at bounding box center [1481, 230] width 55 height 10
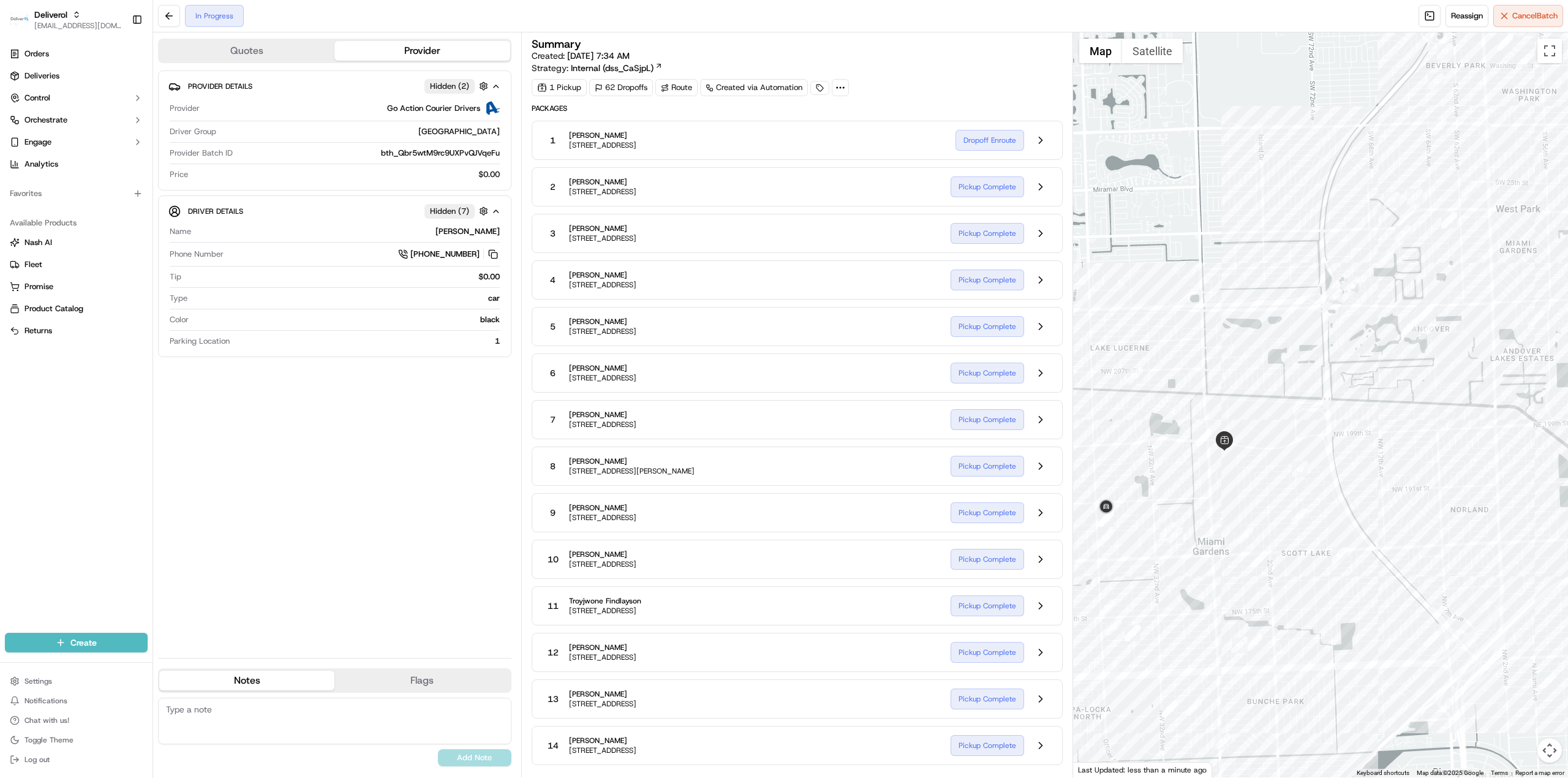
drag, startPoint x: 1326, startPoint y: 496, endPoint x: 1267, endPoint y: 488, distance: 59.5
click at [821, 488] on div at bounding box center [1321, 405] width 496 height 745
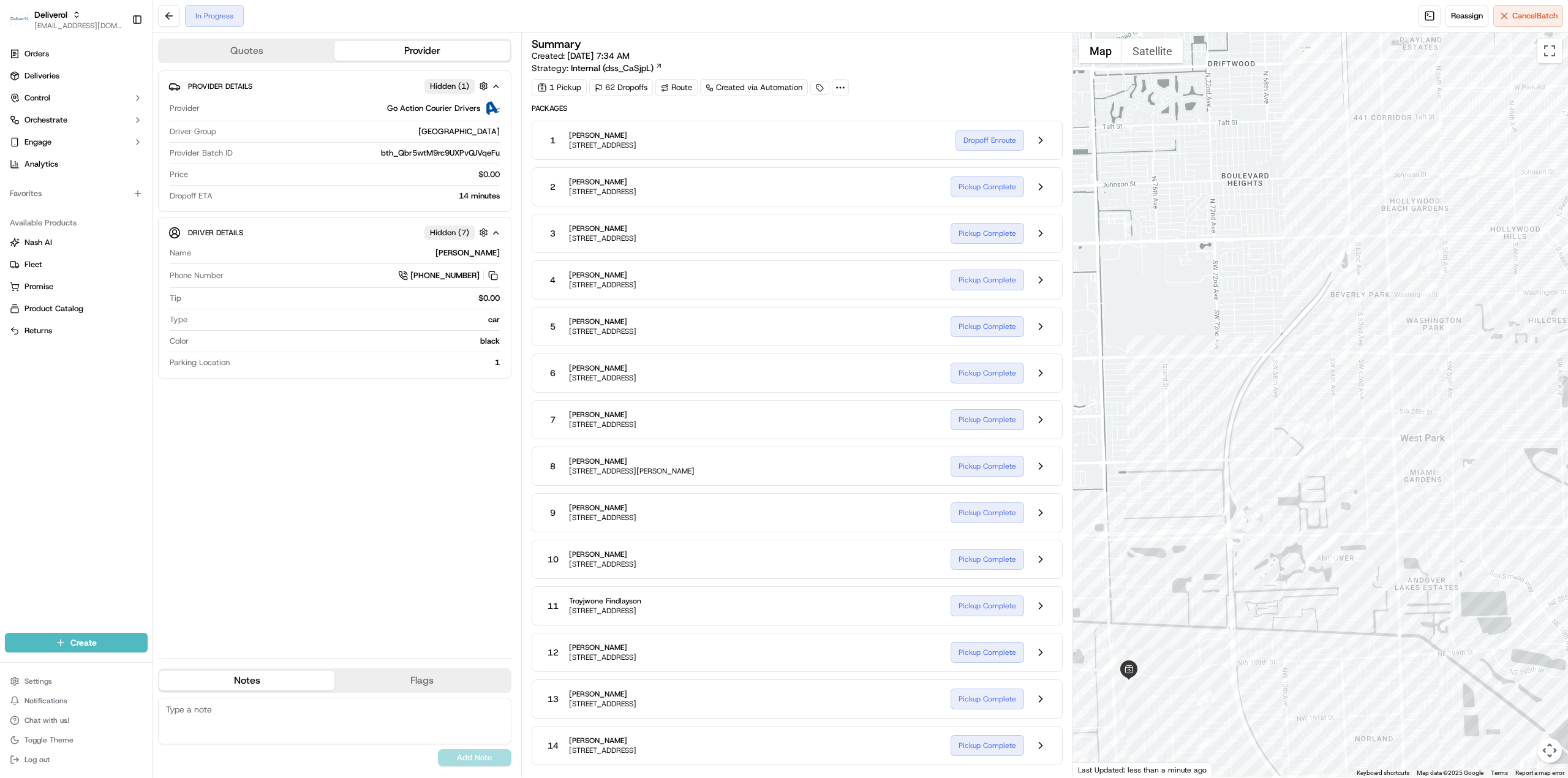
click at [346, 505] on div "Provider Details Hidden ( 1 ) Provider Go Action Courier Drivers Driver Group W…" at bounding box center [335, 359] width 354 height 577
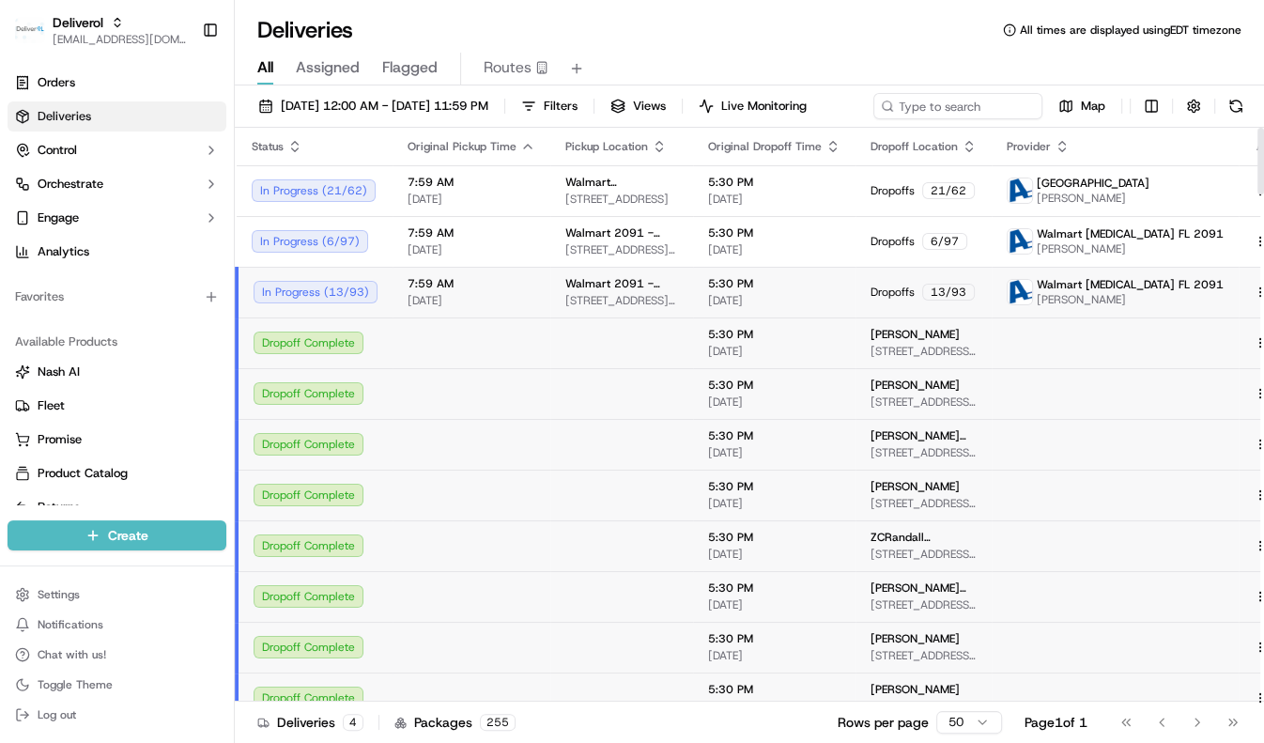
click at [652, 308] on div "Walmart 2091 - Doral, FL 8651 NW 13TH TER, DORAL, FL 33126, US" at bounding box center [621, 292] width 113 height 32
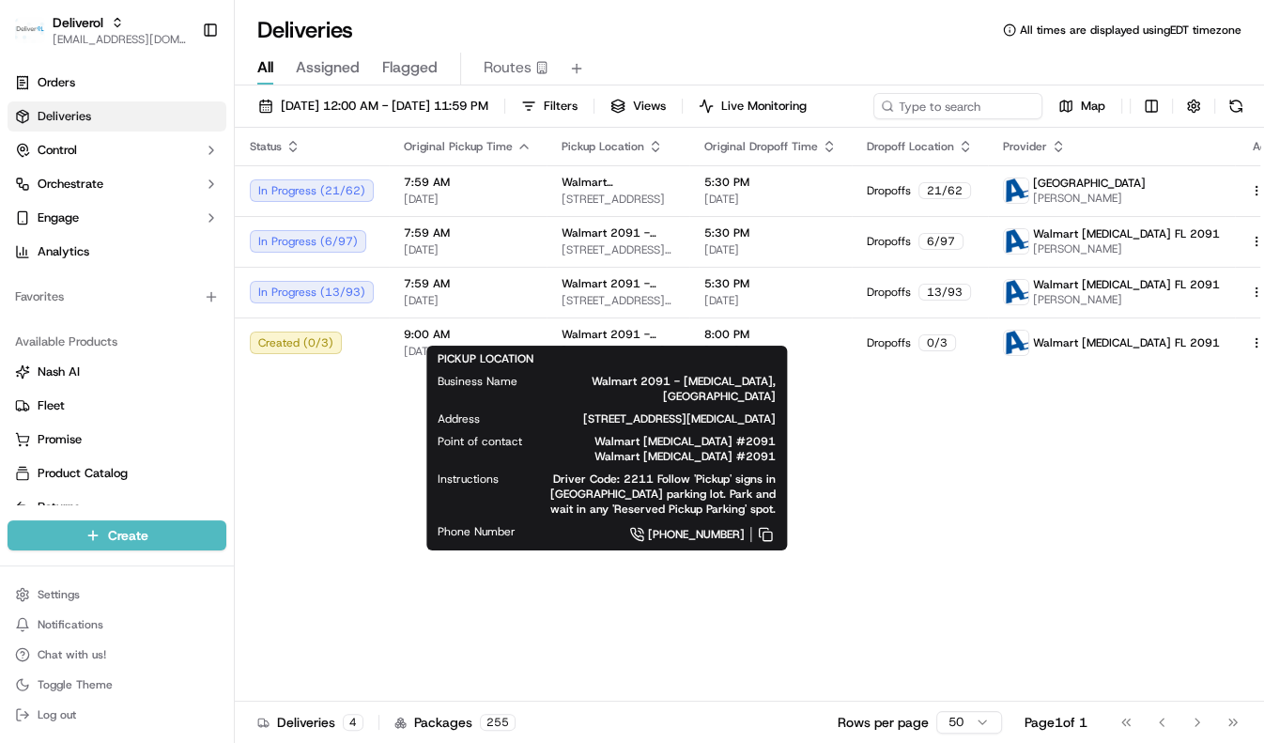
click at [662, 525] on div "PICKUP LOCATION Business Name Walmart 2091 - Doral, FL Address 8651 NW 13TH TER…" at bounding box center [606, 448] width 361 height 205
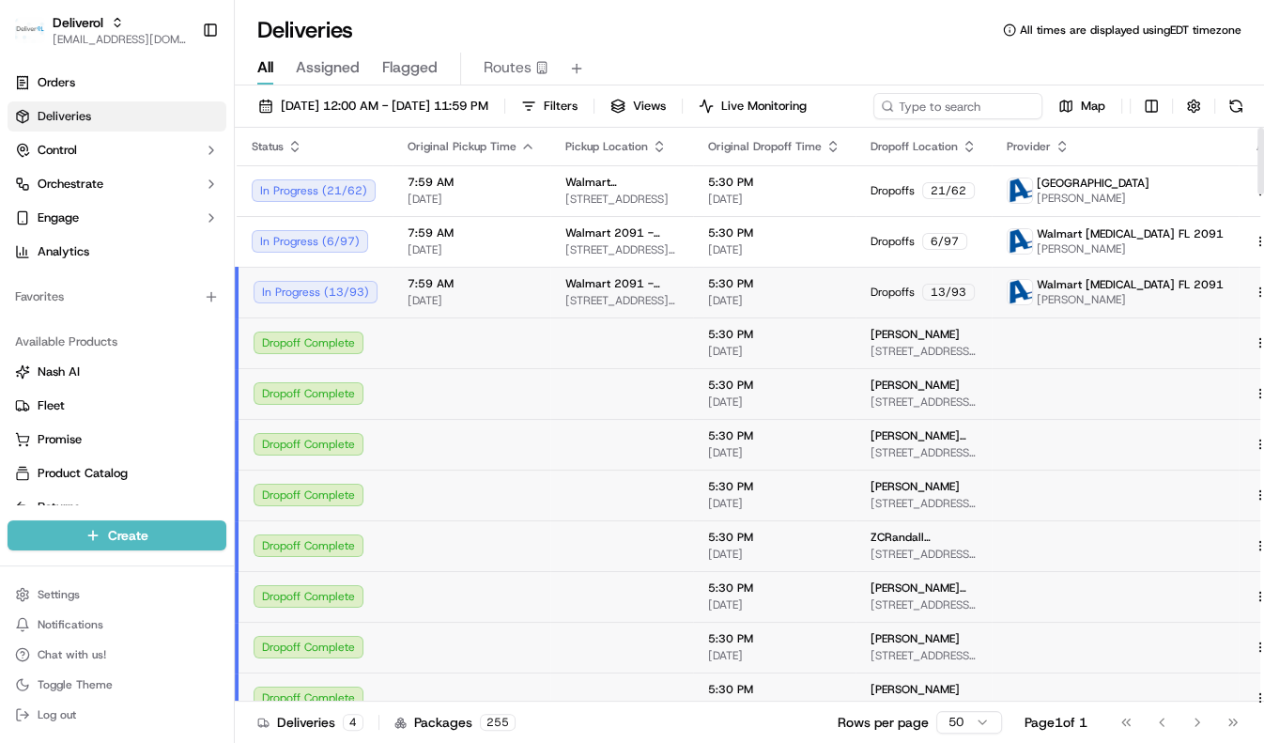
click at [668, 316] on td "Walmart 2091 - Doral, FL 8651 NW 13TH TER, DORAL, FL 33126, US" at bounding box center [621, 292] width 143 height 51
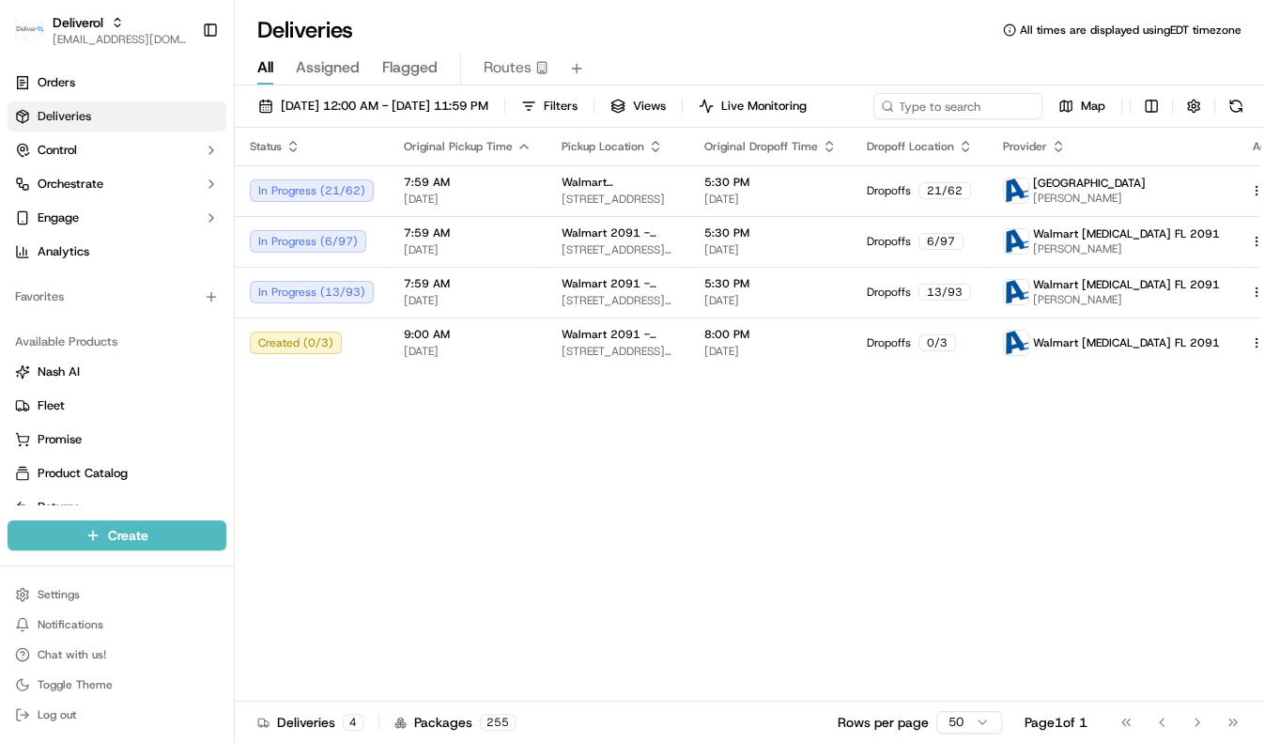
click at [1014, 518] on div "Status Original Pickup Time Pickup Location Original Dropoff Time Dropoff Locat…" at bounding box center [770, 415] width 1070 height 574
drag, startPoint x: 817, startPoint y: 19, endPoint x: 765, endPoint y: 20, distance: 51.7
click at [816, 19] on div "Deliveries All times are displayed using EDT timezone" at bounding box center [749, 30] width 1029 height 30
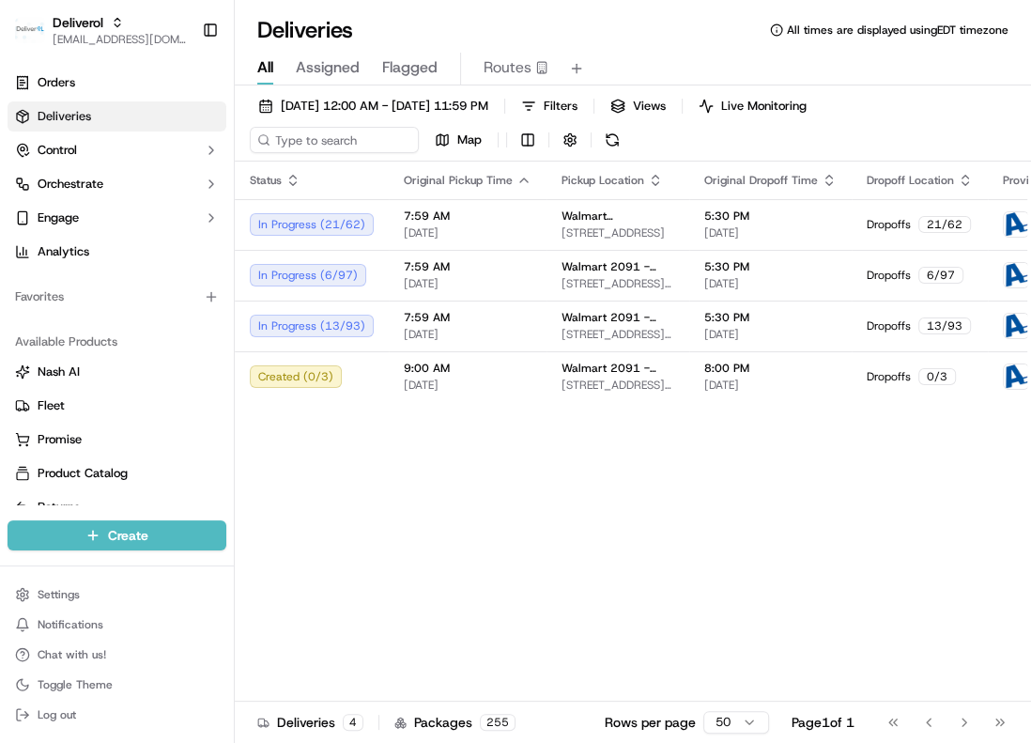
click at [575, 23] on div "Deliveries All times are displayed using EDT timezone" at bounding box center [633, 30] width 796 height 30
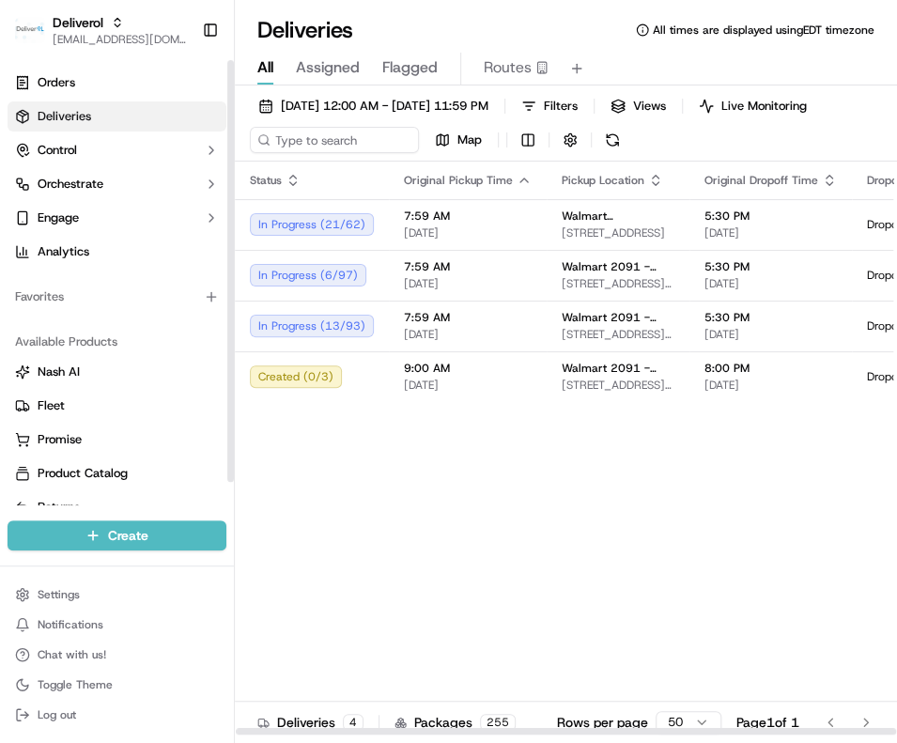
drag, startPoint x: 459, startPoint y: 560, endPoint x: 312, endPoint y: 480, distance: 167.6
click at [459, 560] on div "Status Original Pickup Time Pickup Location Original Dropoff Time Dropoff Locat…" at bounding box center [770, 449] width 1070 height 574
